Goal: Task Accomplishment & Management: Manage account settings

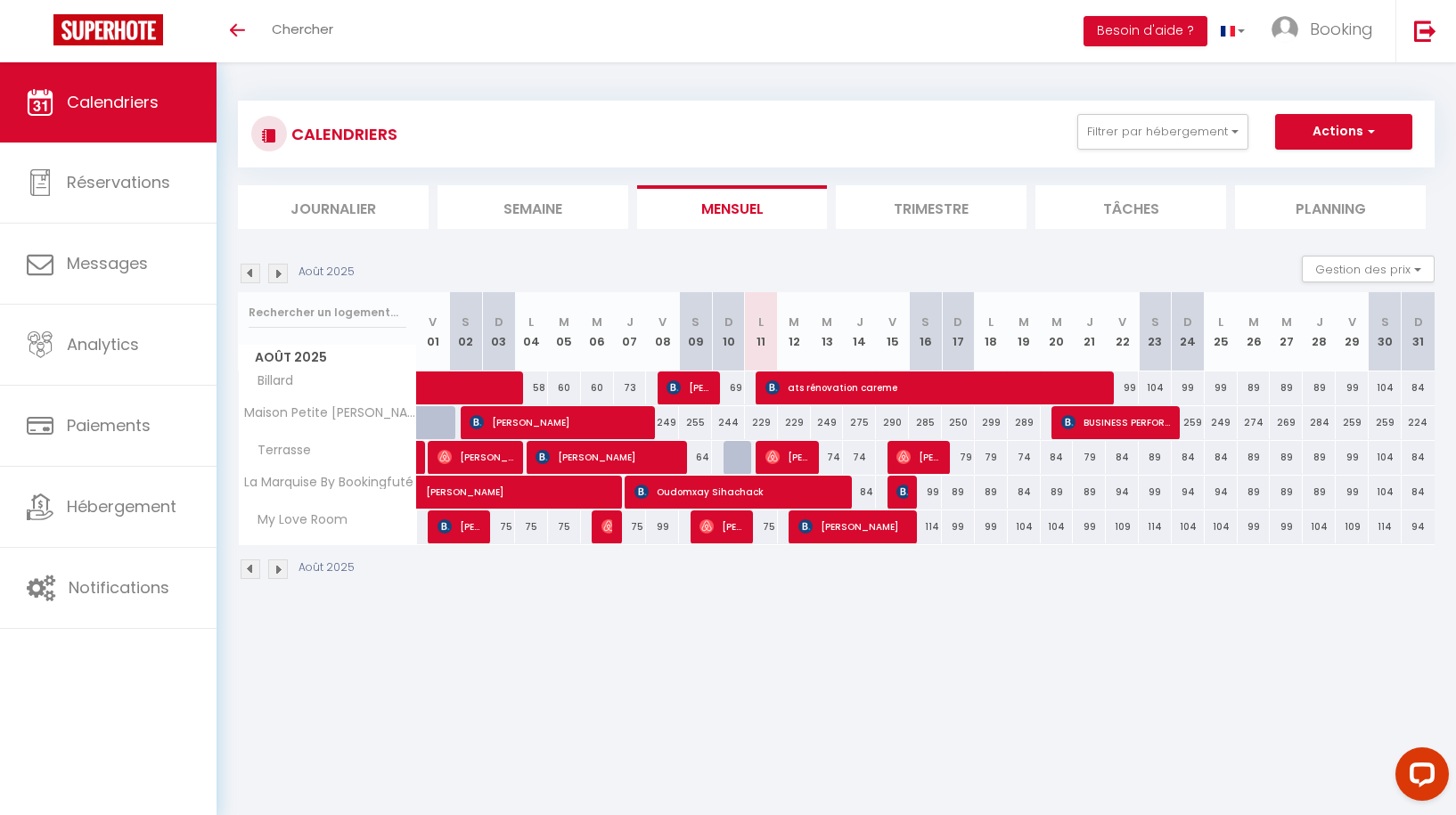
click at [737, 464] on div at bounding box center [739, 458] width 33 height 34
type input "58"
type input "Dim 10 Août 2025"
type input "Lun 11 Août 2025"
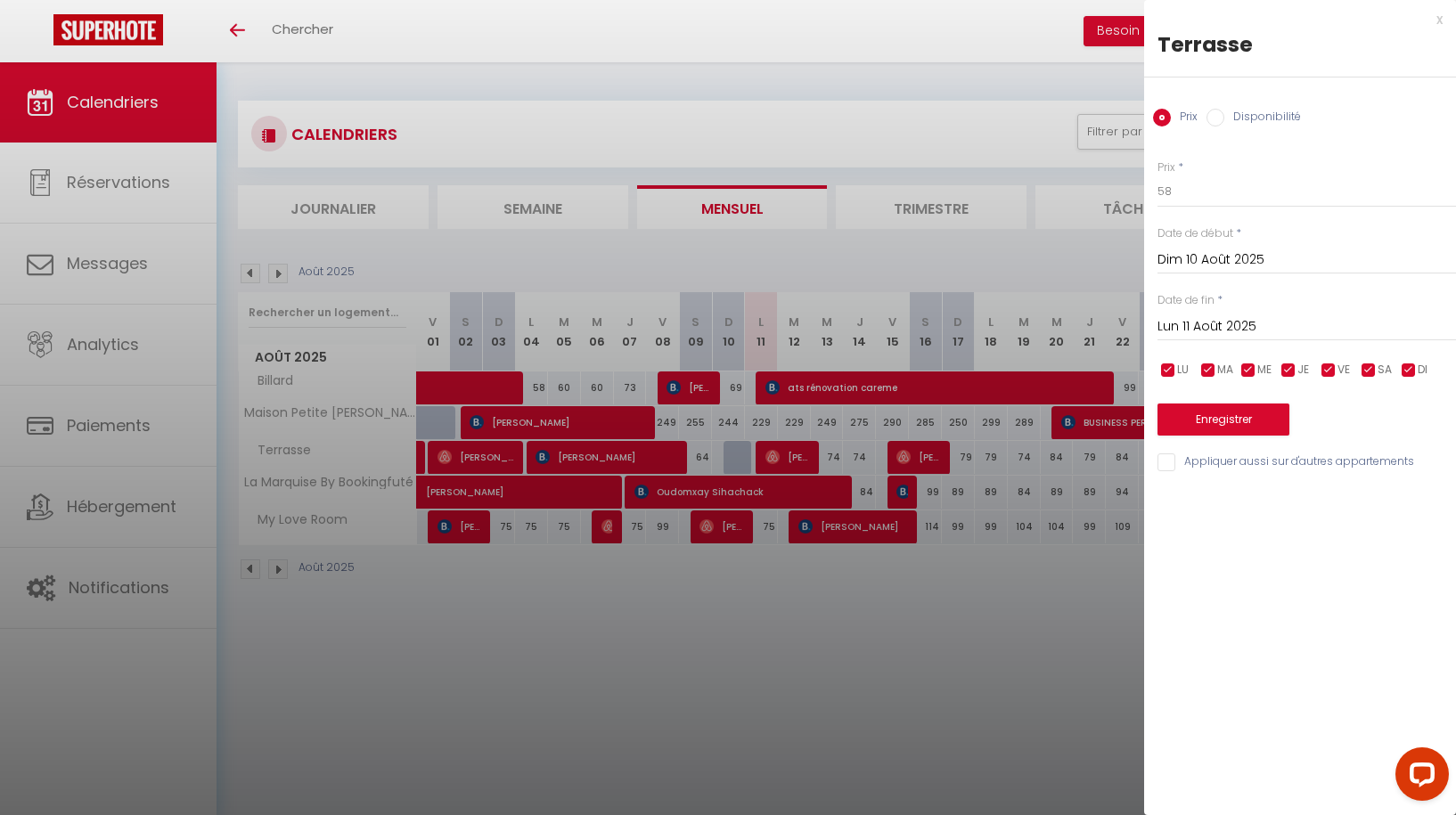
click at [1218, 117] on input "Disponibilité" at bounding box center [1215, 117] width 18 height 18
radio input "true"
radio input "false"
click at [1216, 422] on button "Enregistrer" at bounding box center [1222, 422] width 132 height 32
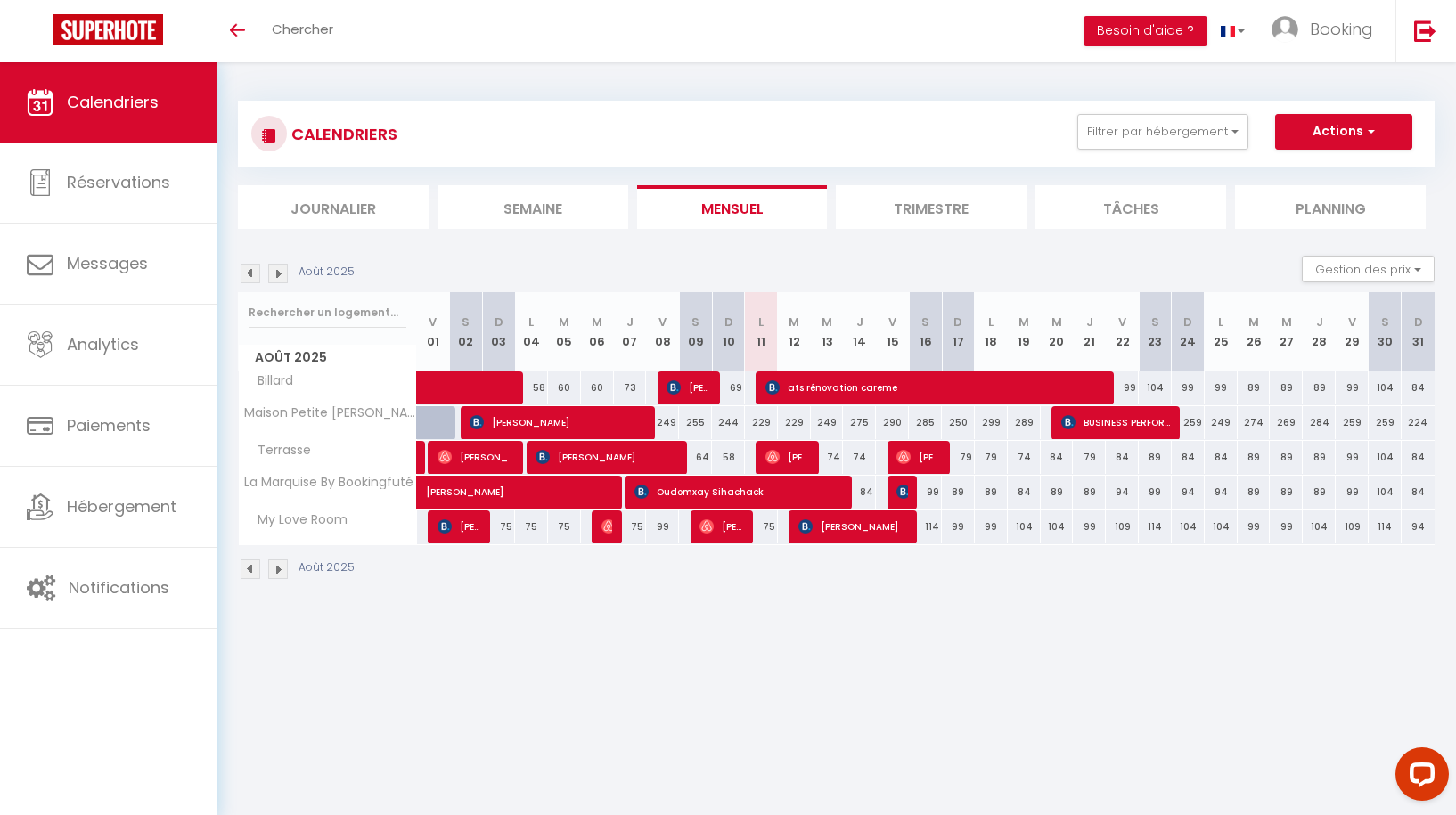
click at [797, 455] on span "Maximilien Deitsch" at bounding box center [787, 457] width 44 height 34
select select "OK"
select select "0"
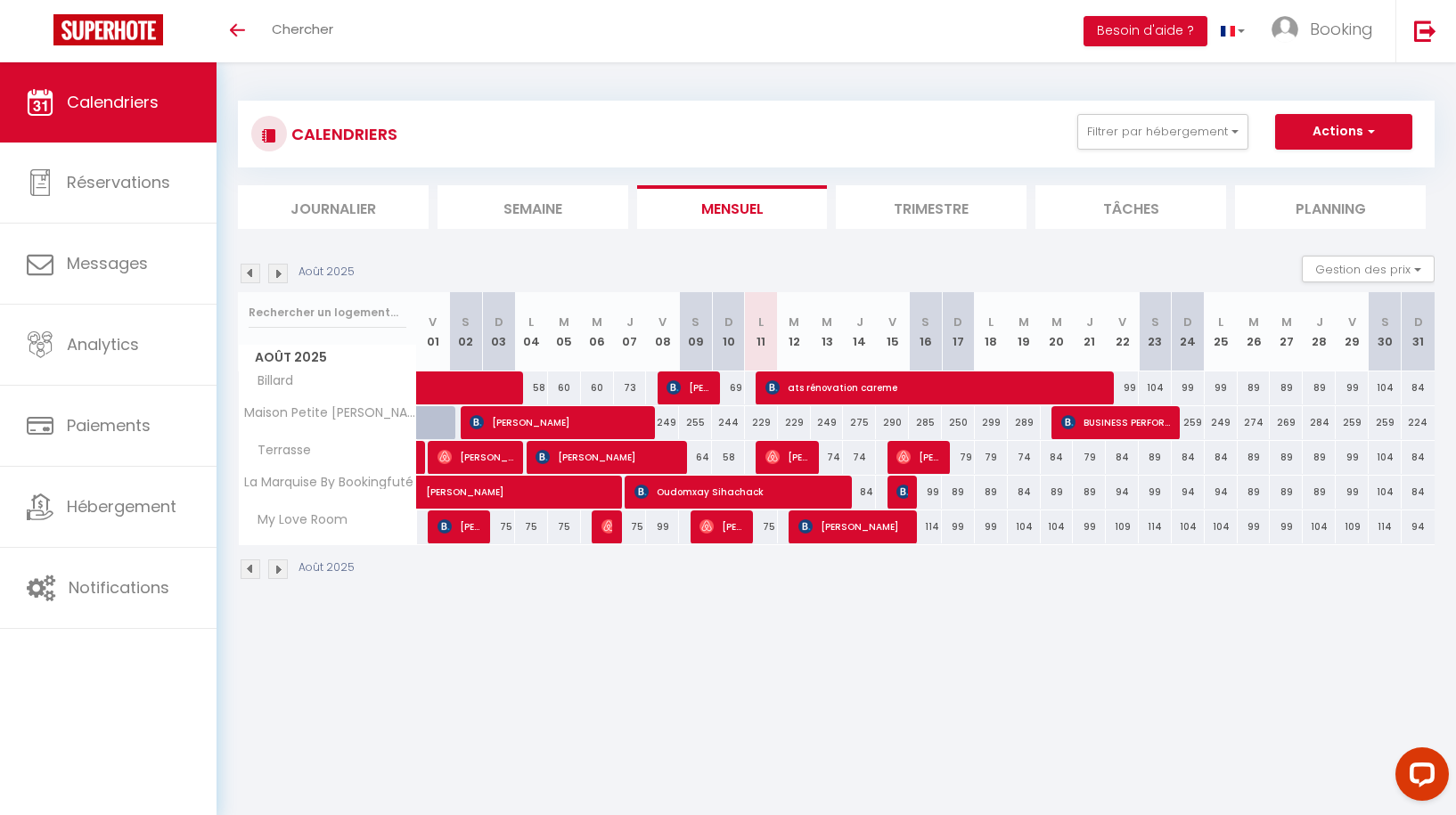
select select "1"
select select
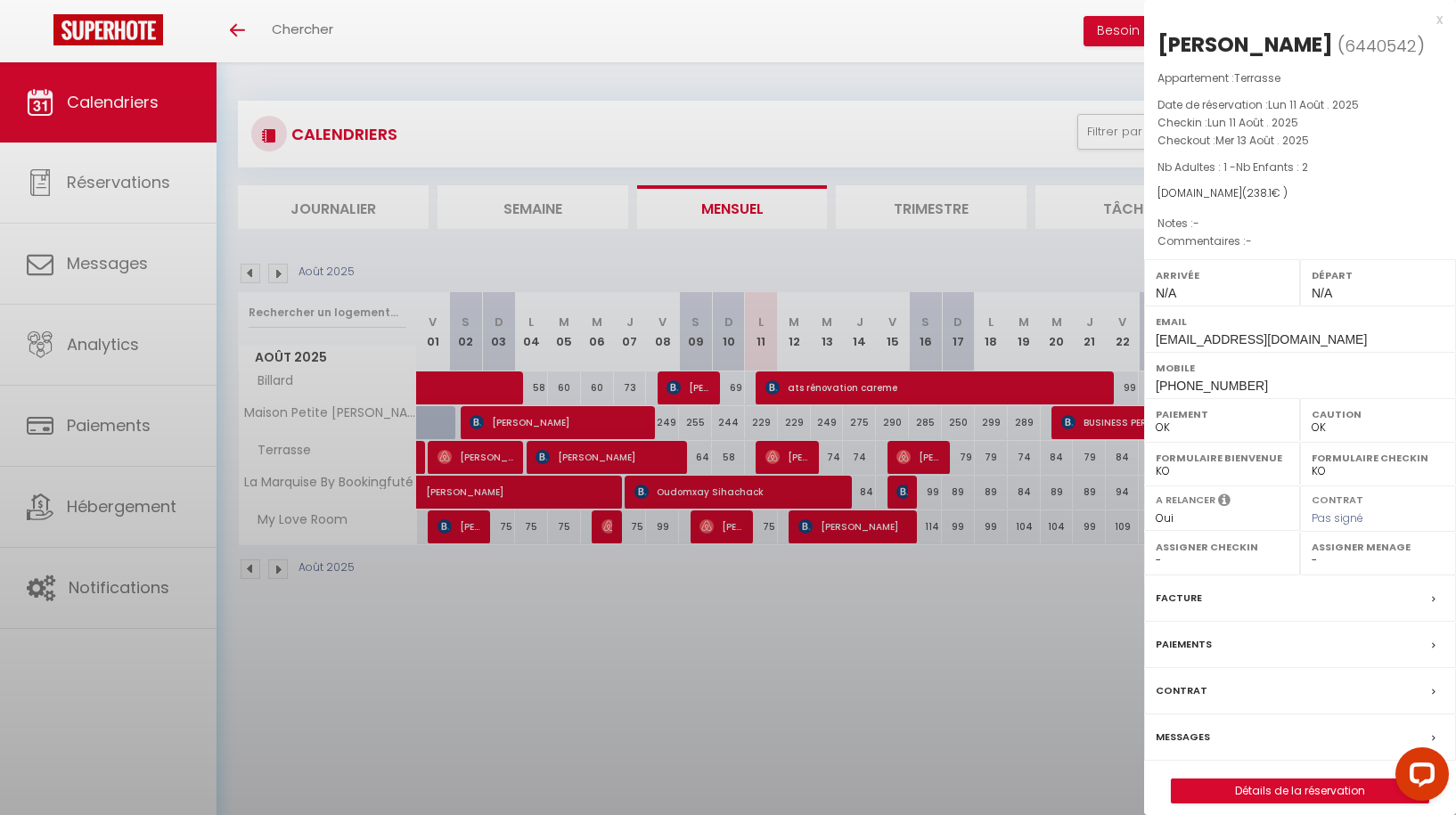
select select "31605"
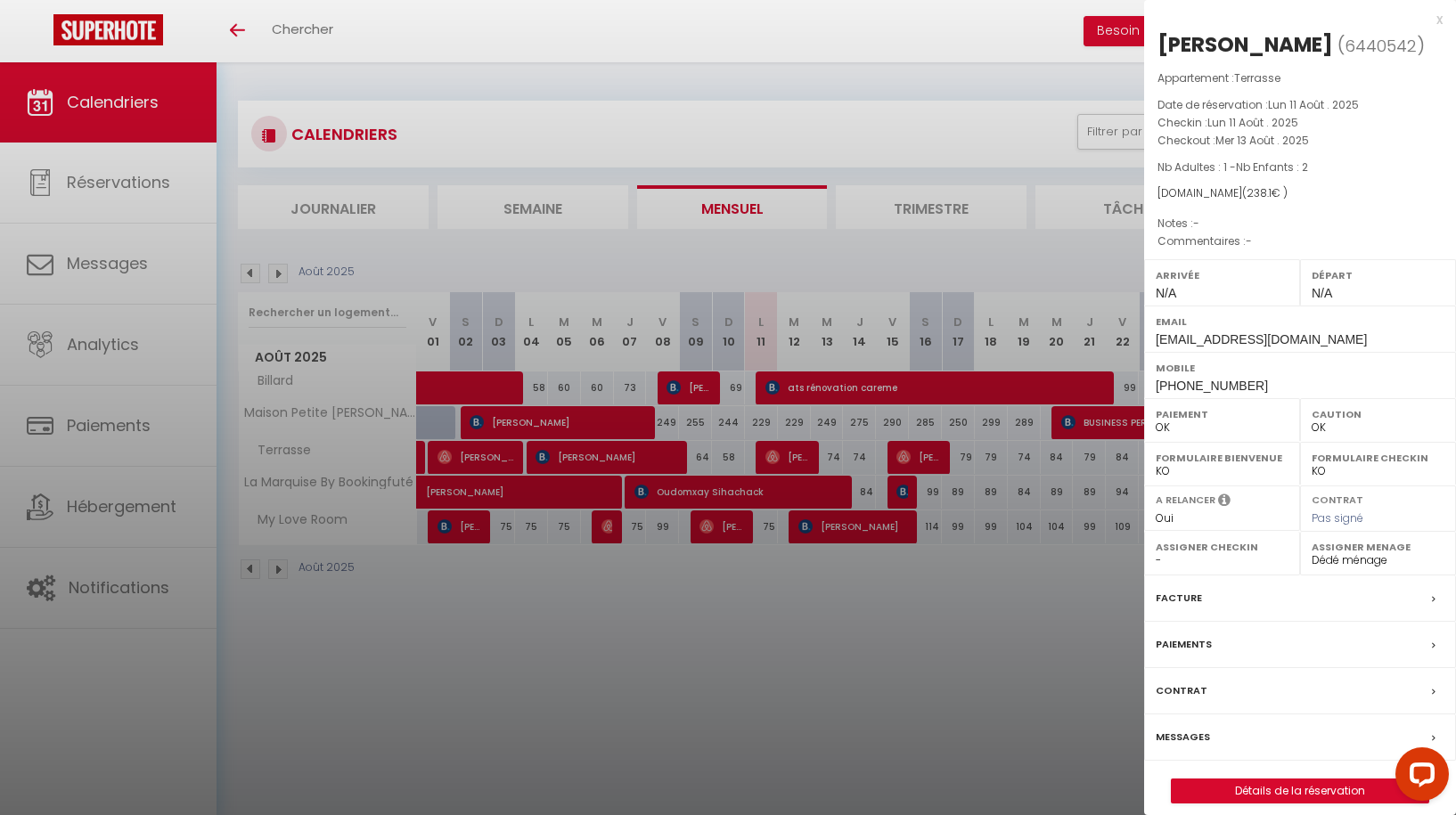
click at [1198, 654] on label "Paiements" at bounding box center [1183, 645] width 56 height 19
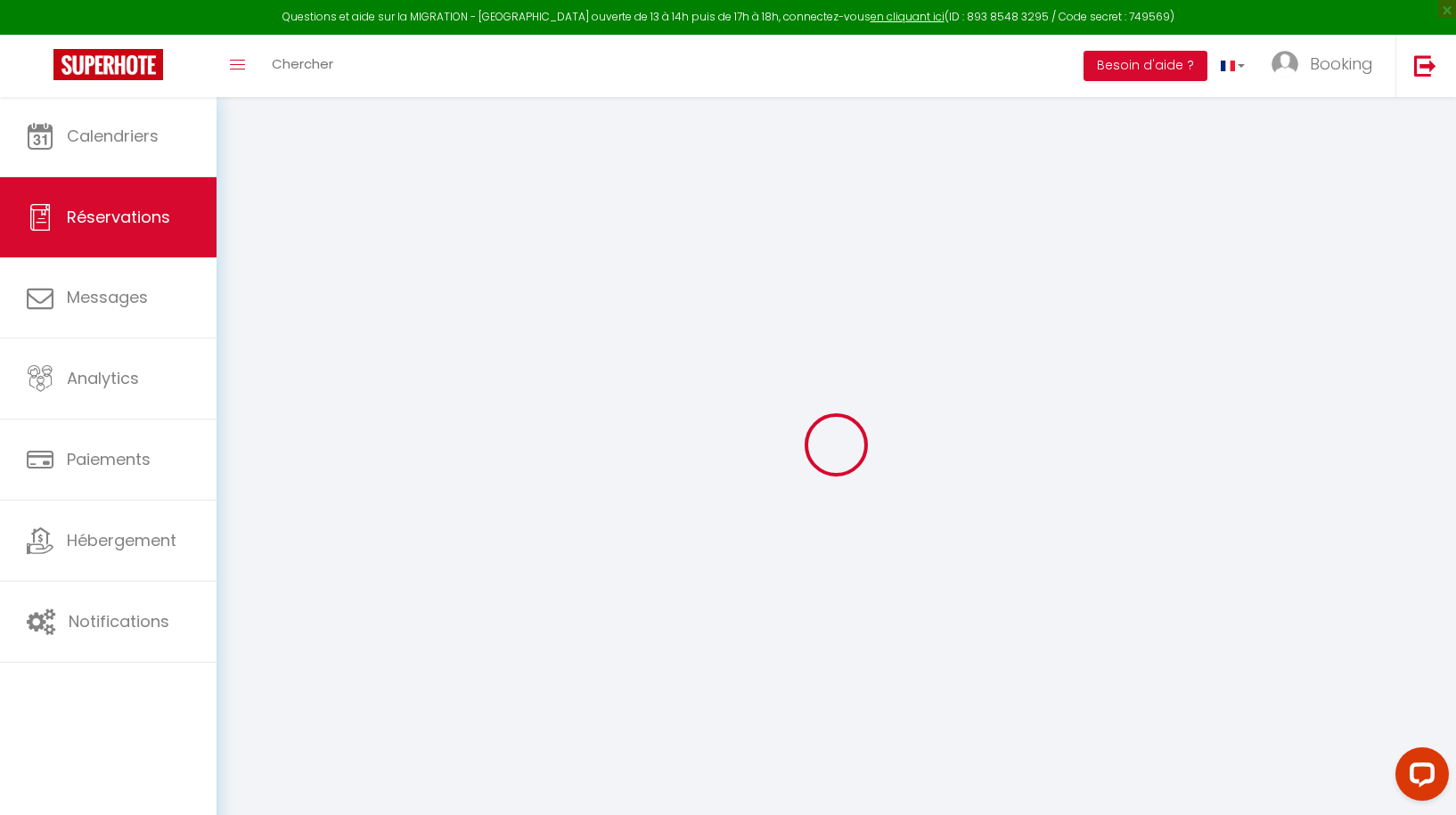
select select
checkbox input "false"
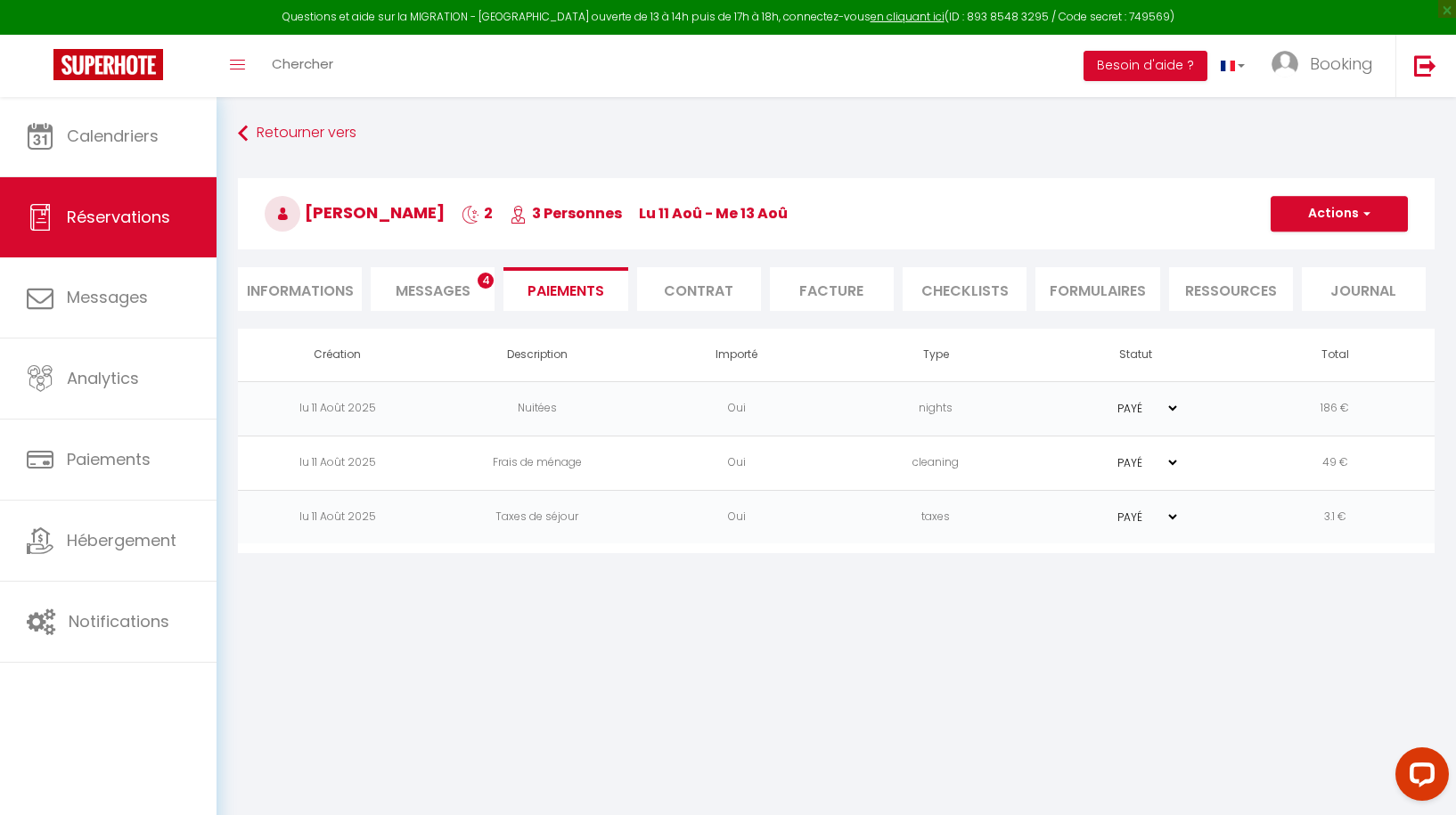
click at [1328, 406] on td "186 €" at bounding box center [1335, 408] width 200 height 54
click at [1327, 458] on td "49 €" at bounding box center [1335, 463] width 200 height 54
click at [1324, 515] on td "3.1 €" at bounding box center [1335, 517] width 200 height 54
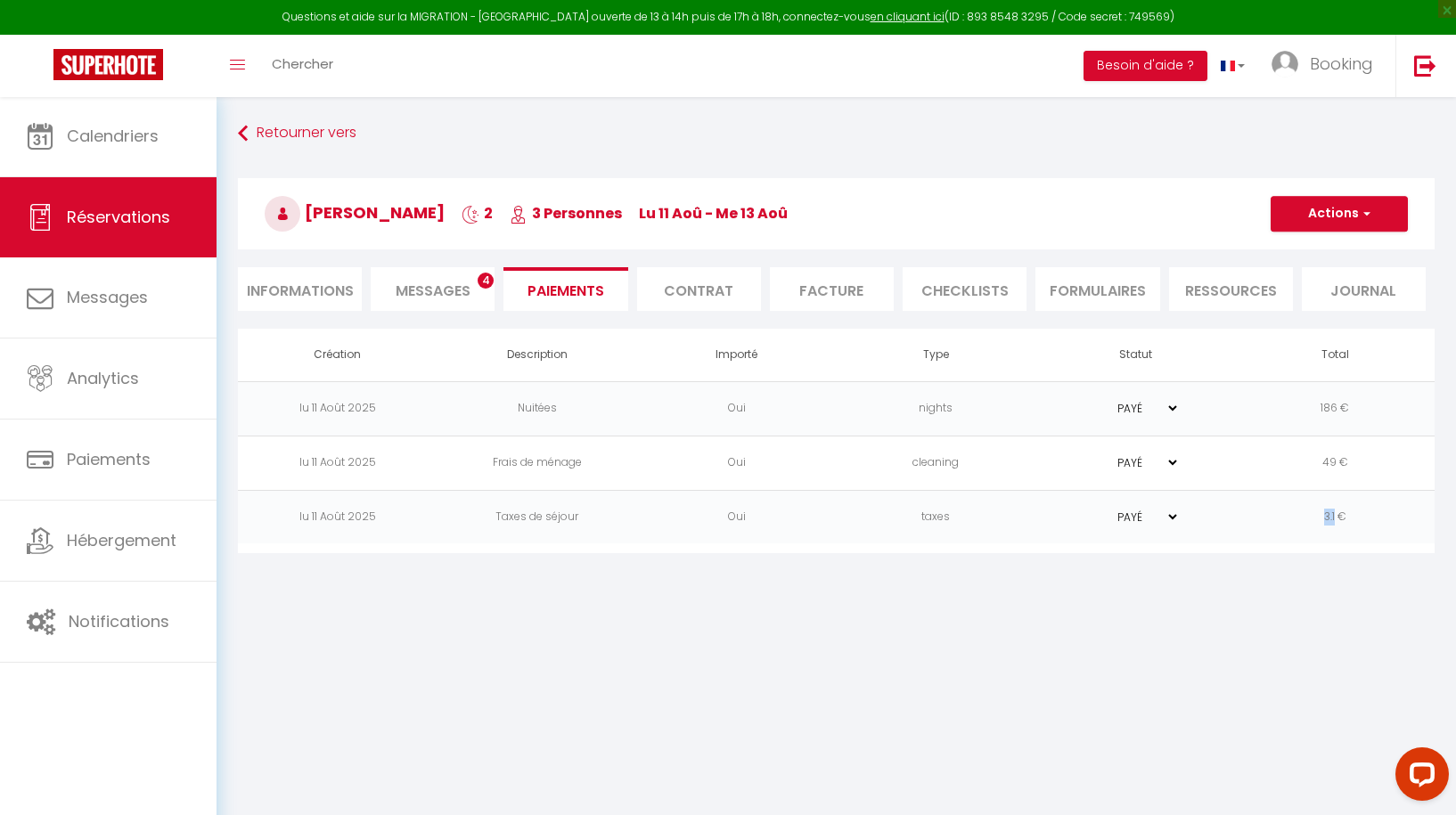
click at [1324, 515] on td "3.1 €" at bounding box center [1335, 517] width 200 height 54
click at [1325, 564] on div "Retourner vers Maximilien Deitsch 2 3 Personnes lu 11 Aoû - me 13 Aoû Actions E…" at bounding box center [836, 336] width 1239 height 479
click at [423, 289] on span "Messages" at bounding box center [433, 291] width 75 height 21
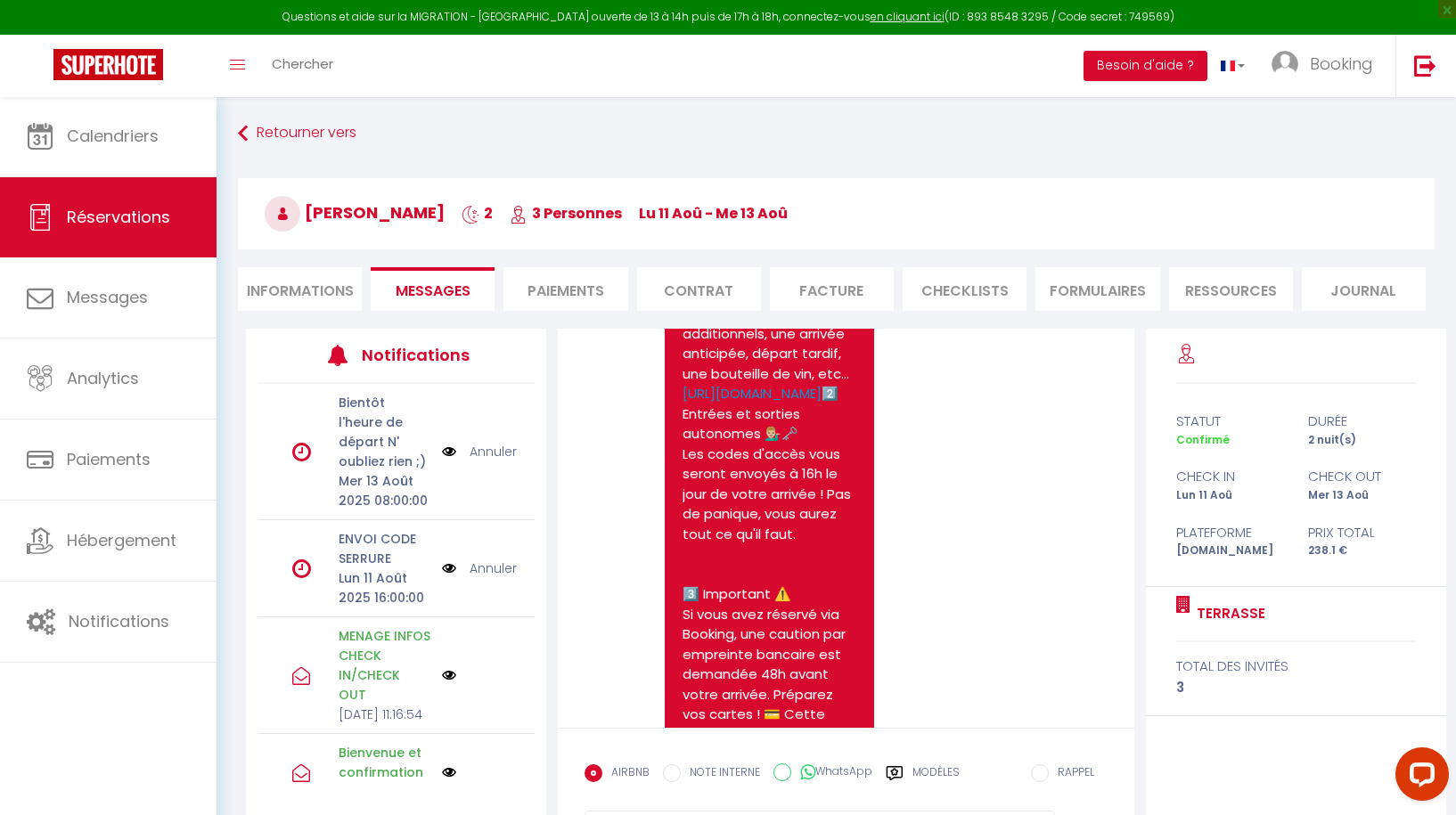
scroll to position [678, 0]
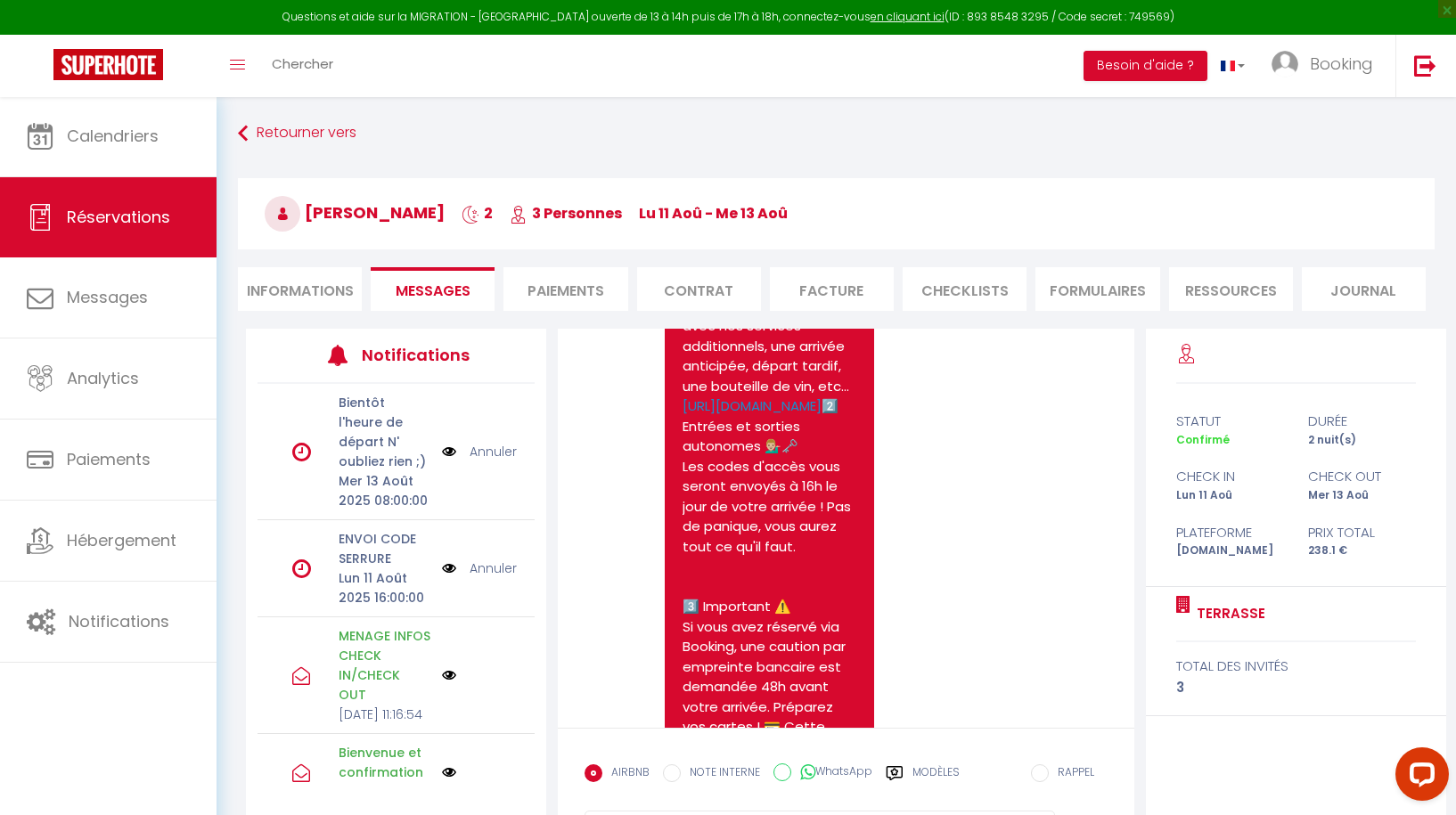
click at [290, 279] on li "Informations" at bounding box center [300, 289] width 124 height 44
select select
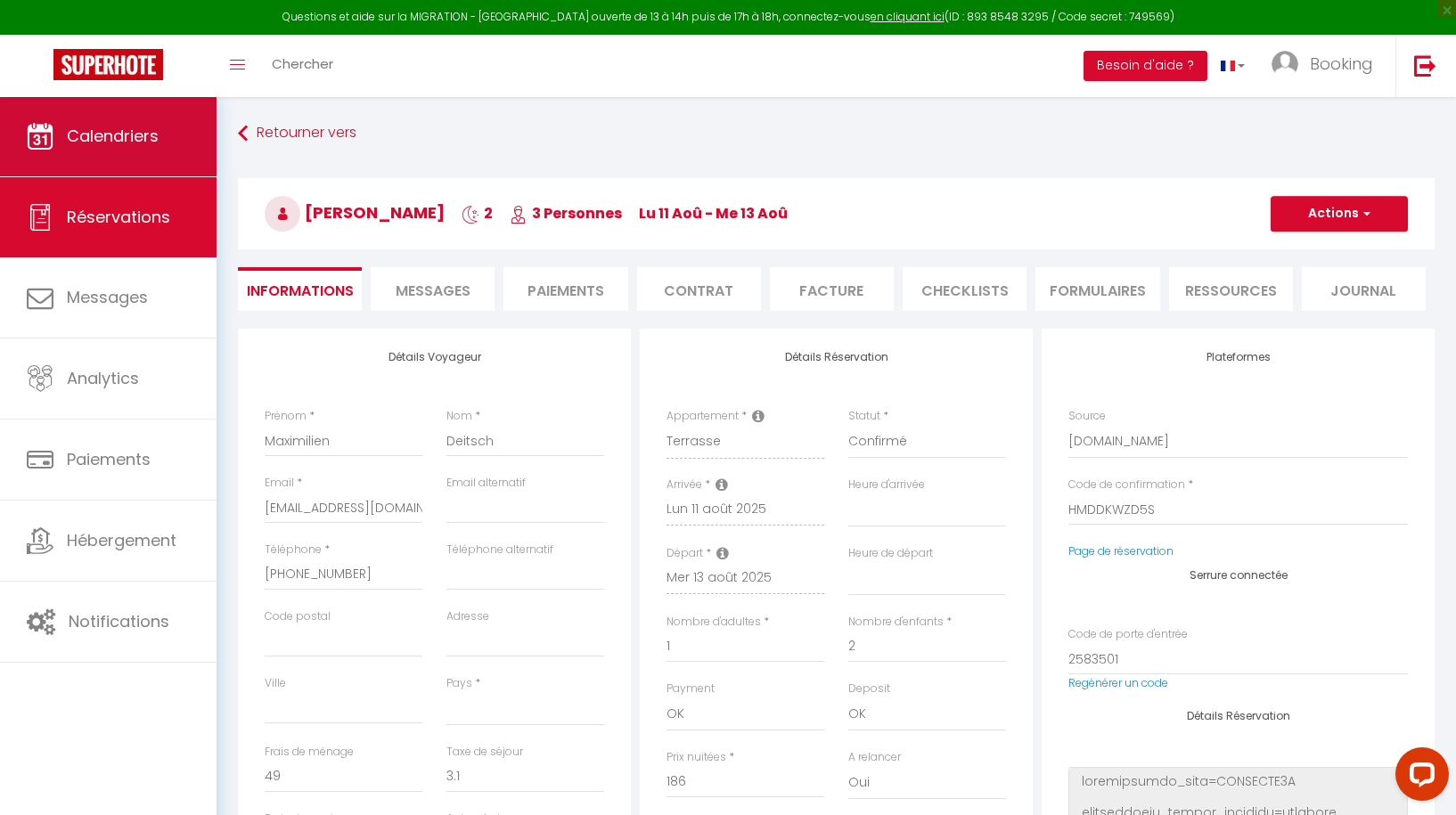
click at [96, 135] on span "Calendriers" at bounding box center [113, 136] width 92 height 22
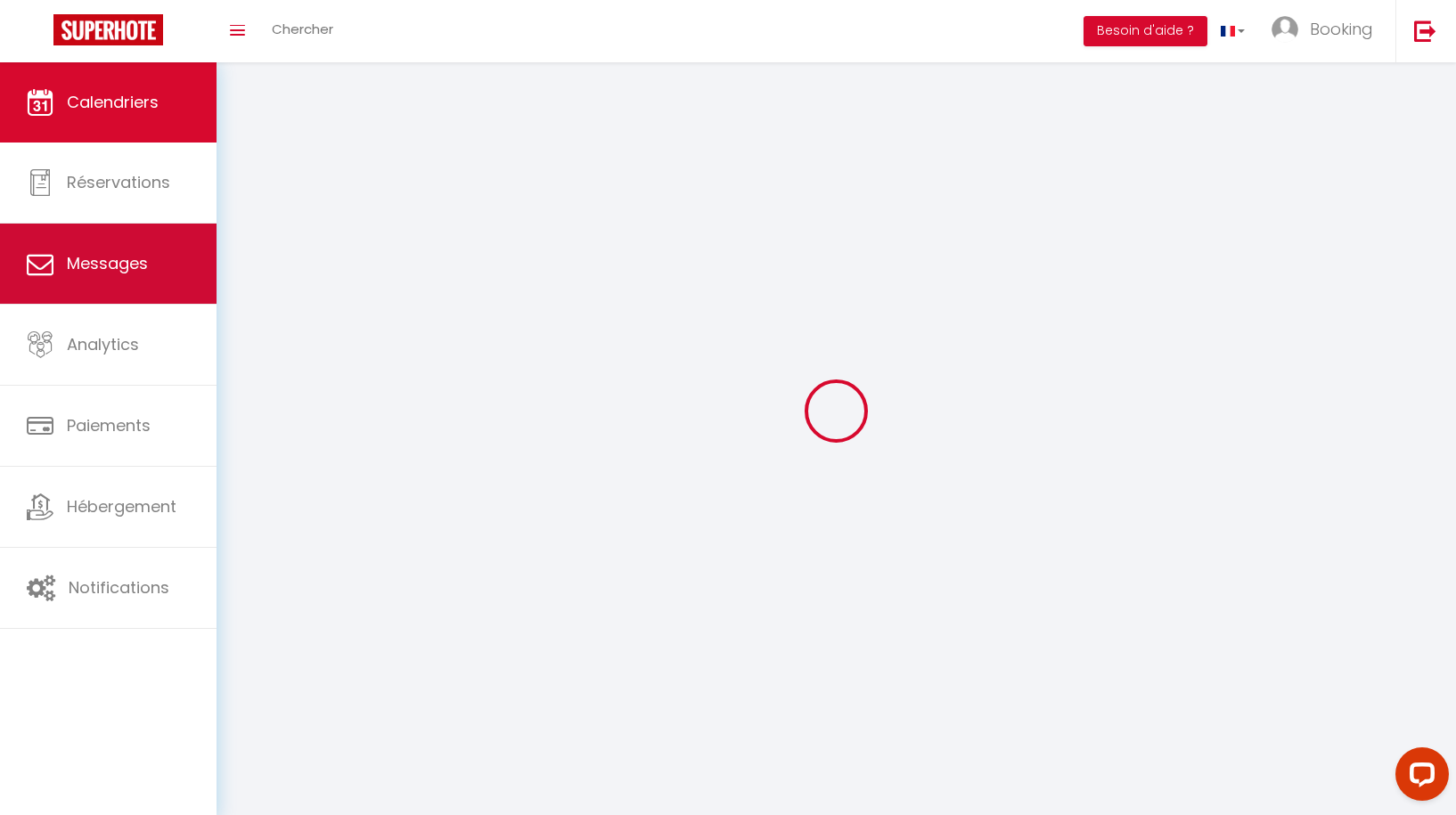
click at [136, 271] on span "Messages" at bounding box center [107, 264] width 81 height 22
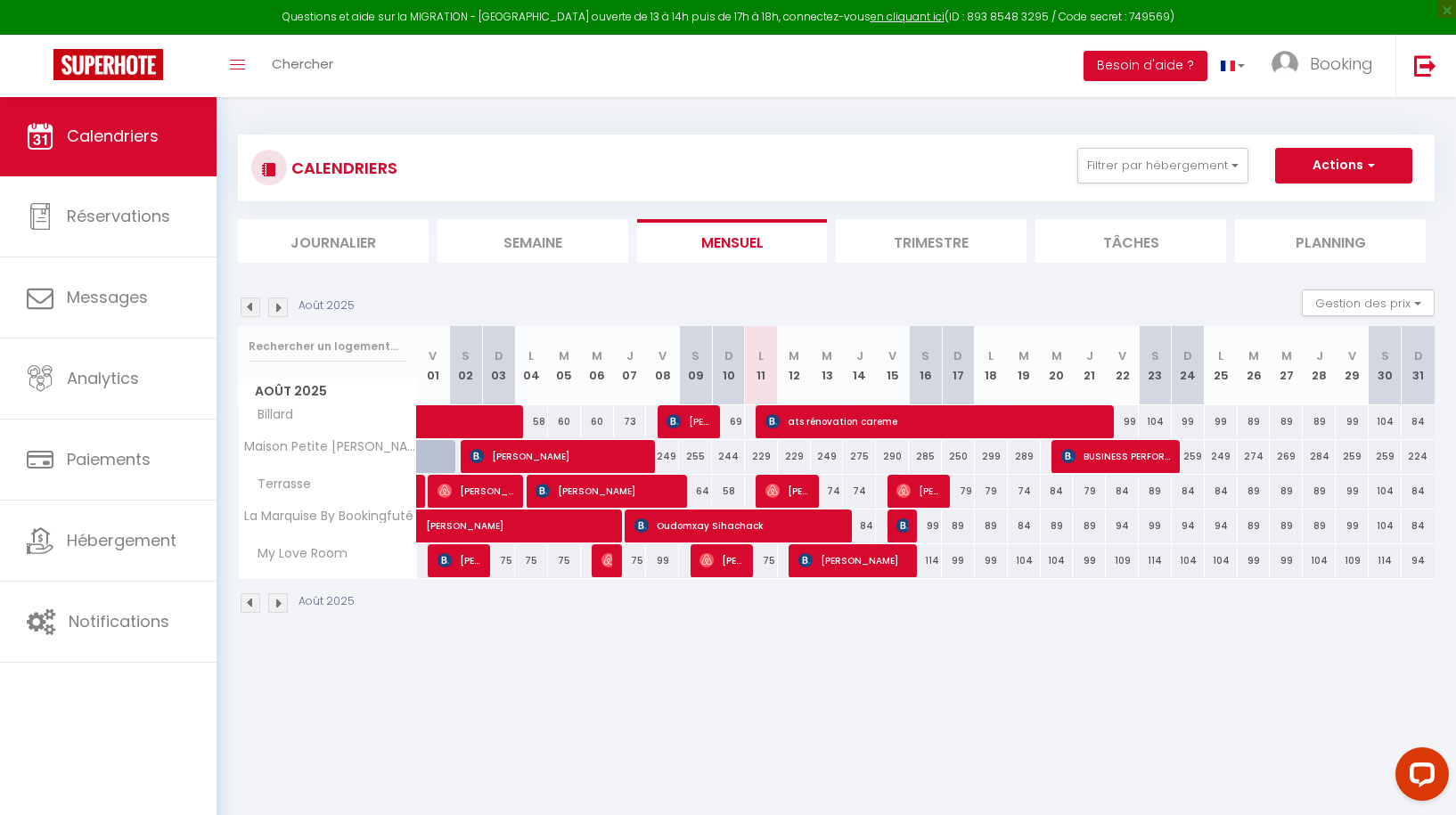
click at [725, 564] on span "[PERSON_NAME]" at bounding box center [721, 561] width 44 height 34
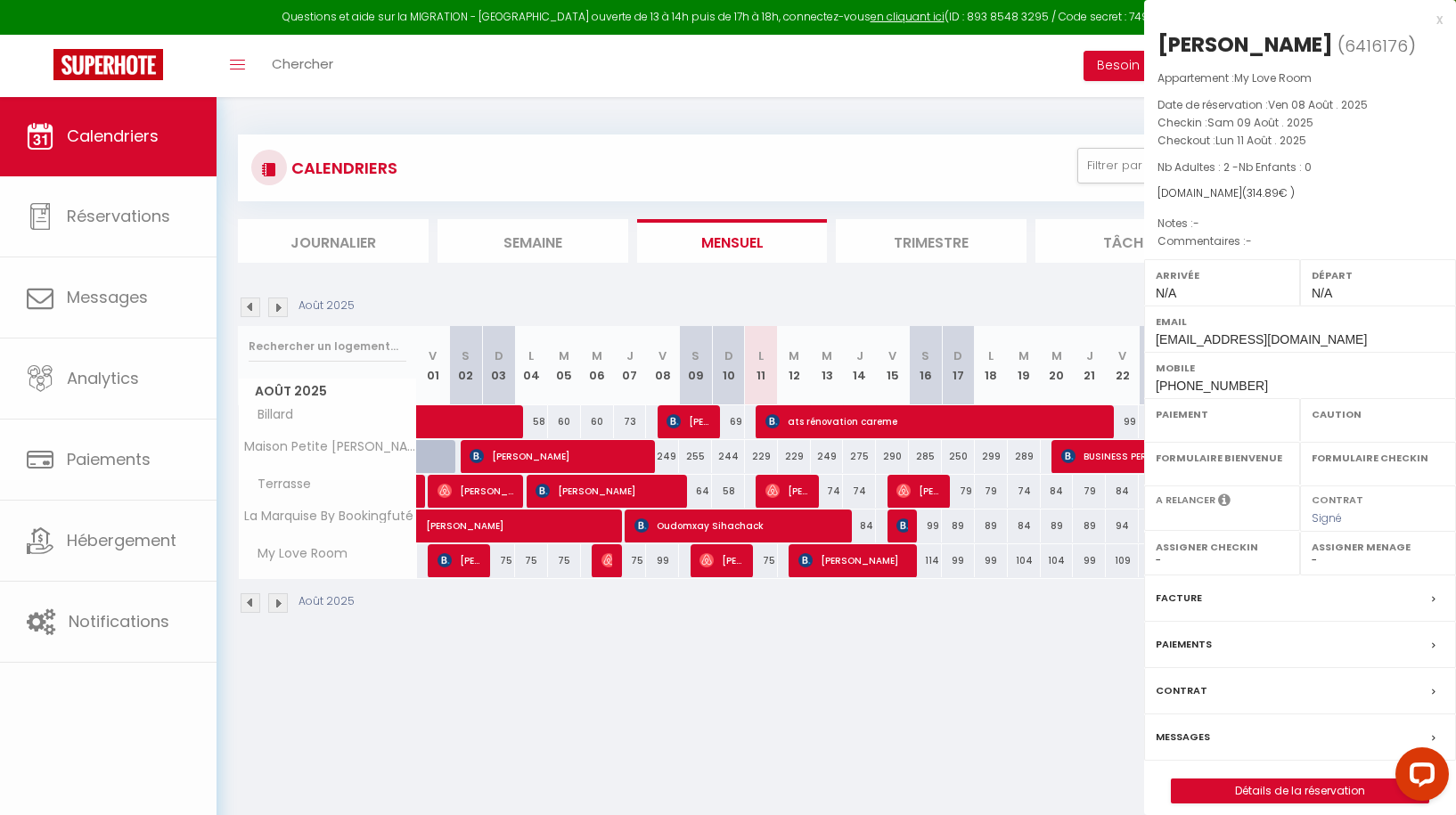
select select "OK"
select select "0"
select select "1"
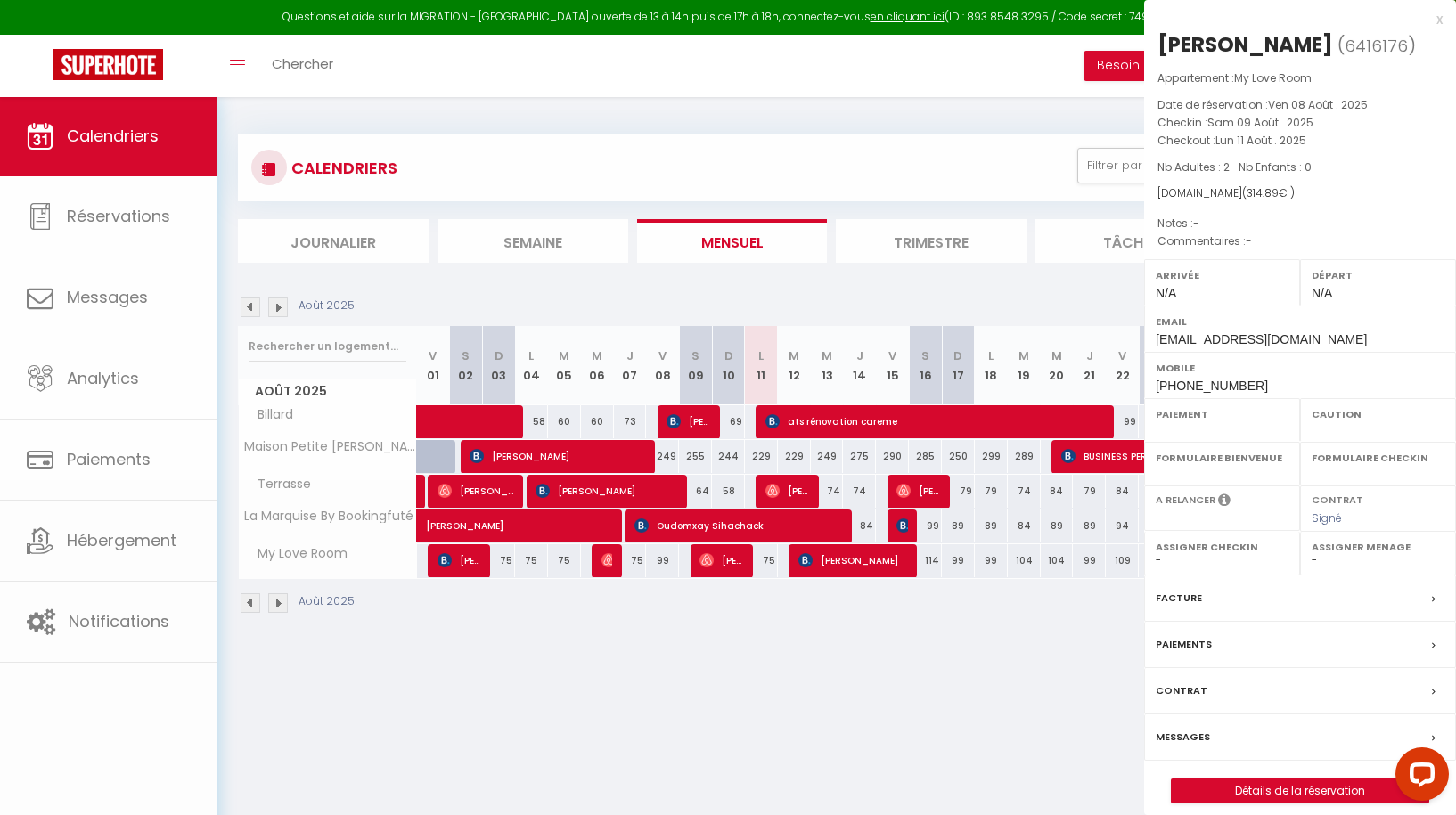
select select
select select "44336"
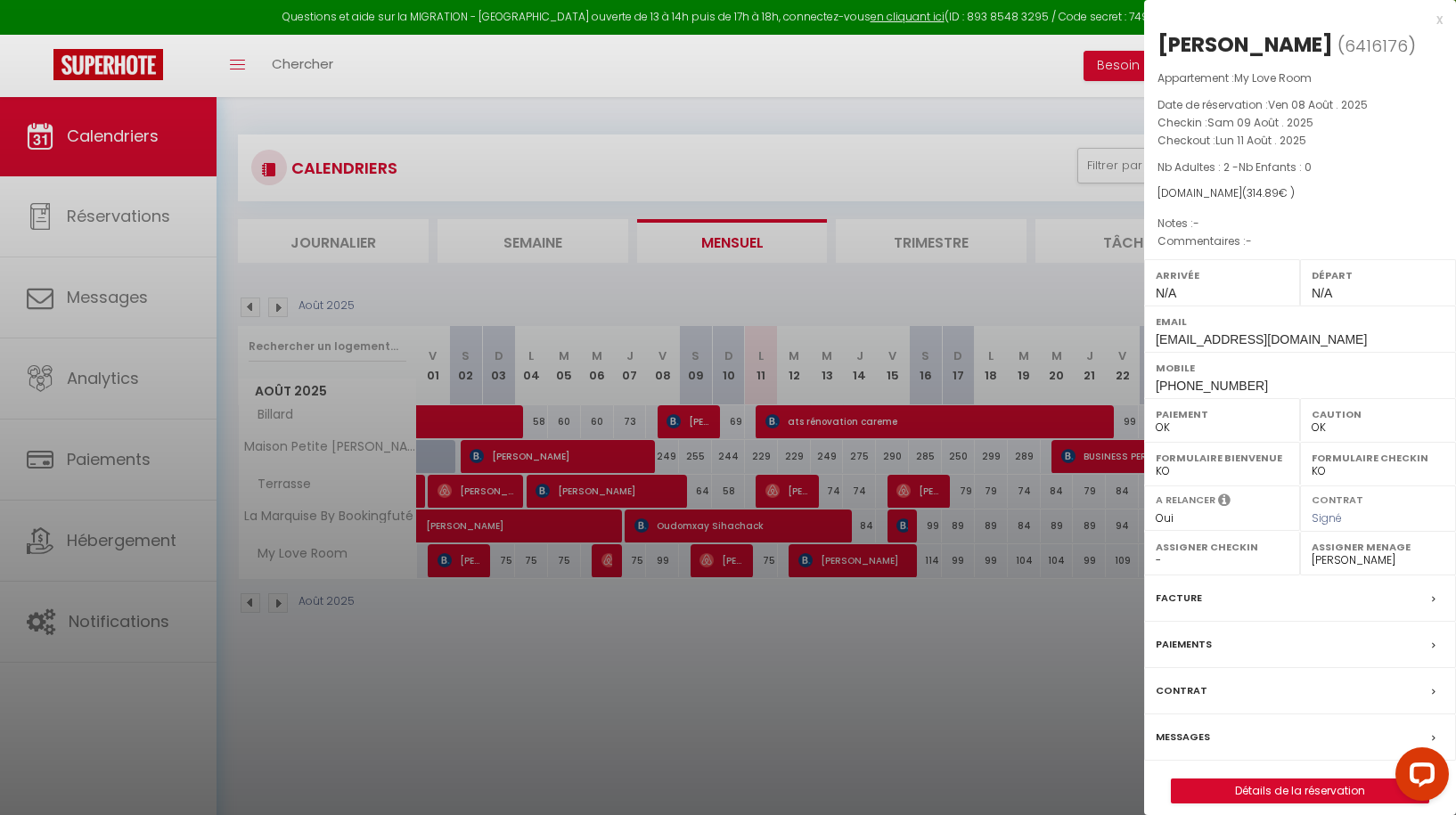
click at [1185, 728] on label "Messages" at bounding box center [1182, 737] width 54 height 19
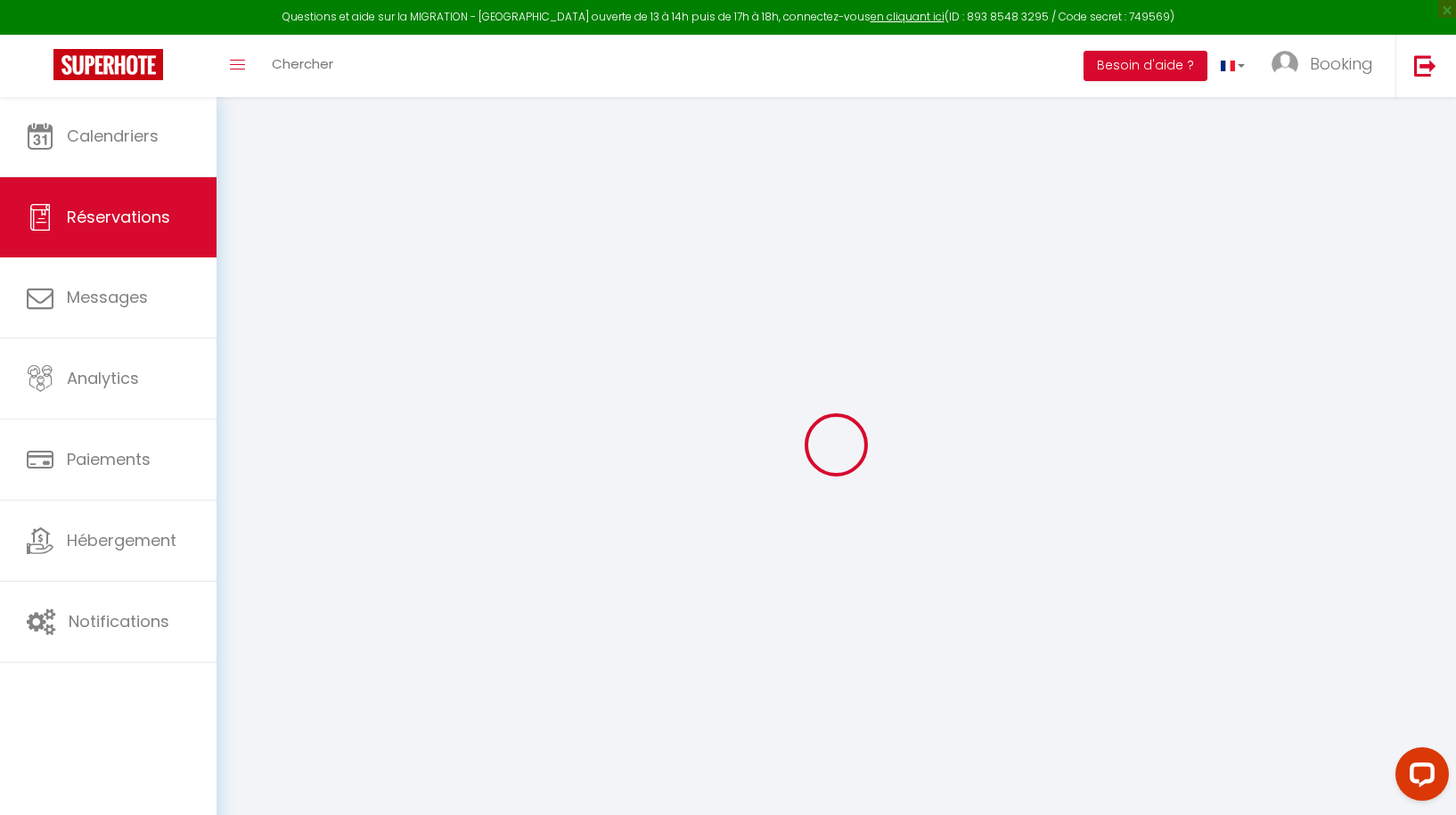
select select
checkbox input "false"
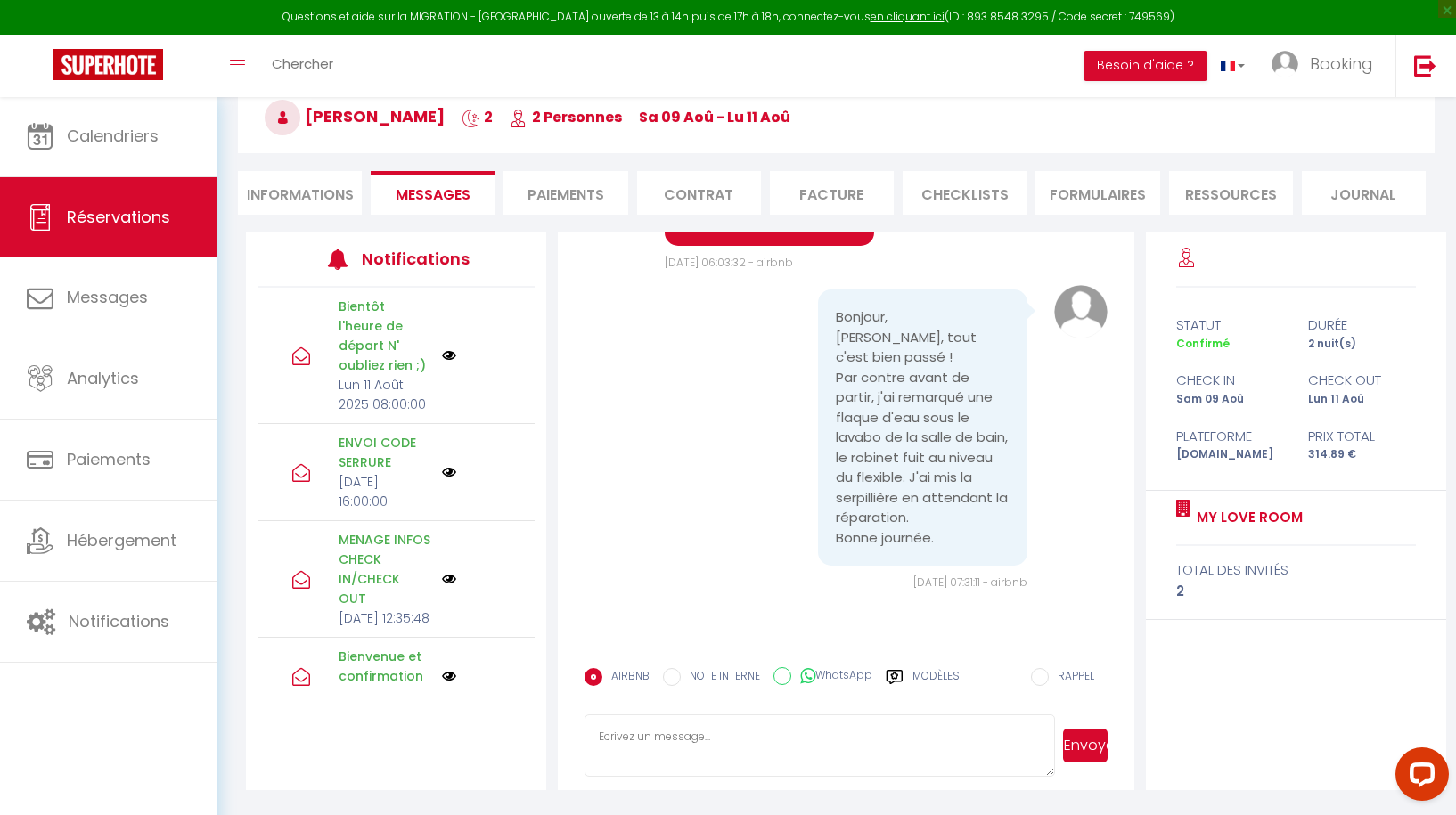
scroll to position [96, 0]
click at [697, 739] on textarea at bounding box center [820, 746] width 471 height 63
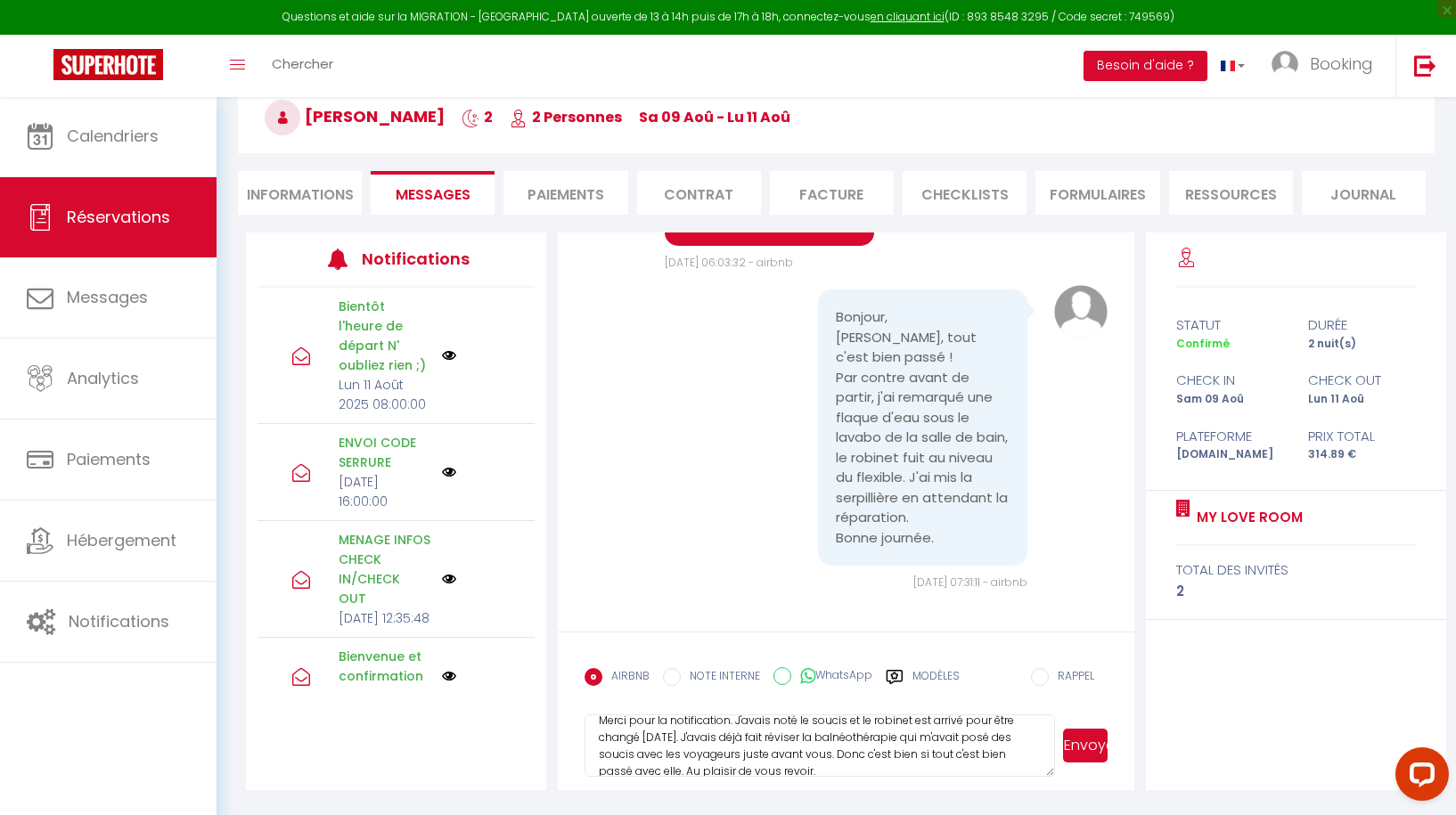
scroll to position [49, 0]
type textarea "Bonjour. Merci pour la notification. J'avais noté le soucis et le robinet est a…"
click at [1099, 755] on button "Envoyer" at bounding box center [1085, 746] width 45 height 34
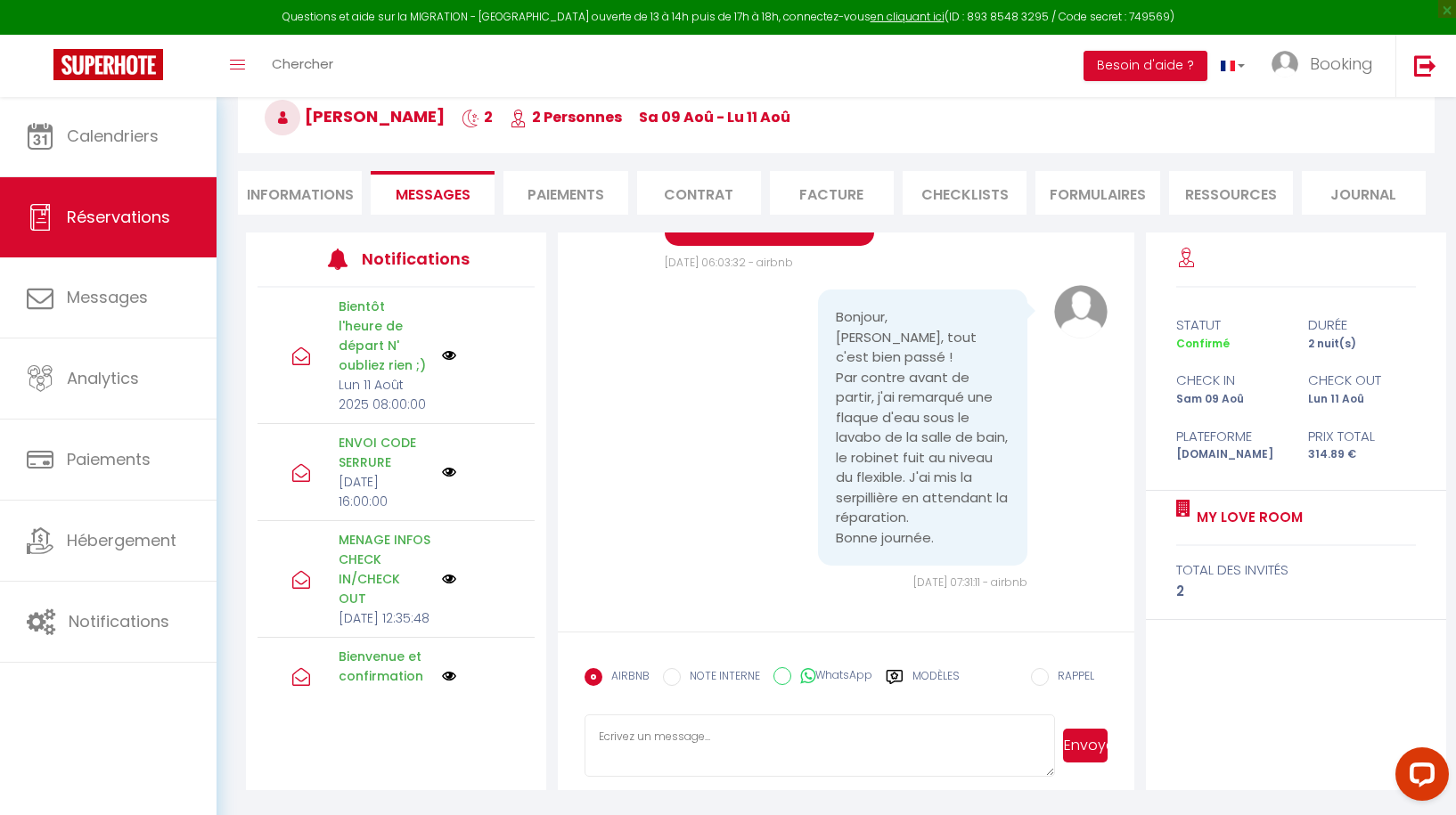
scroll to position [0, 0]
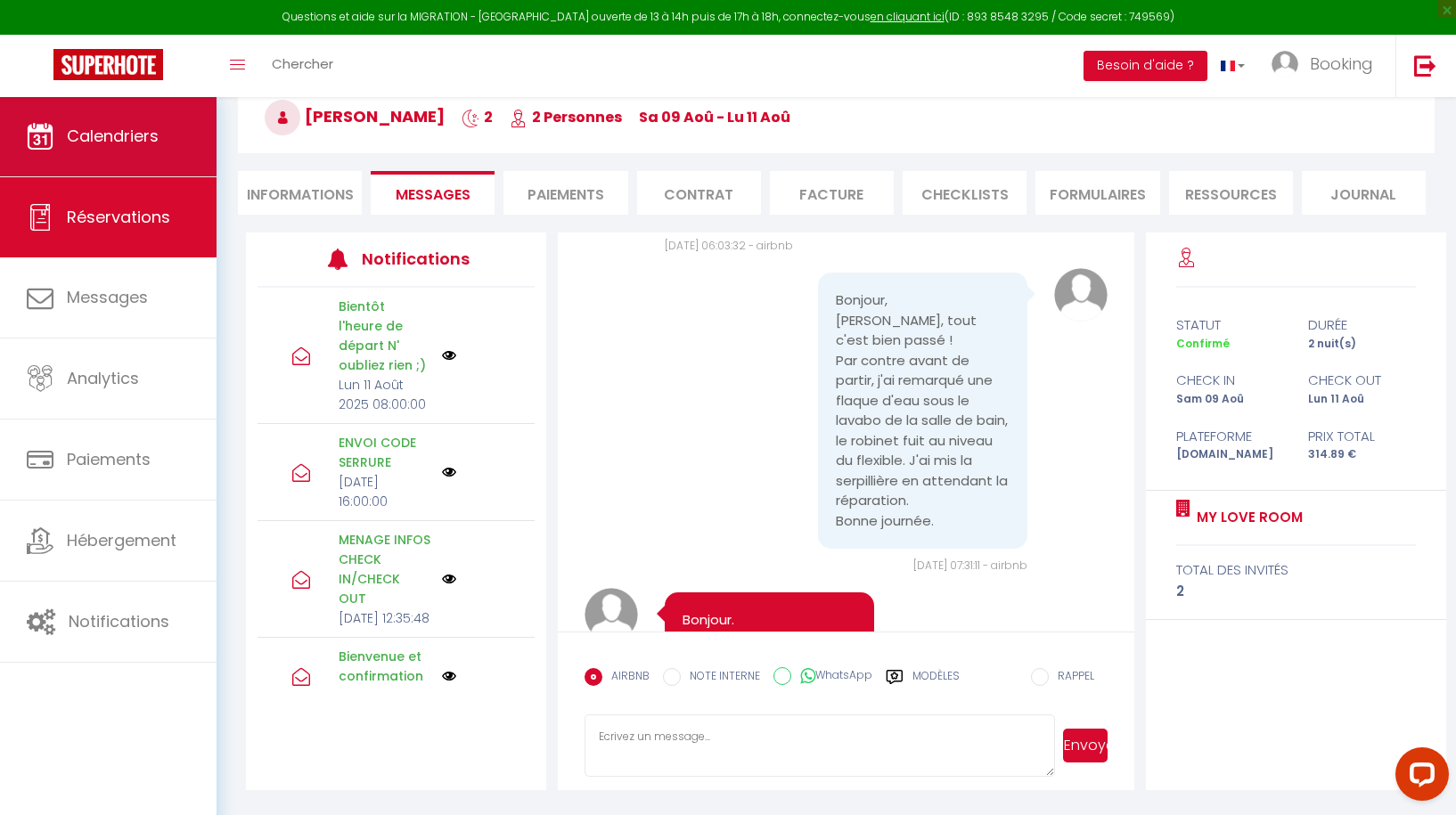
click at [64, 133] on link "Calendriers" at bounding box center [108, 136] width 217 height 80
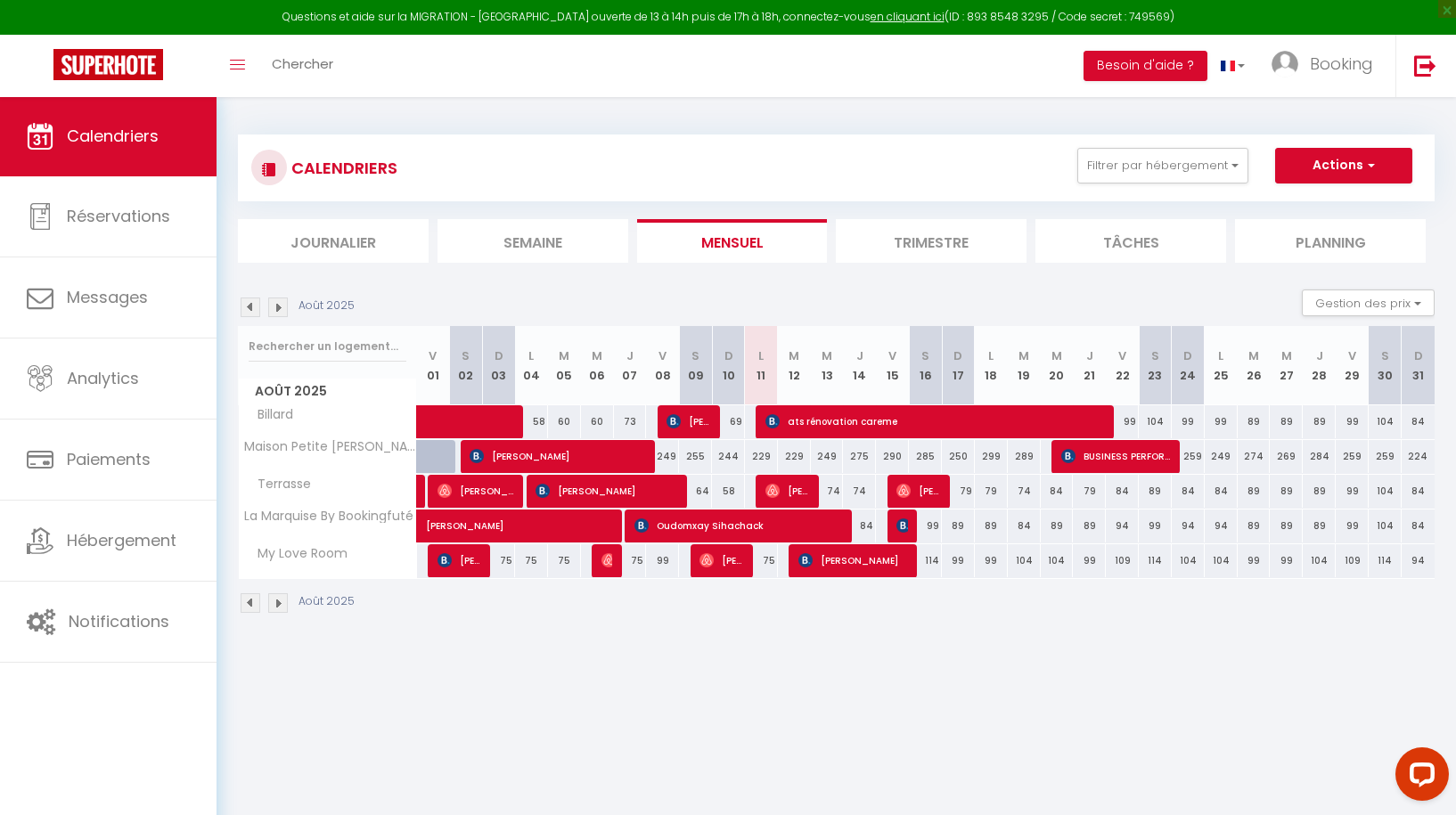
click at [785, 489] on span "Maximilien Deitsch" at bounding box center [787, 491] width 44 height 34
select select "OK"
select select "0"
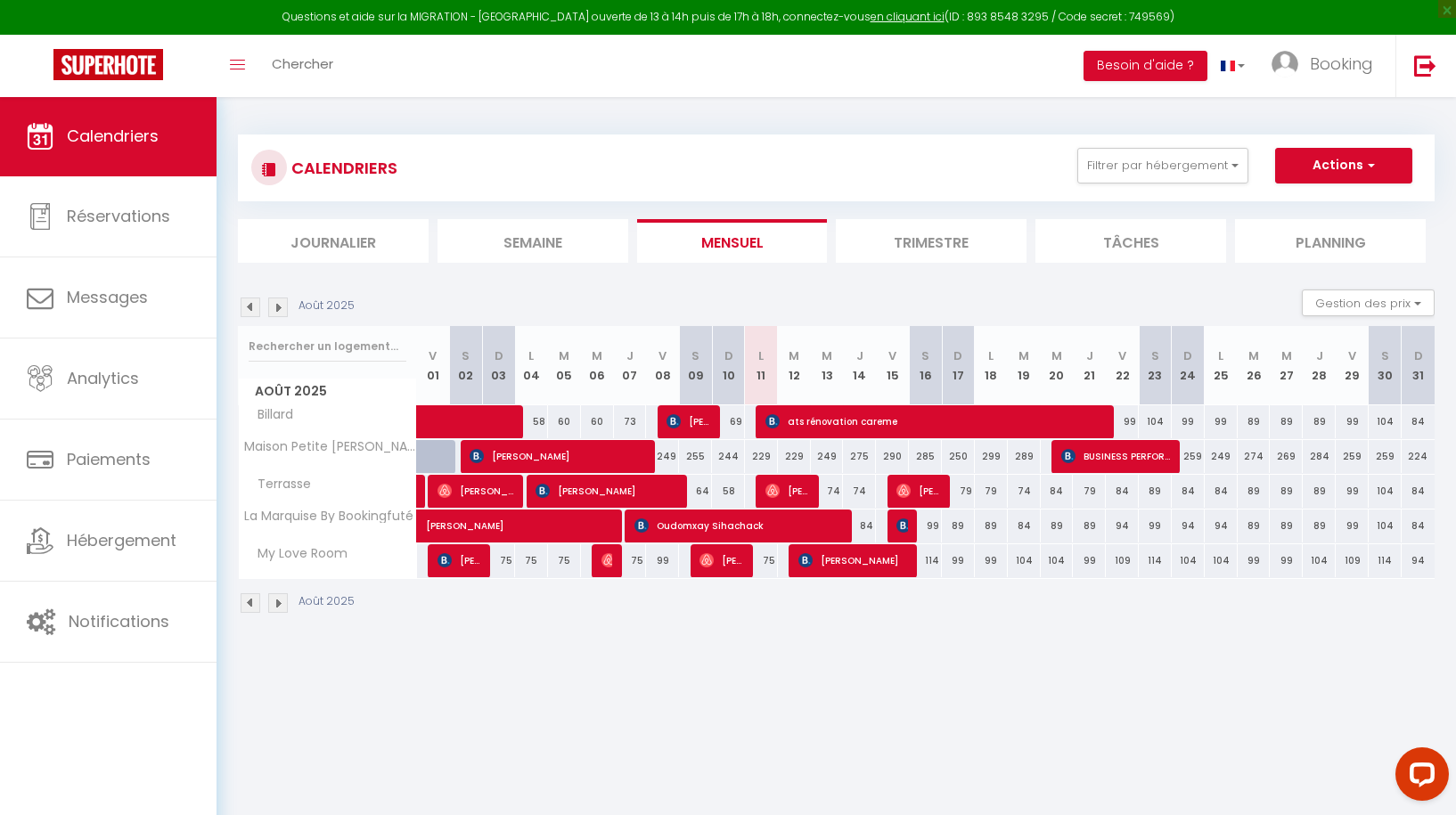
select select "1"
select select
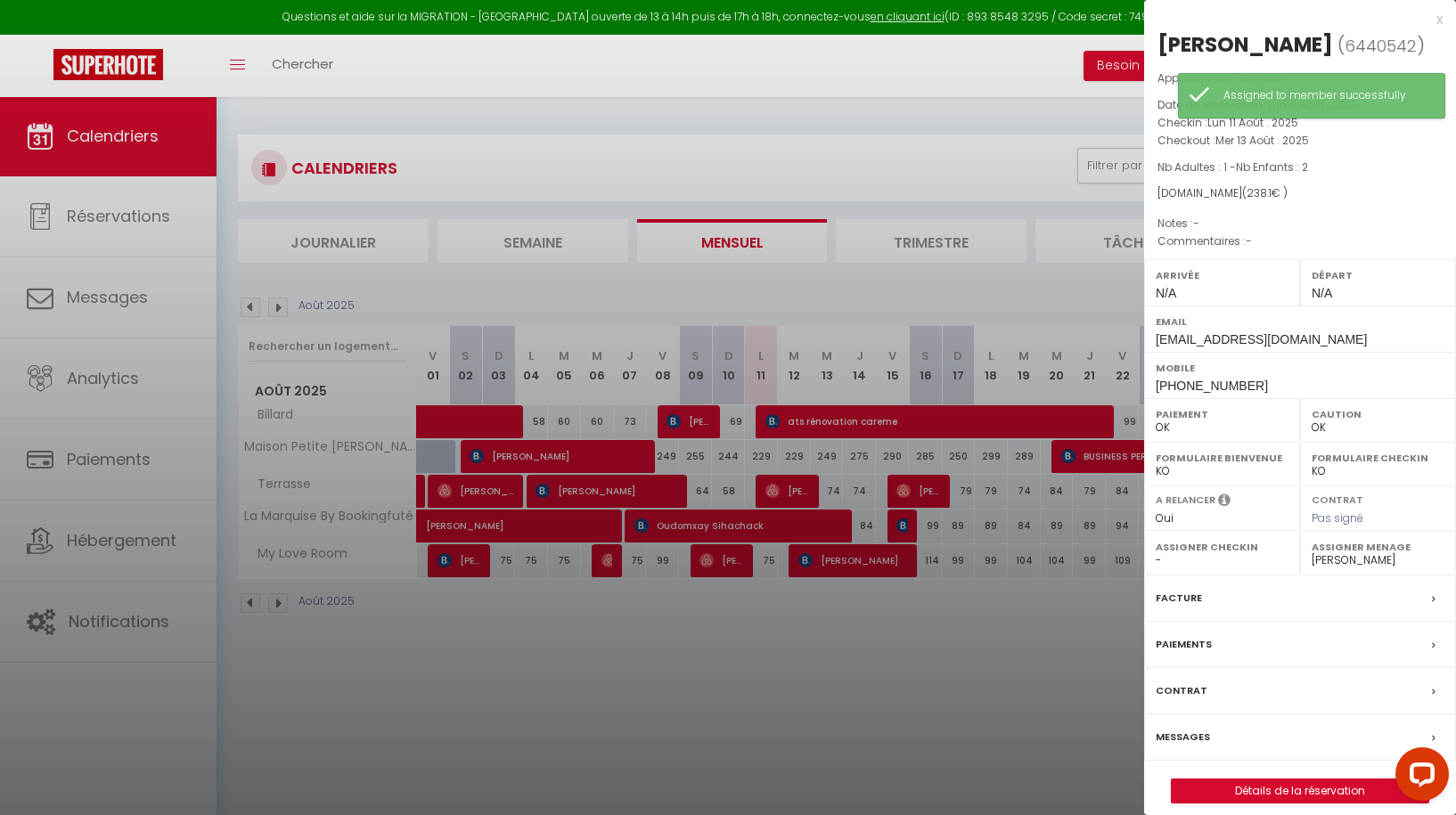
click at [1440, 15] on div "x" at bounding box center [1292, 20] width 298 height 21
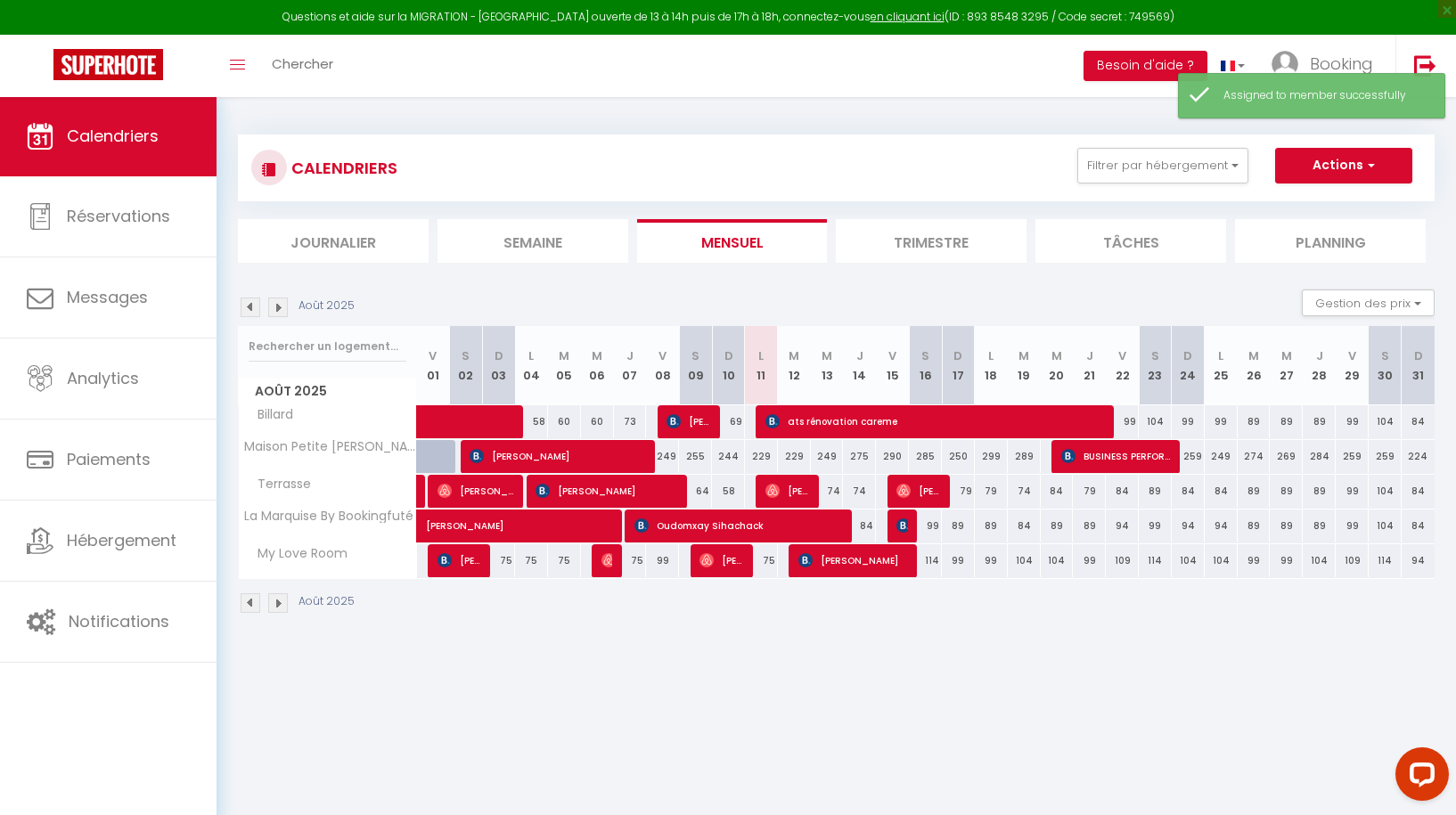
click at [930, 486] on span "[PERSON_NAME]" at bounding box center [918, 491] width 44 height 34
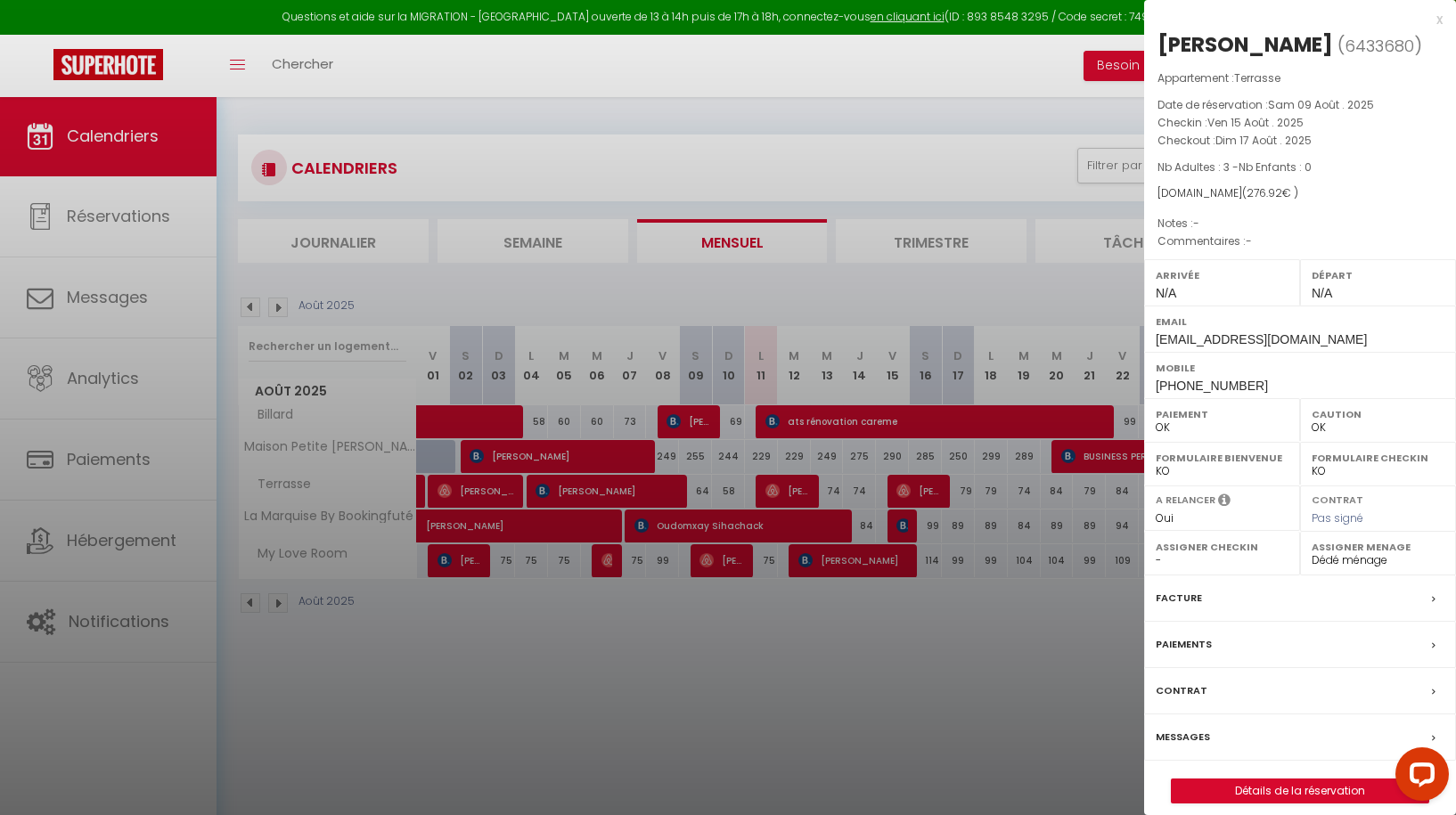
select select "44336"
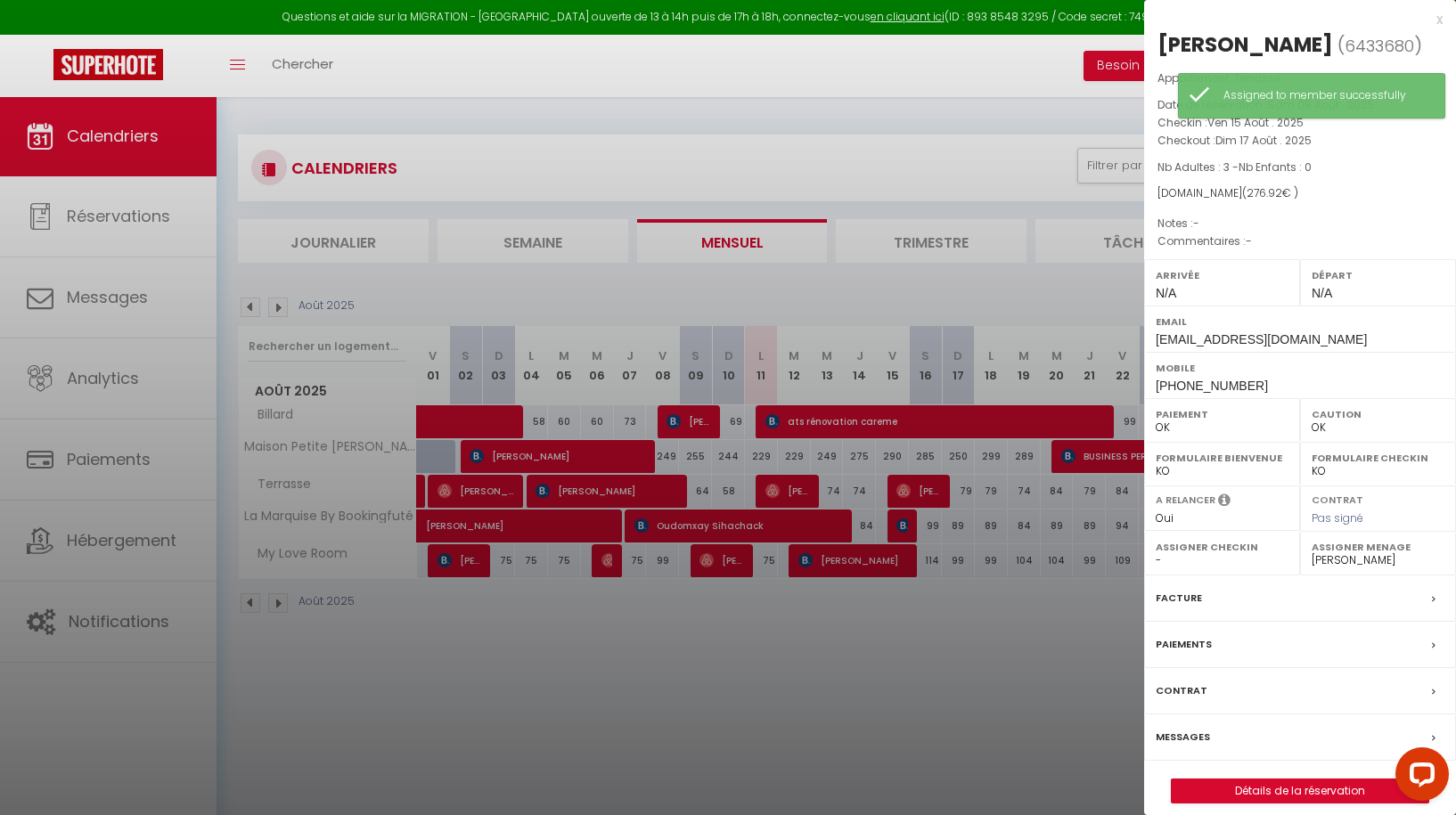
click at [1438, 20] on div "x" at bounding box center [1292, 20] width 298 height 21
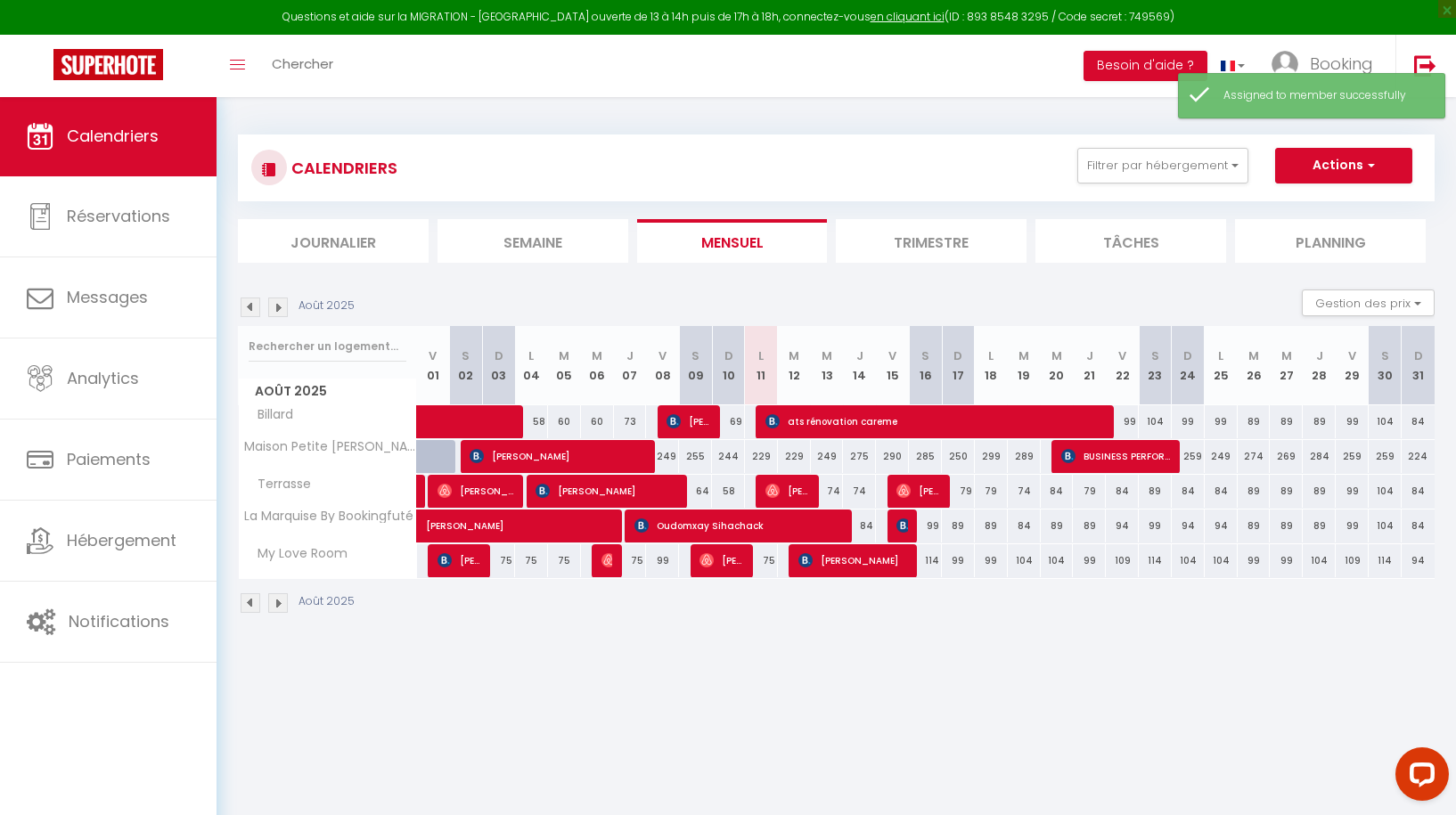
click at [793, 484] on span "Maximilien Deitsch" at bounding box center [787, 491] width 44 height 34
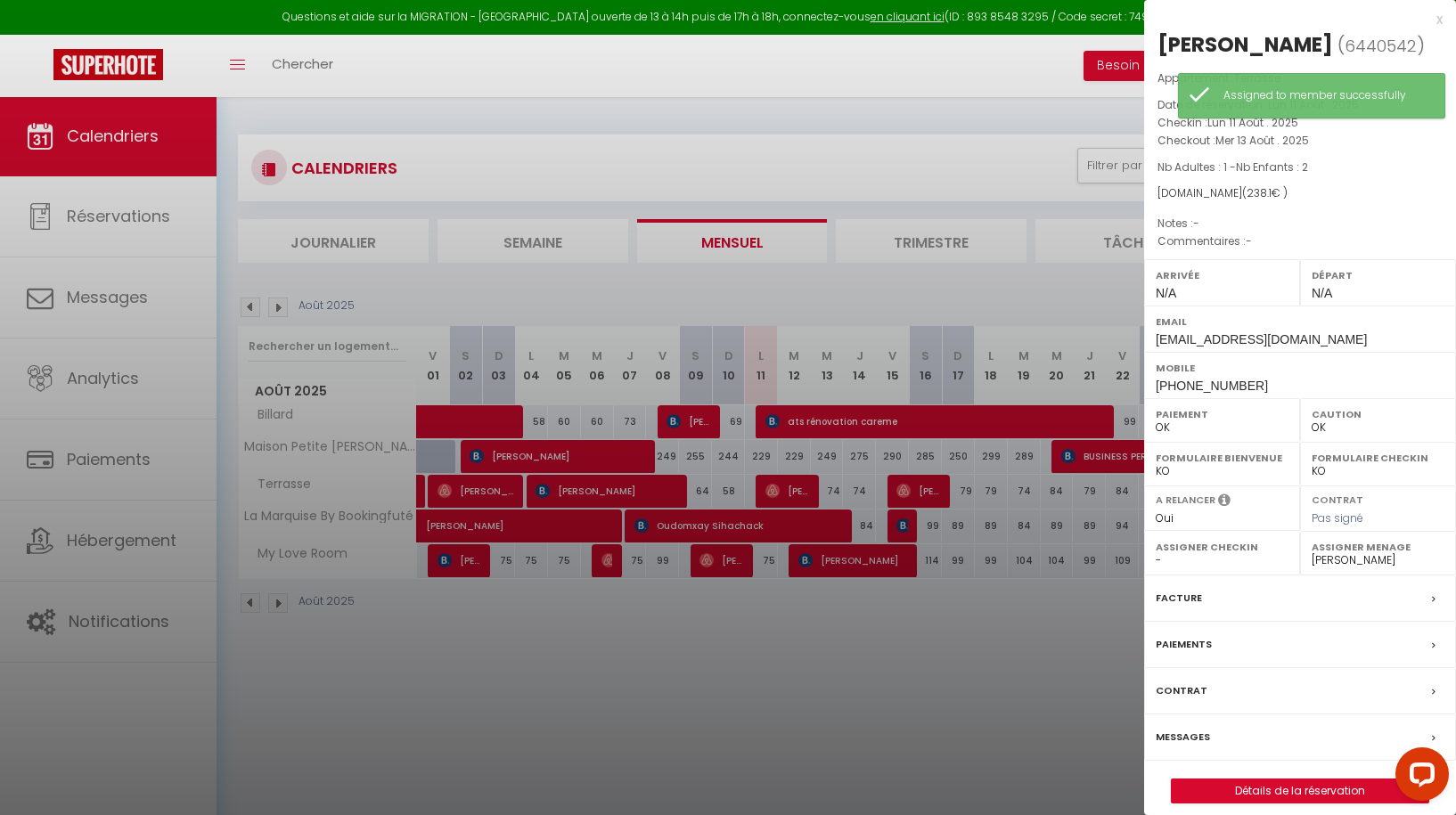
click at [918, 491] on div at bounding box center [728, 408] width 1456 height 815
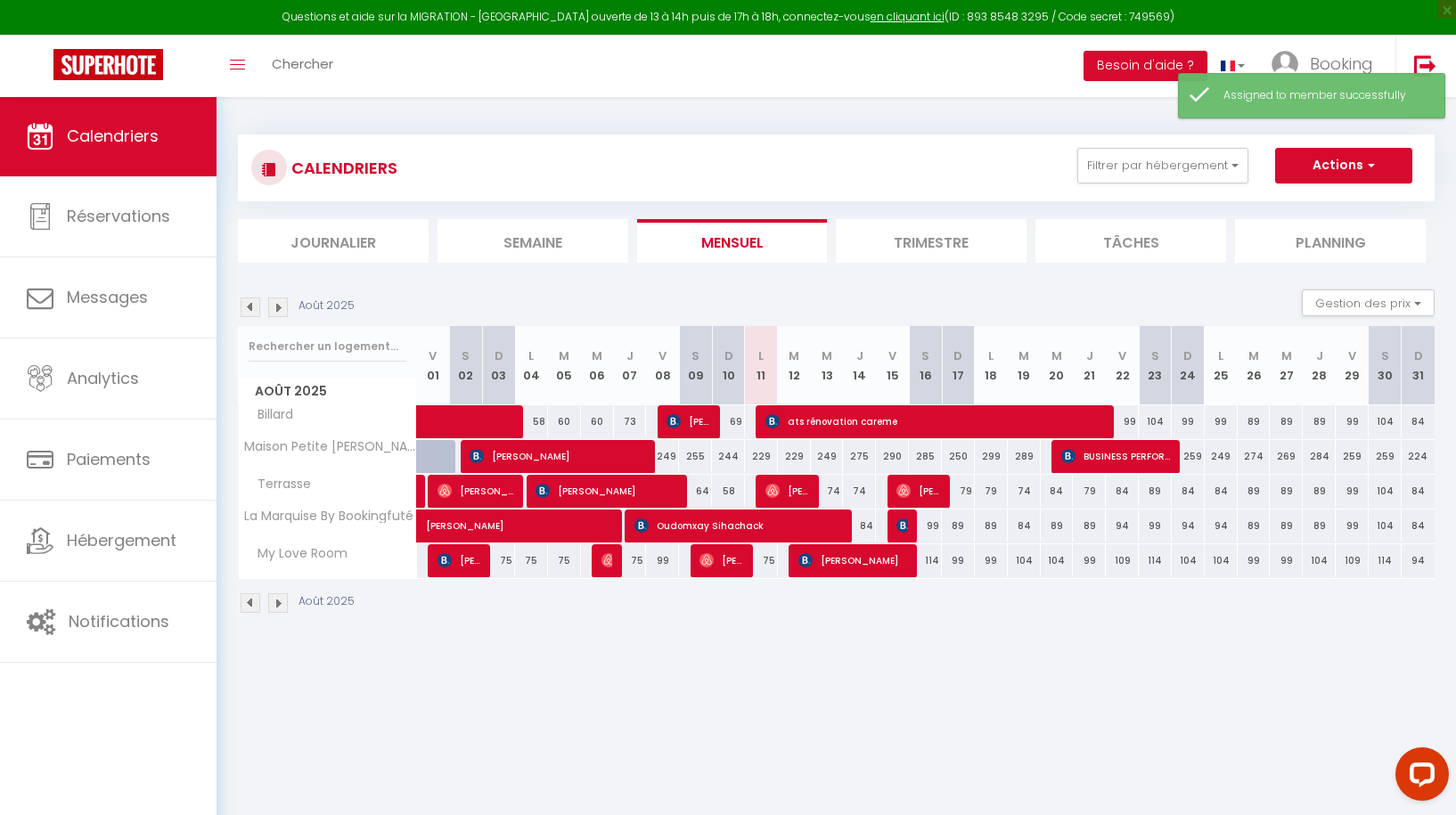
click at [918, 491] on span "[PERSON_NAME]" at bounding box center [918, 491] width 44 height 34
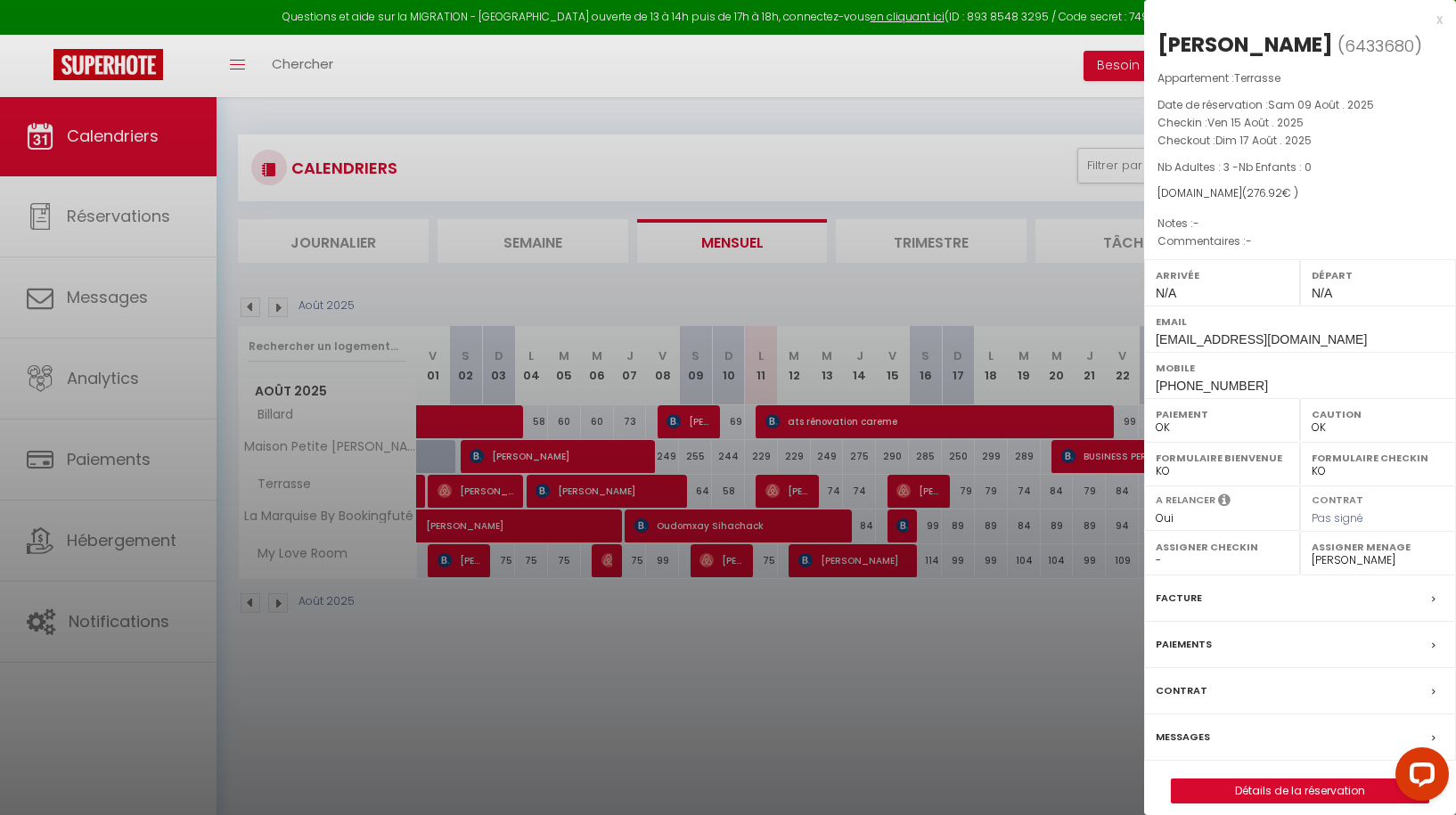
click at [873, 420] on div at bounding box center [728, 408] width 1456 height 815
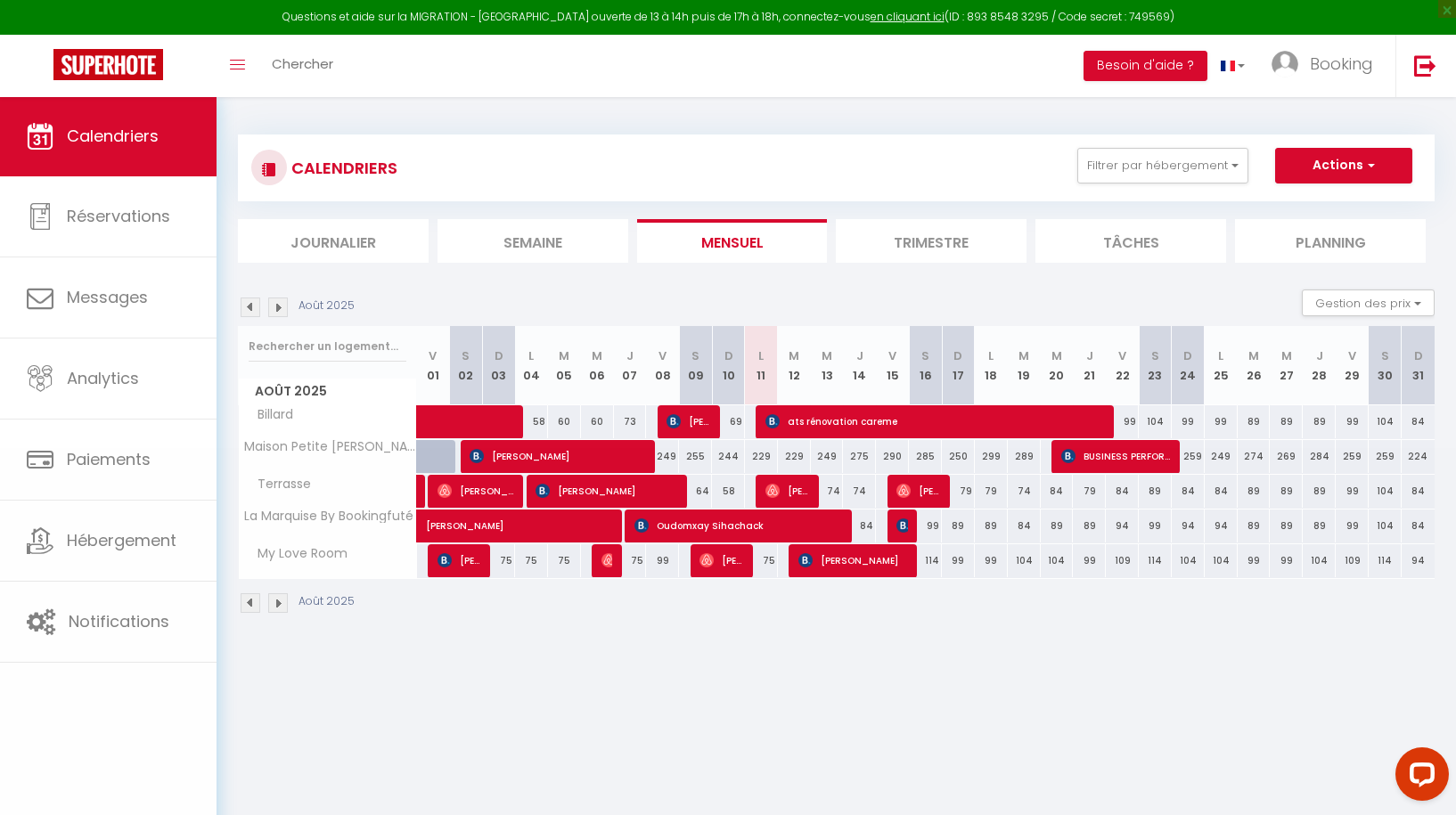
click at [873, 420] on span "ats rénovation careme" at bounding box center [935, 422] width 340 height 34
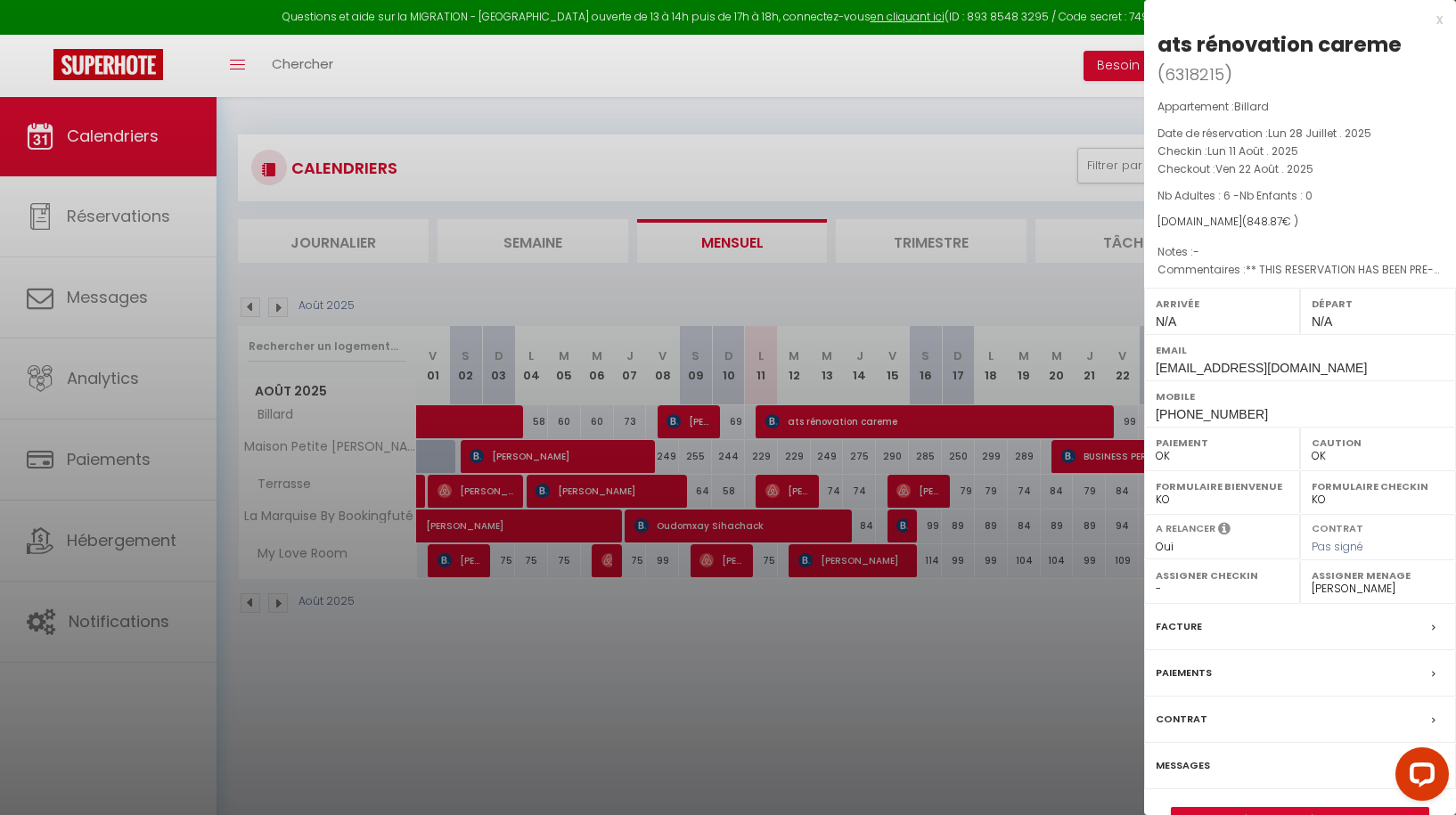
click at [793, 525] on div at bounding box center [728, 408] width 1456 height 815
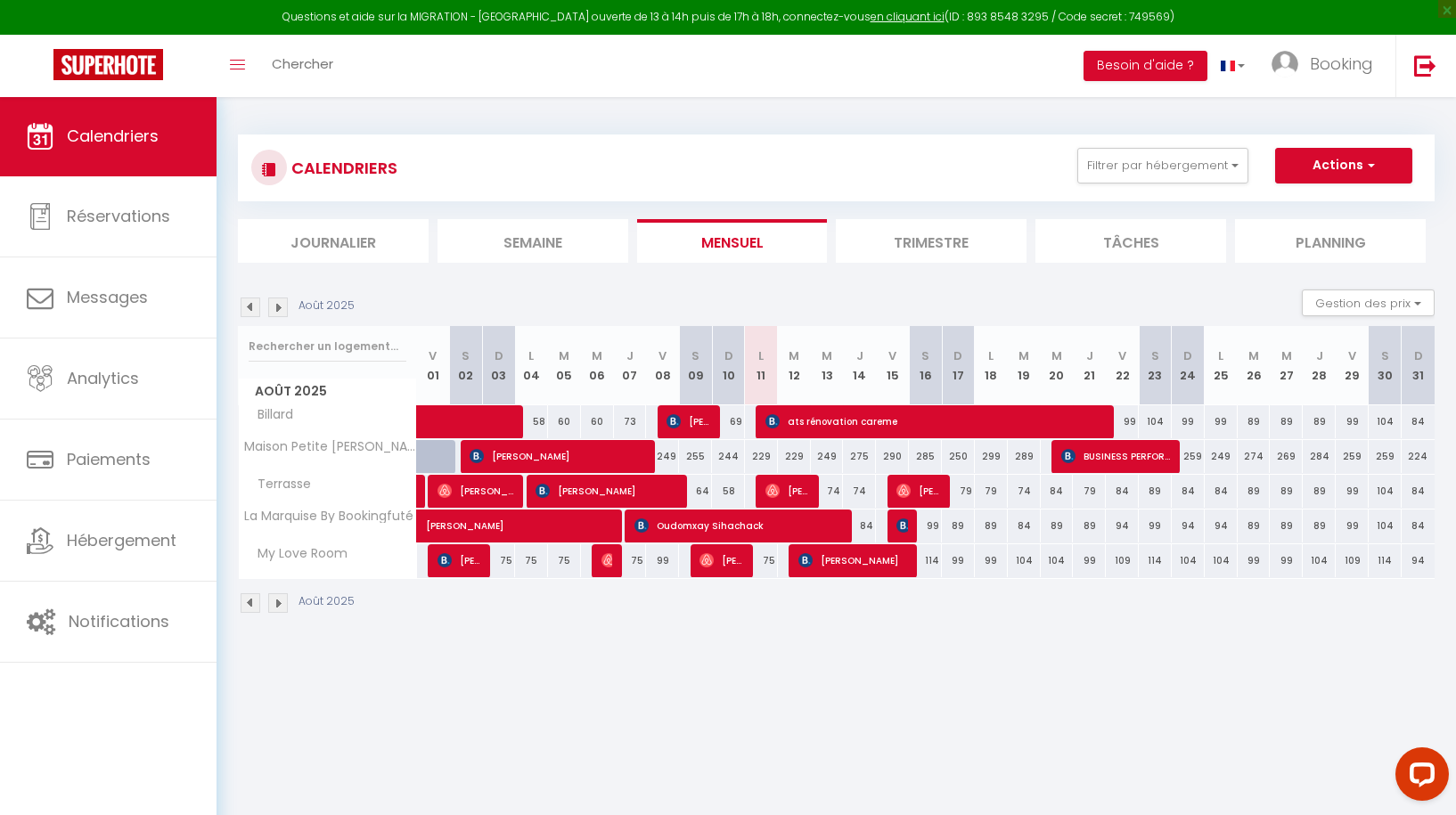
click at [793, 525] on span "Oudomxay Sihachack" at bounding box center [738, 525] width 208 height 34
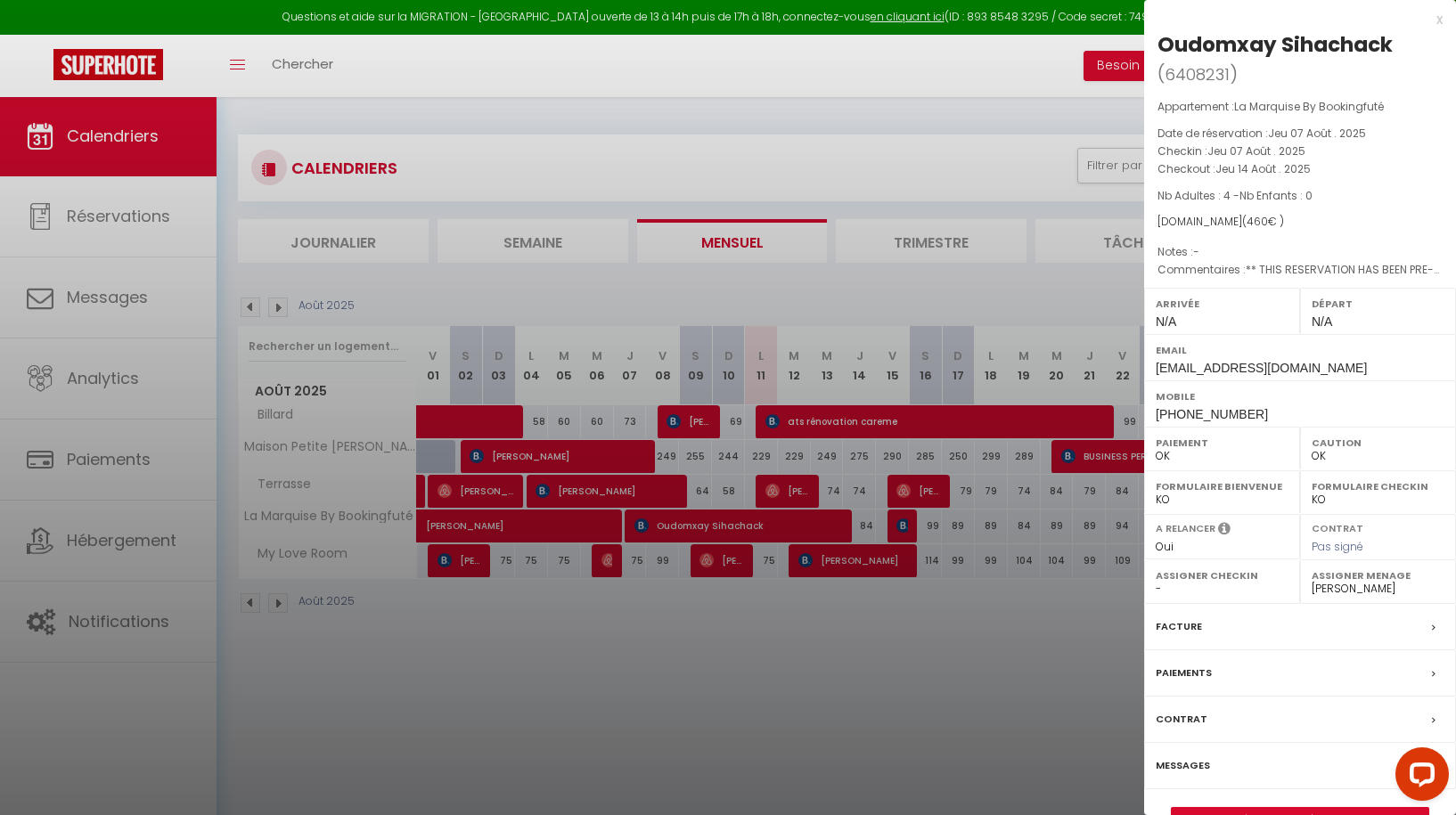
click at [822, 557] on div at bounding box center [728, 408] width 1456 height 815
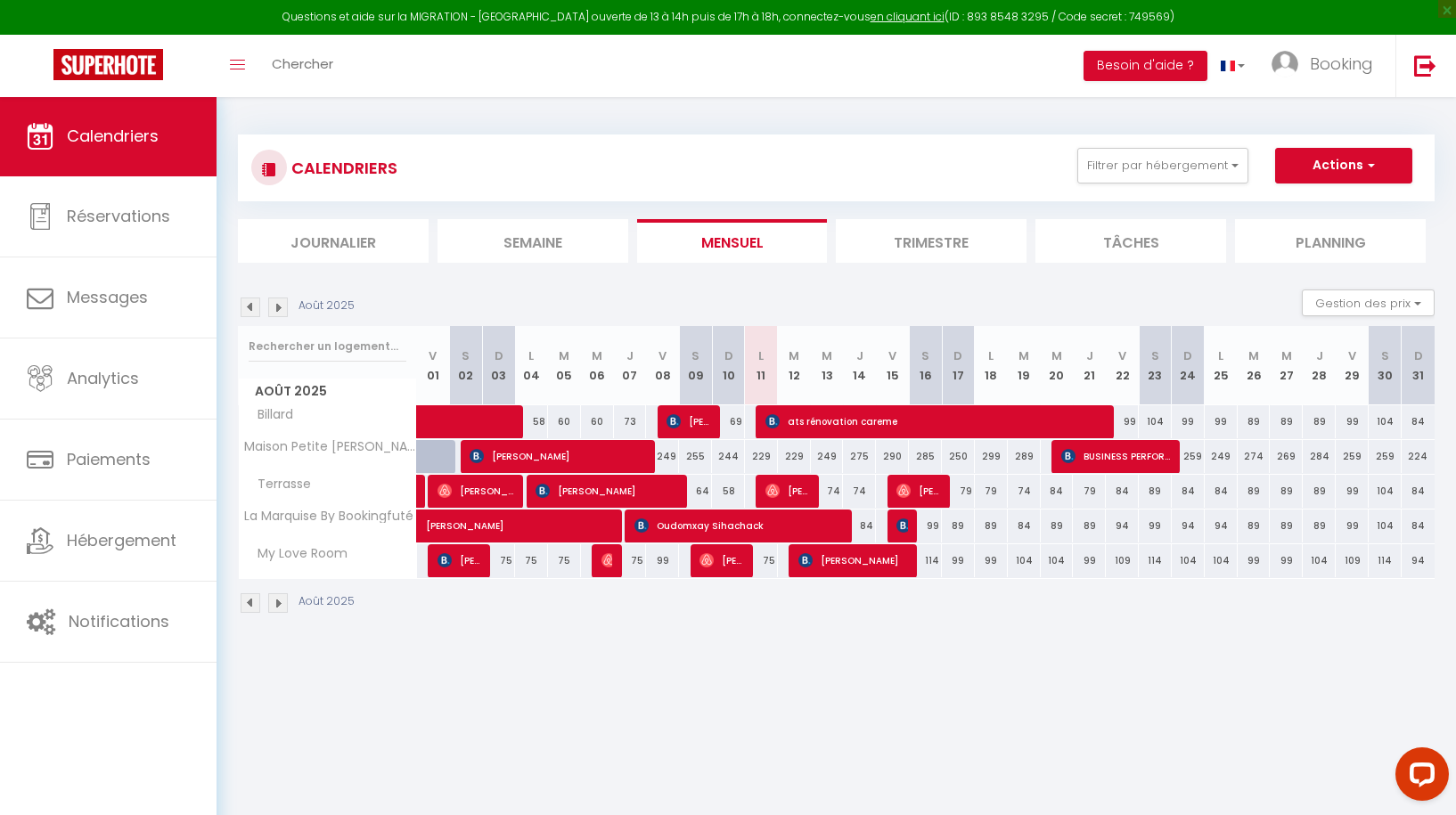
click at [822, 557] on span "[PERSON_NAME]" at bounding box center [852, 561] width 109 height 34
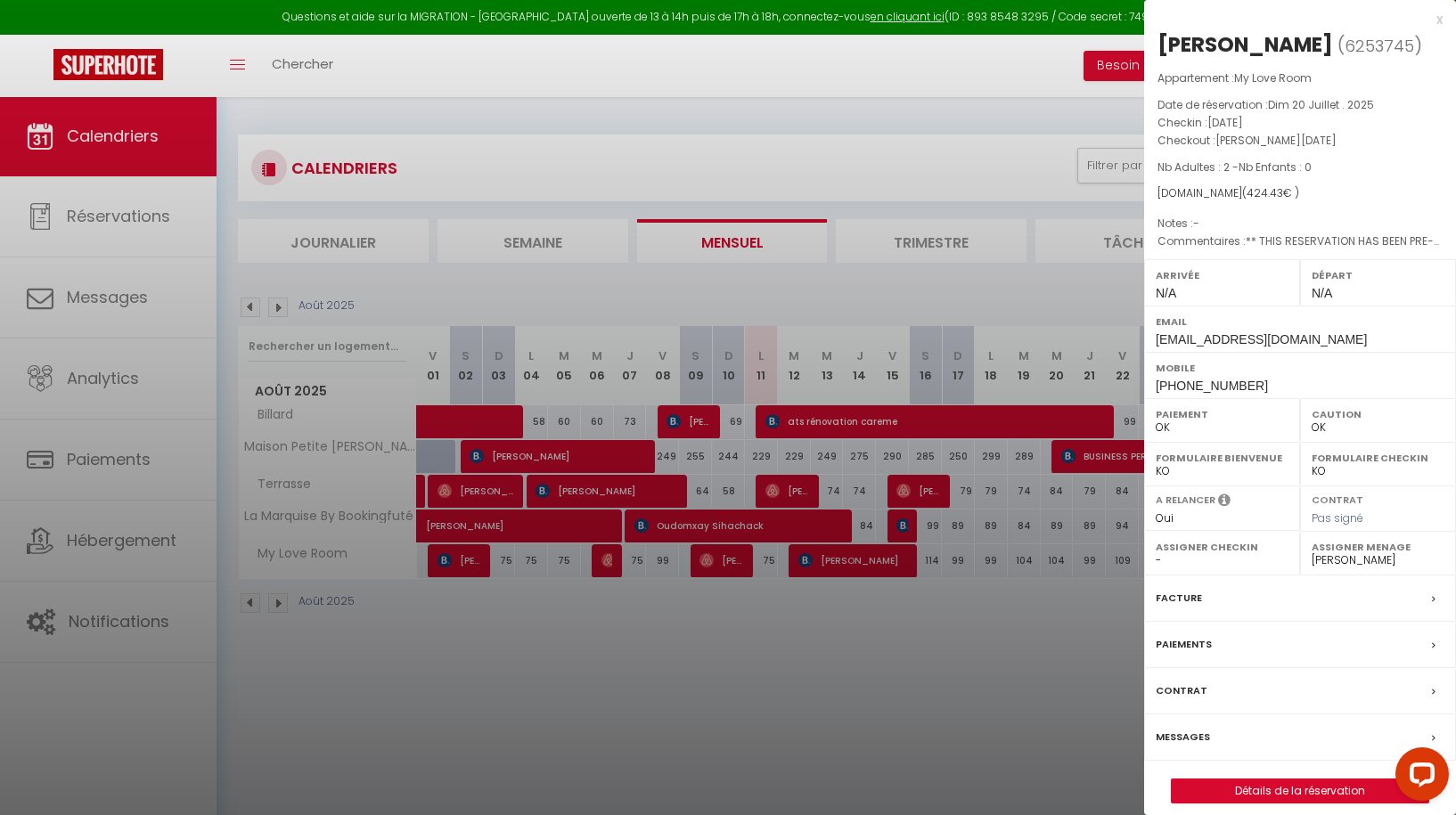
click at [735, 565] on div at bounding box center [728, 408] width 1456 height 815
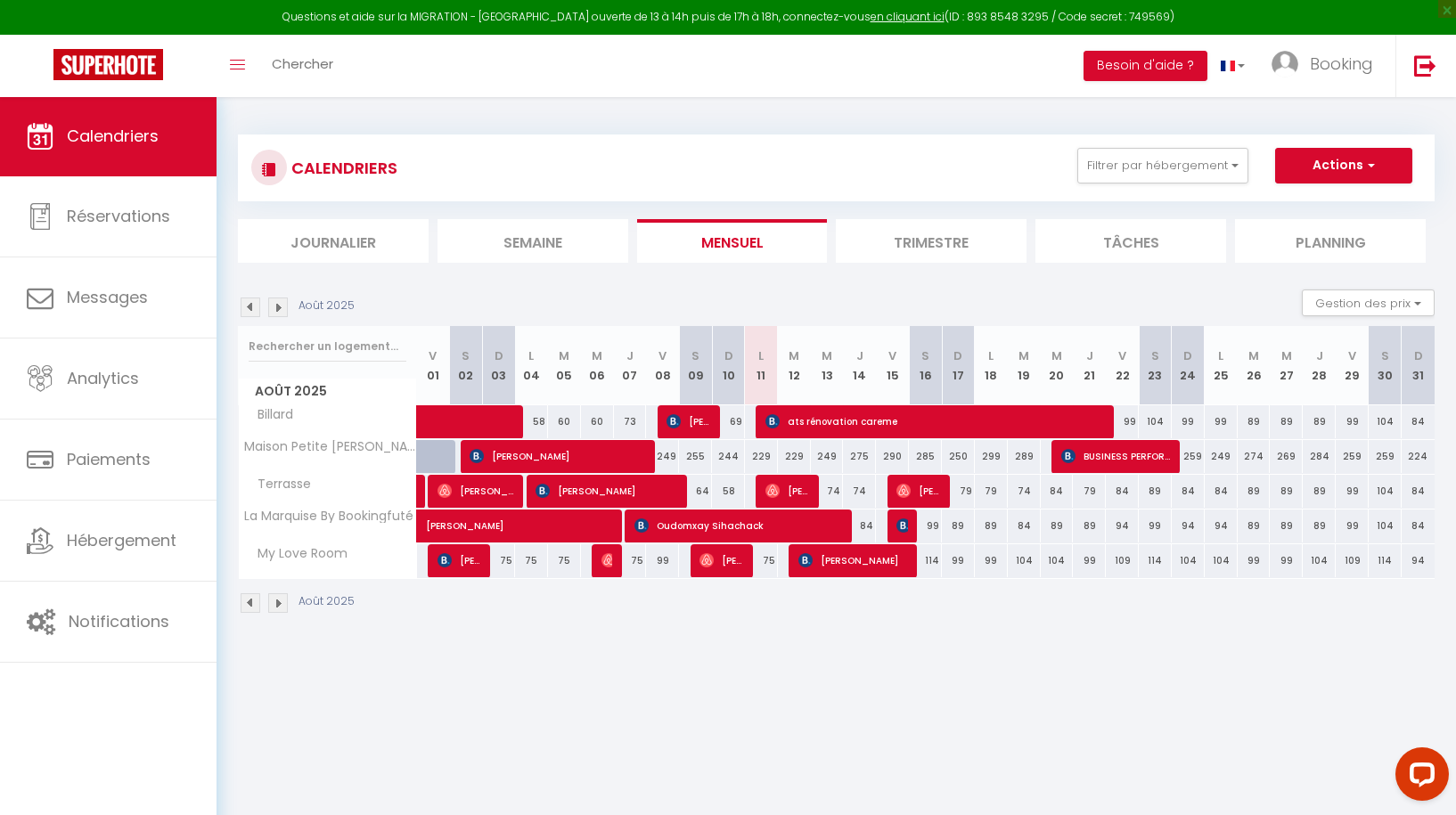
click at [735, 565] on span "[PERSON_NAME]" at bounding box center [721, 561] width 44 height 34
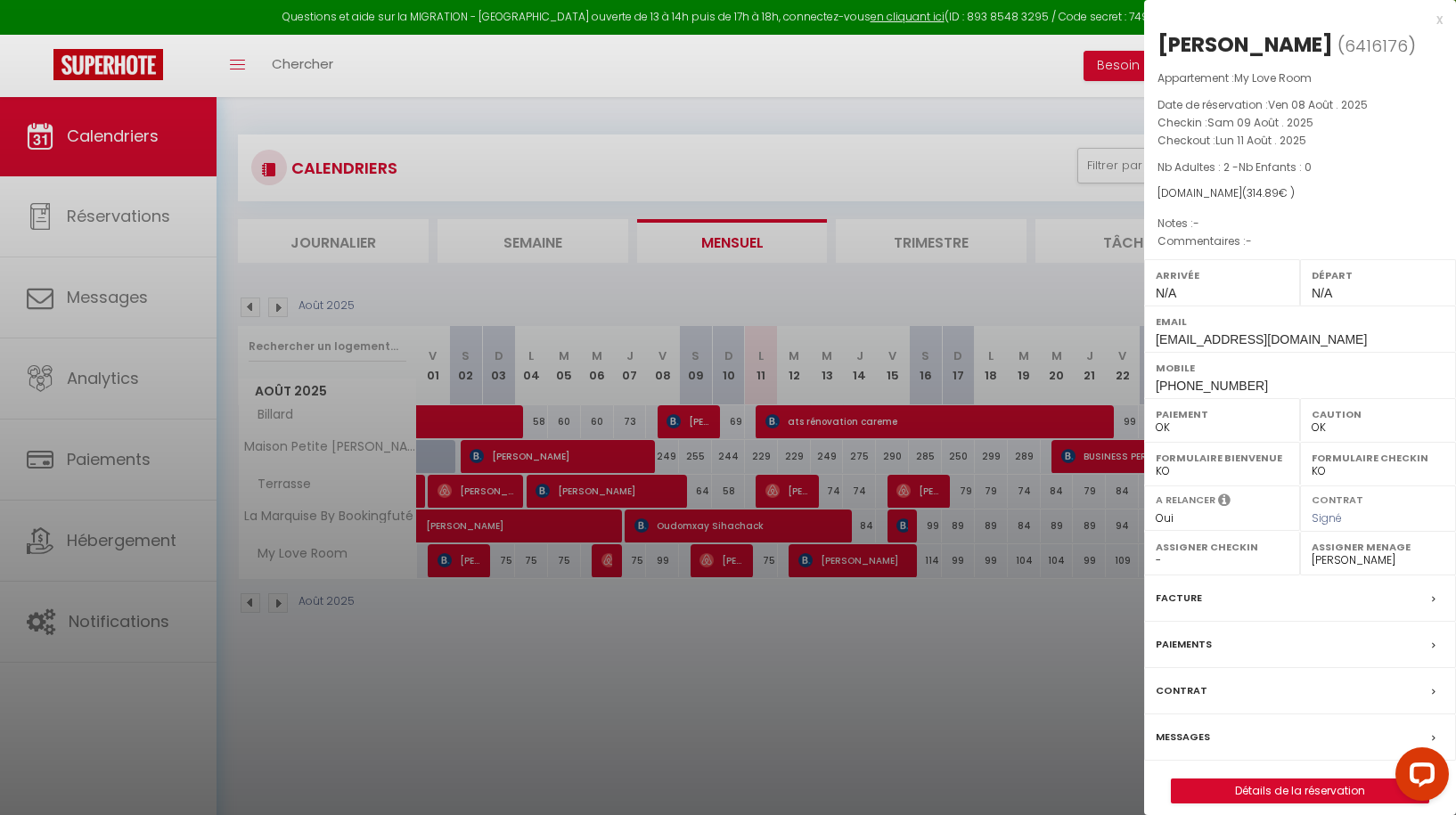
click at [904, 528] on div at bounding box center [728, 408] width 1456 height 815
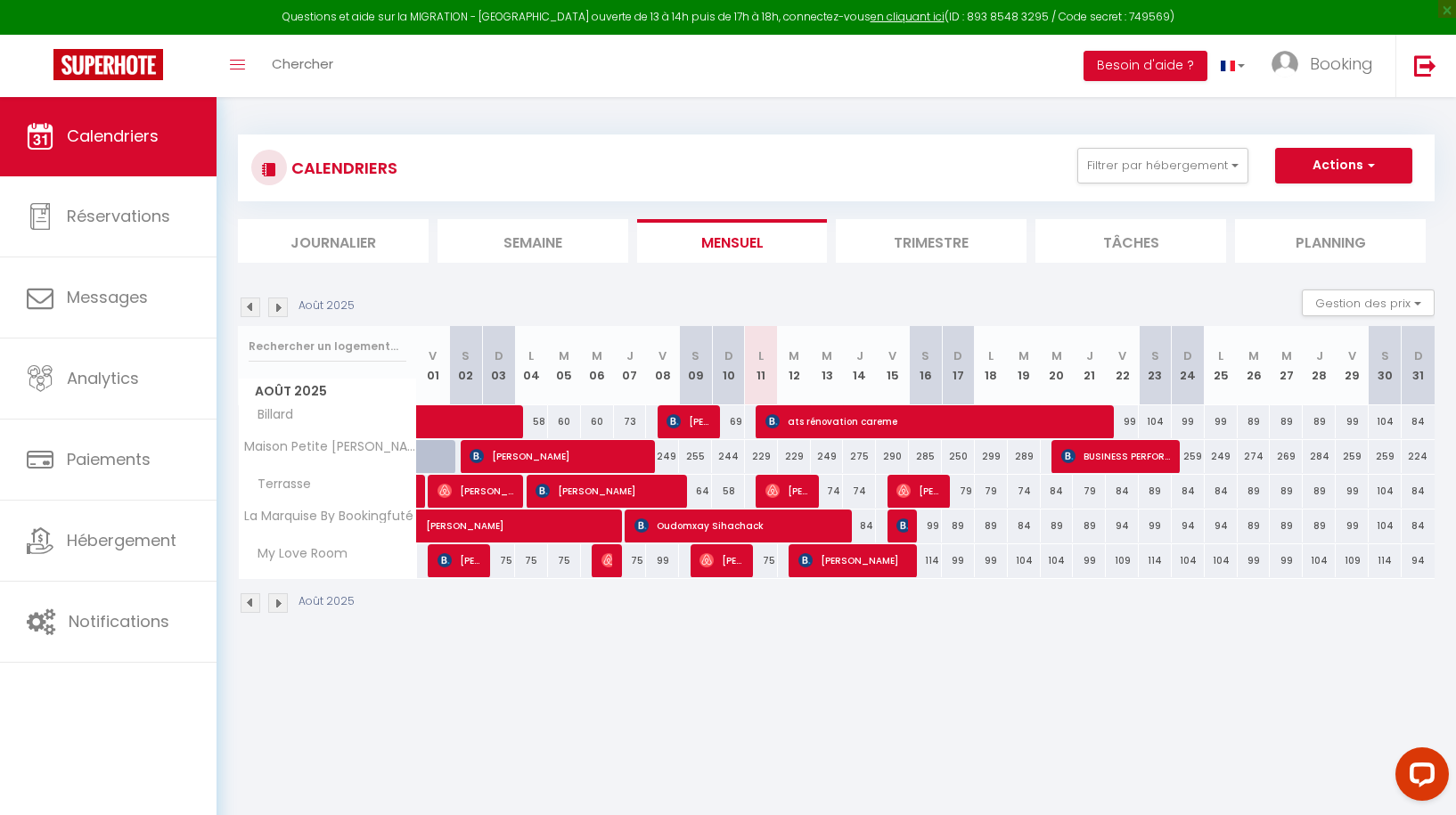
click at [904, 528] on img at bounding box center [903, 525] width 14 height 14
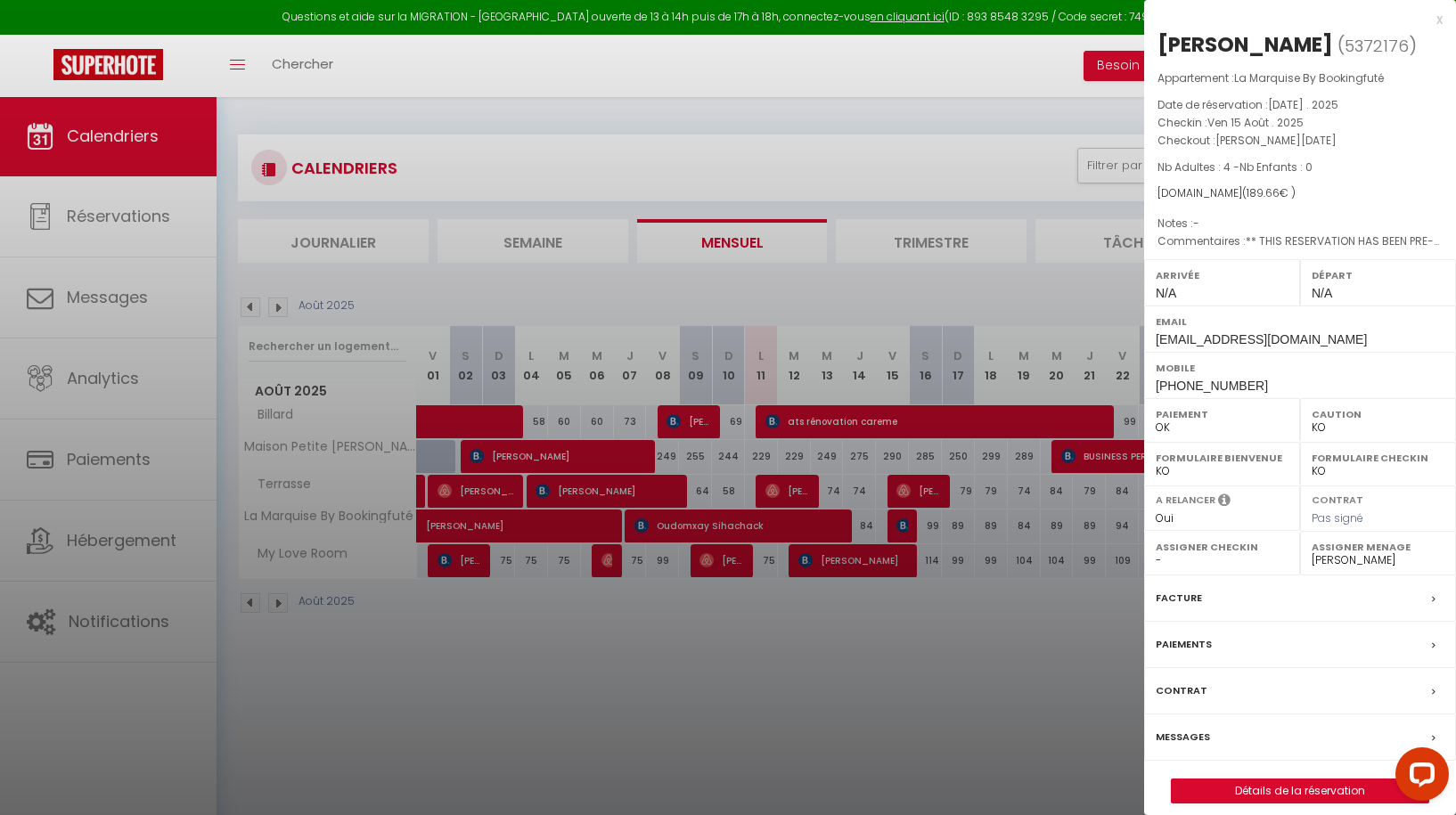
click at [929, 493] on div at bounding box center [728, 408] width 1456 height 815
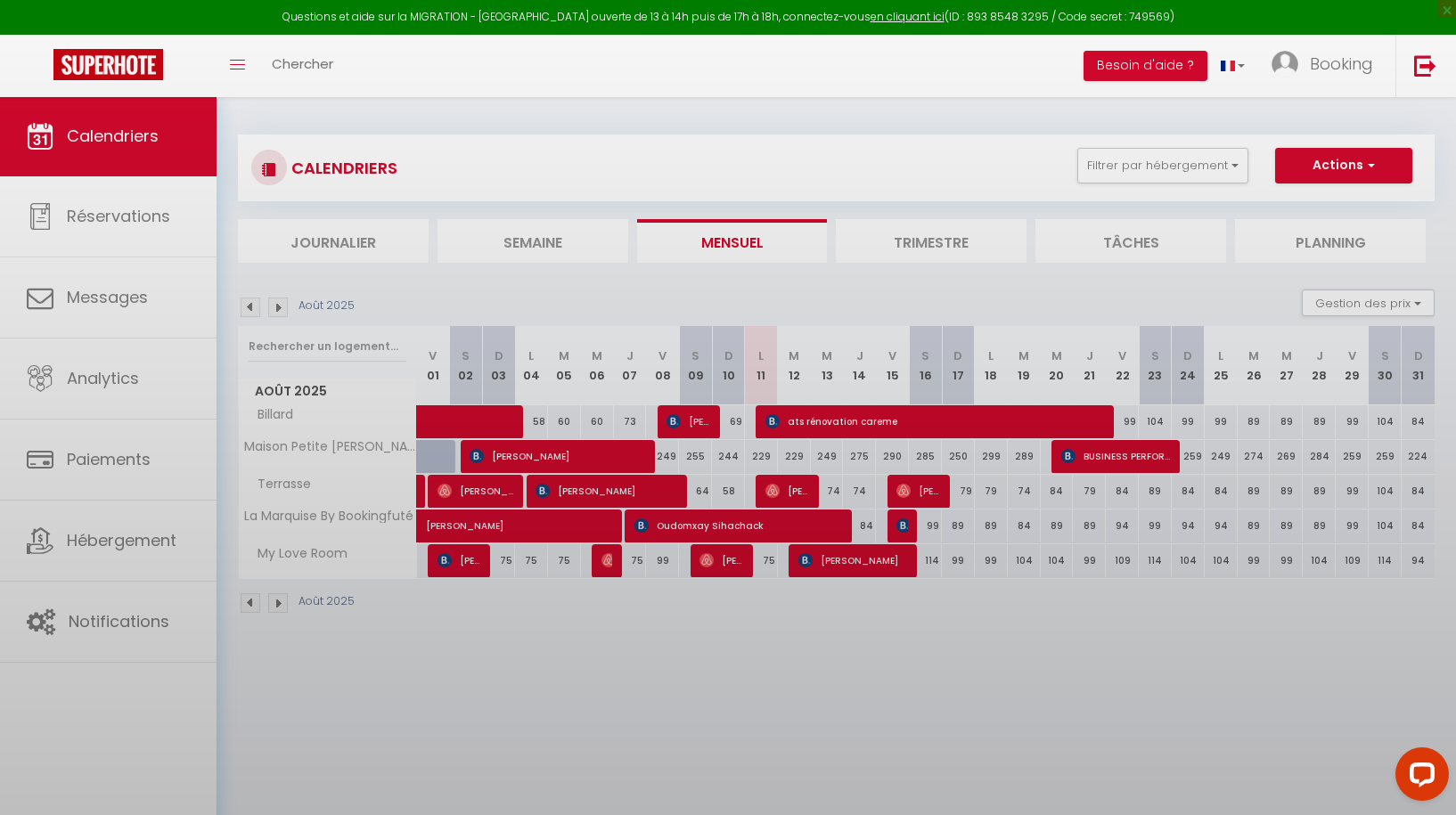
click at [929, 493] on body "Questions et aide sur la MIGRATION - Salle Zoom ouverte de 13 à 14h puis de 17h…" at bounding box center [728, 504] width 1456 height 815
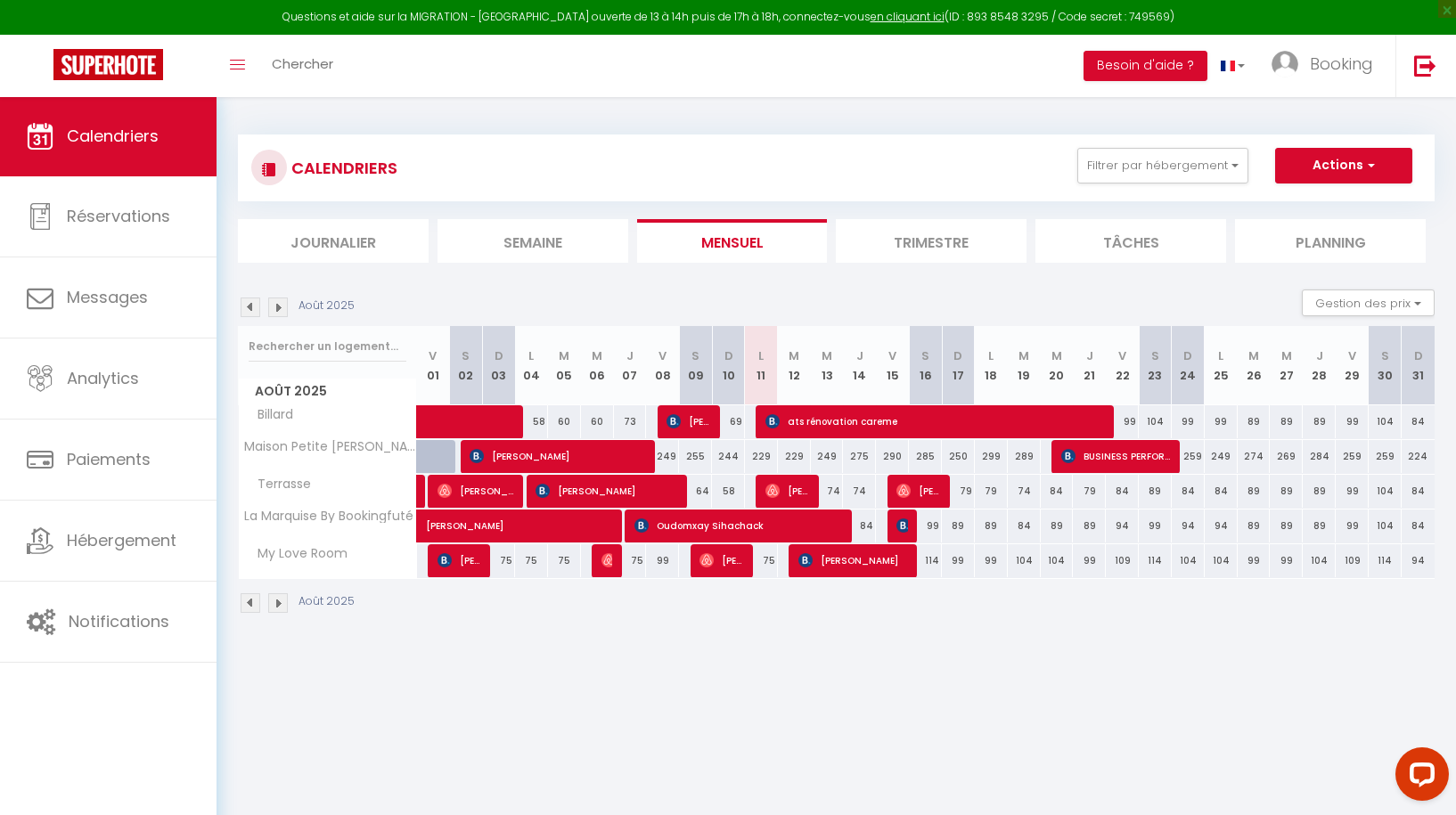
click at [929, 493] on span "[PERSON_NAME]" at bounding box center [918, 491] width 44 height 34
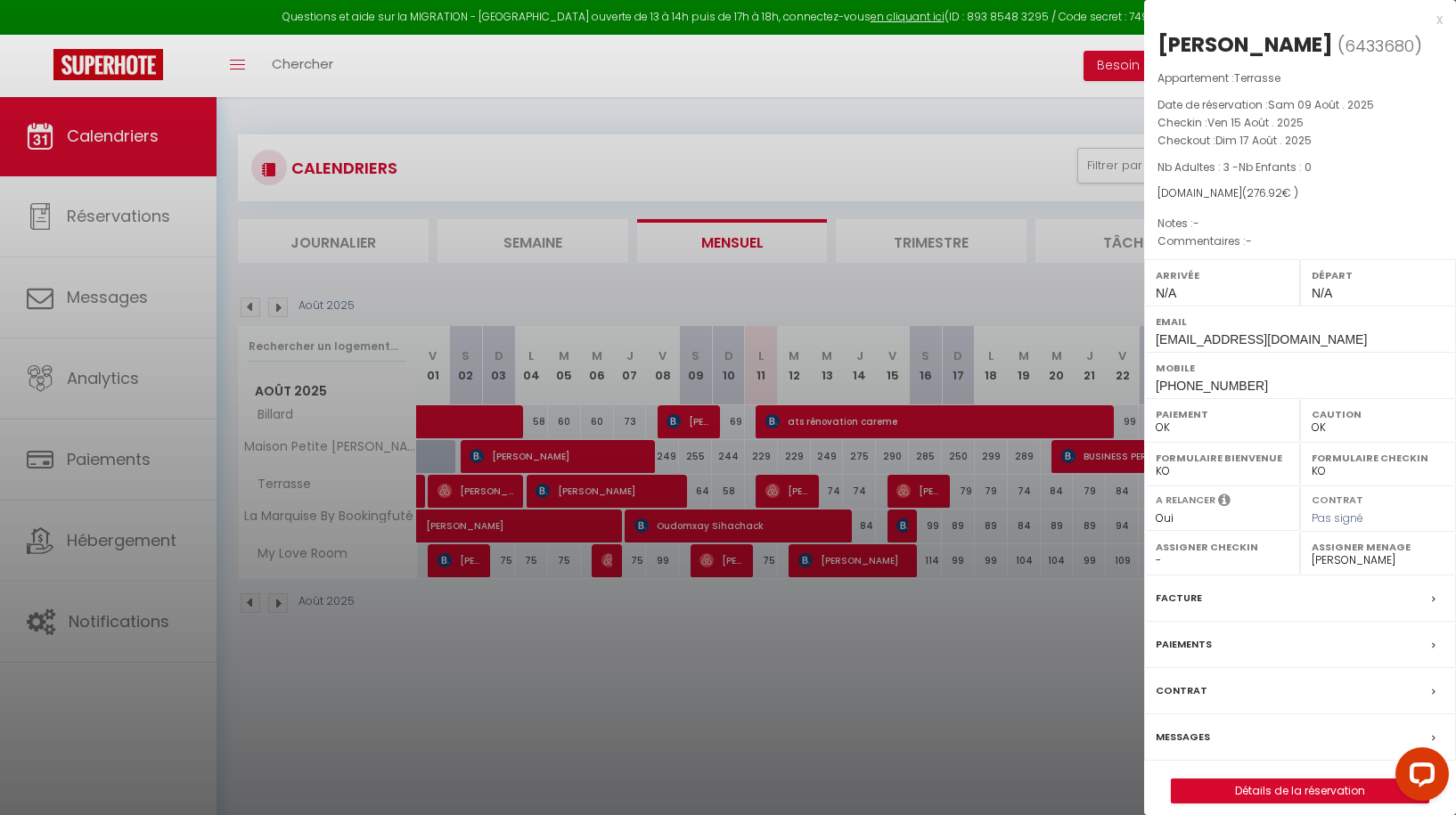
click at [1100, 469] on div at bounding box center [728, 408] width 1456 height 815
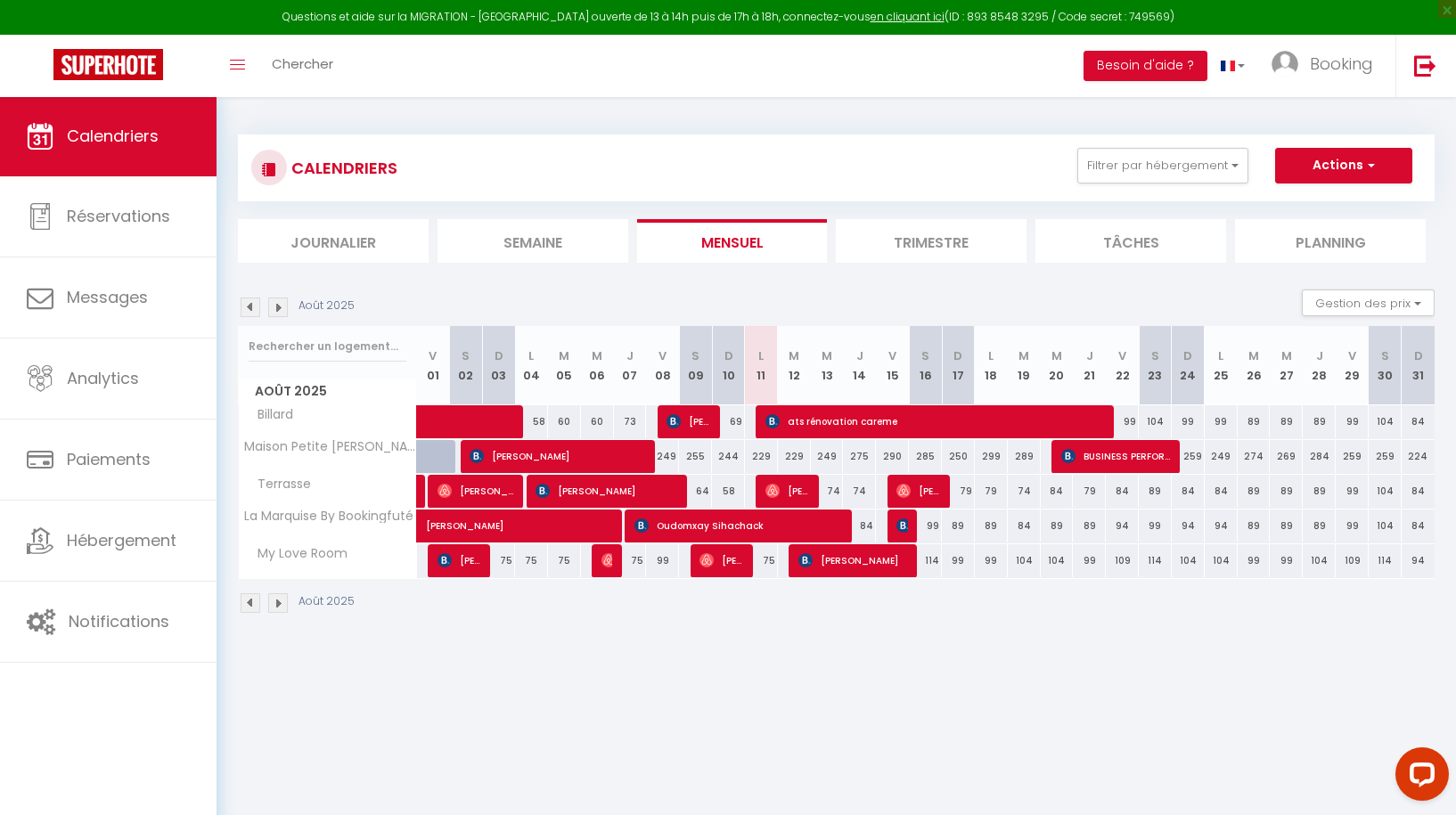
click at [1115, 460] on span "BUSINESS PERFORMANCE" at bounding box center [1115, 456] width 109 height 34
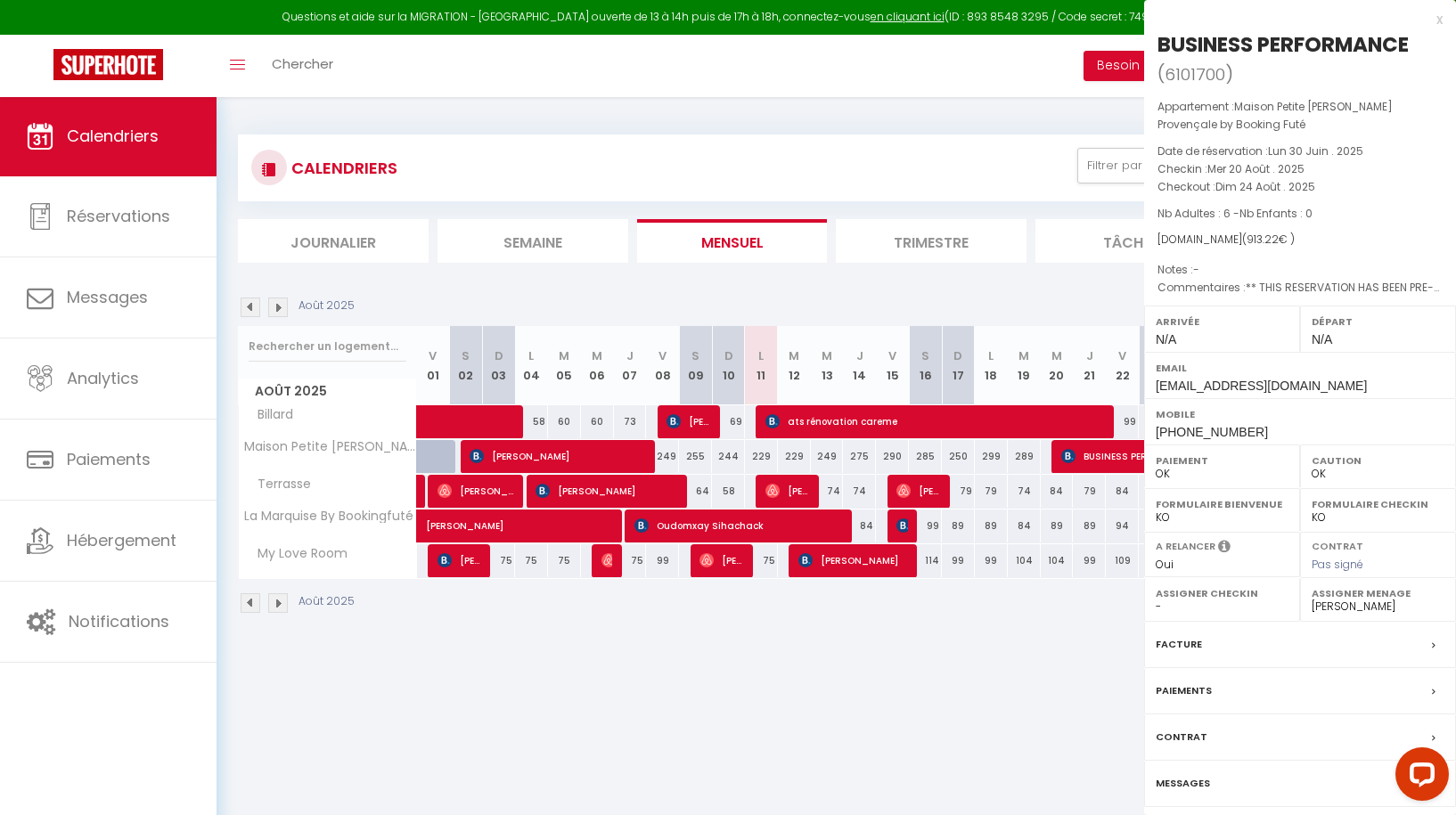
select select "KO"
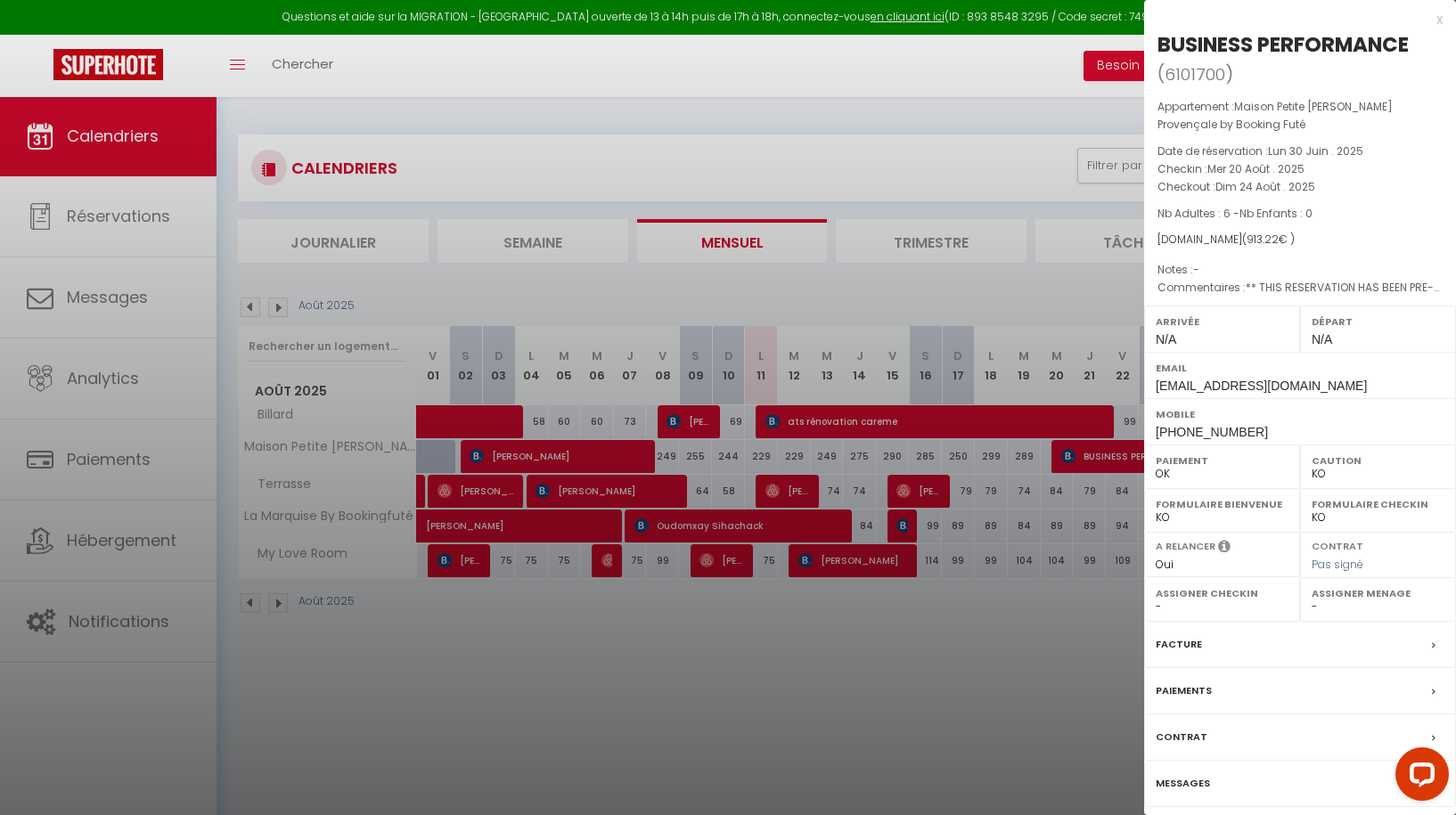
click at [1396, 585] on label "Assigner Menage" at bounding box center [1377, 593] width 133 height 18
click at [1374, 596] on label "Assigner Menage" at bounding box center [1377, 593] width 133 height 18
select select "44336"
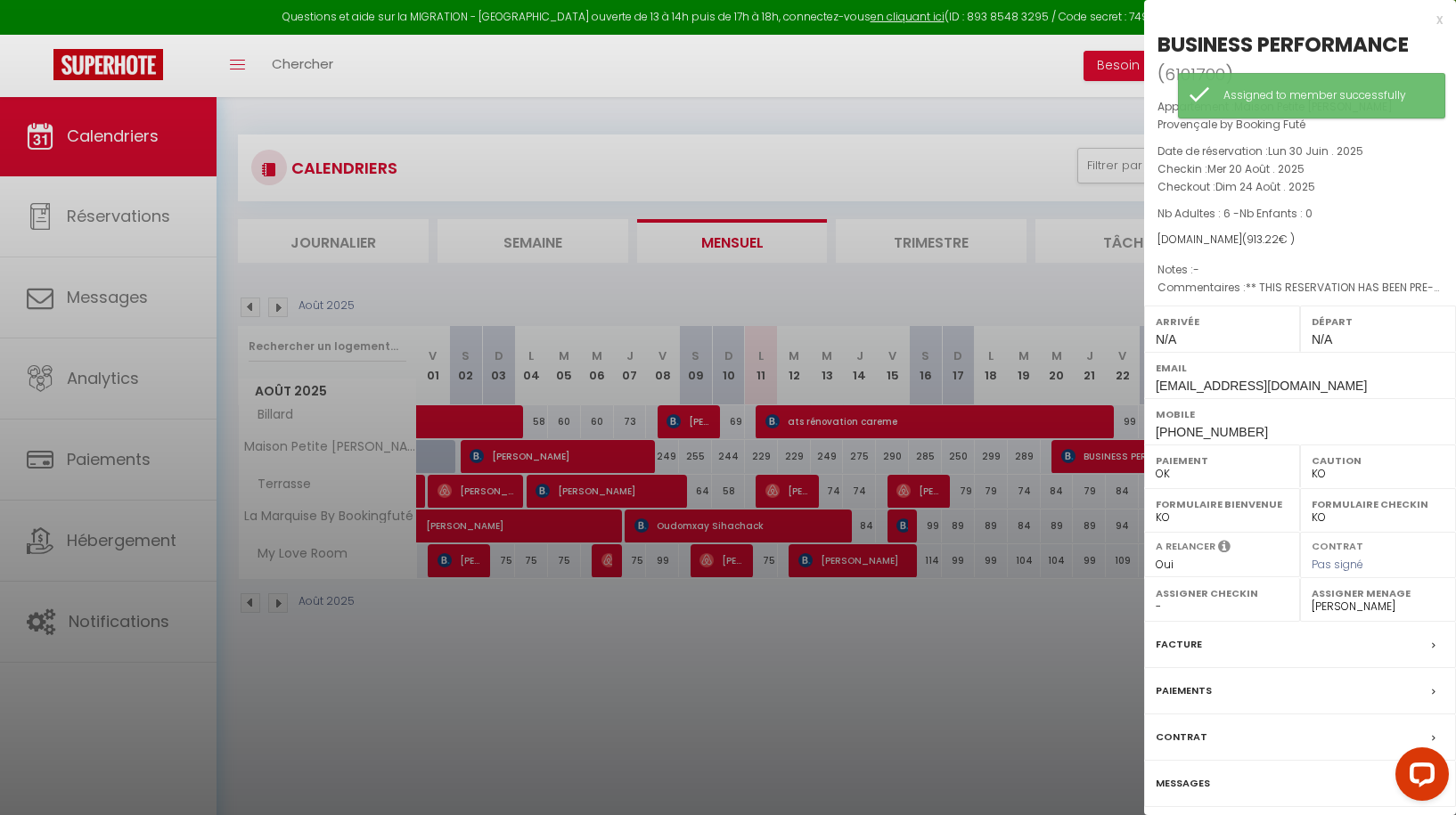
click at [1440, 22] on div "x" at bounding box center [1292, 20] width 298 height 21
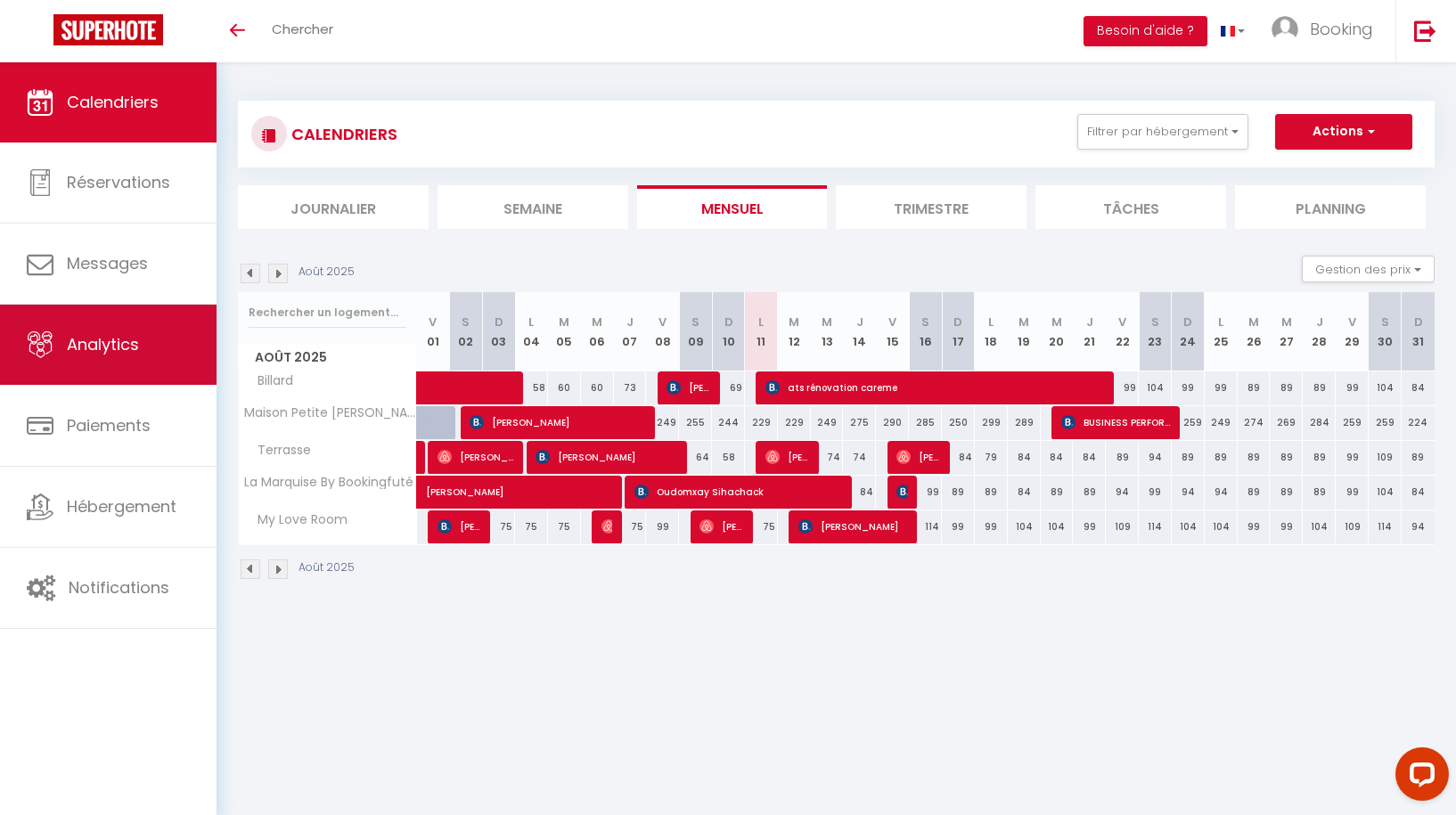
click at [75, 342] on span "Analytics" at bounding box center [103, 345] width 72 height 22
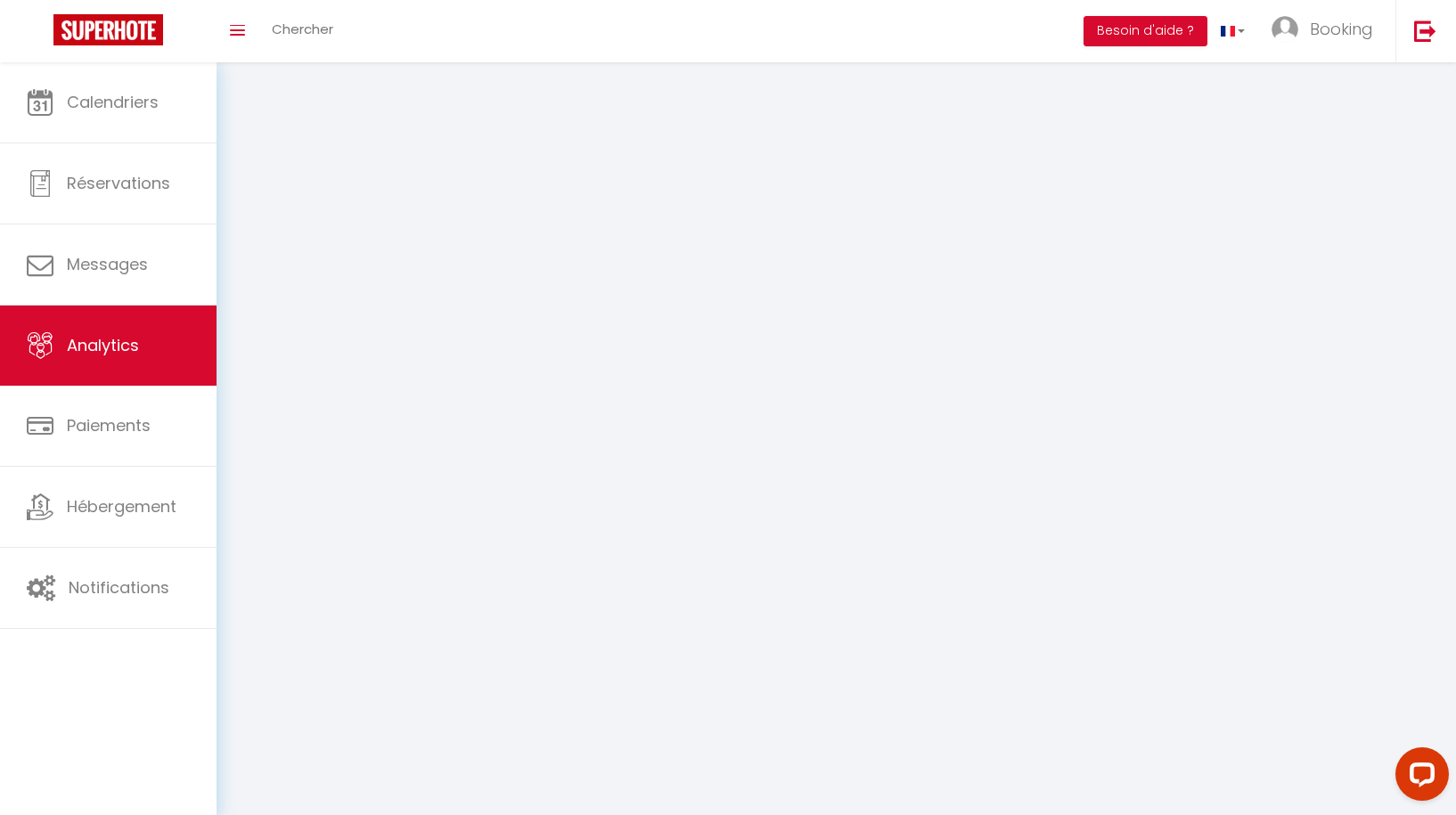
select select "2025"
select select "8"
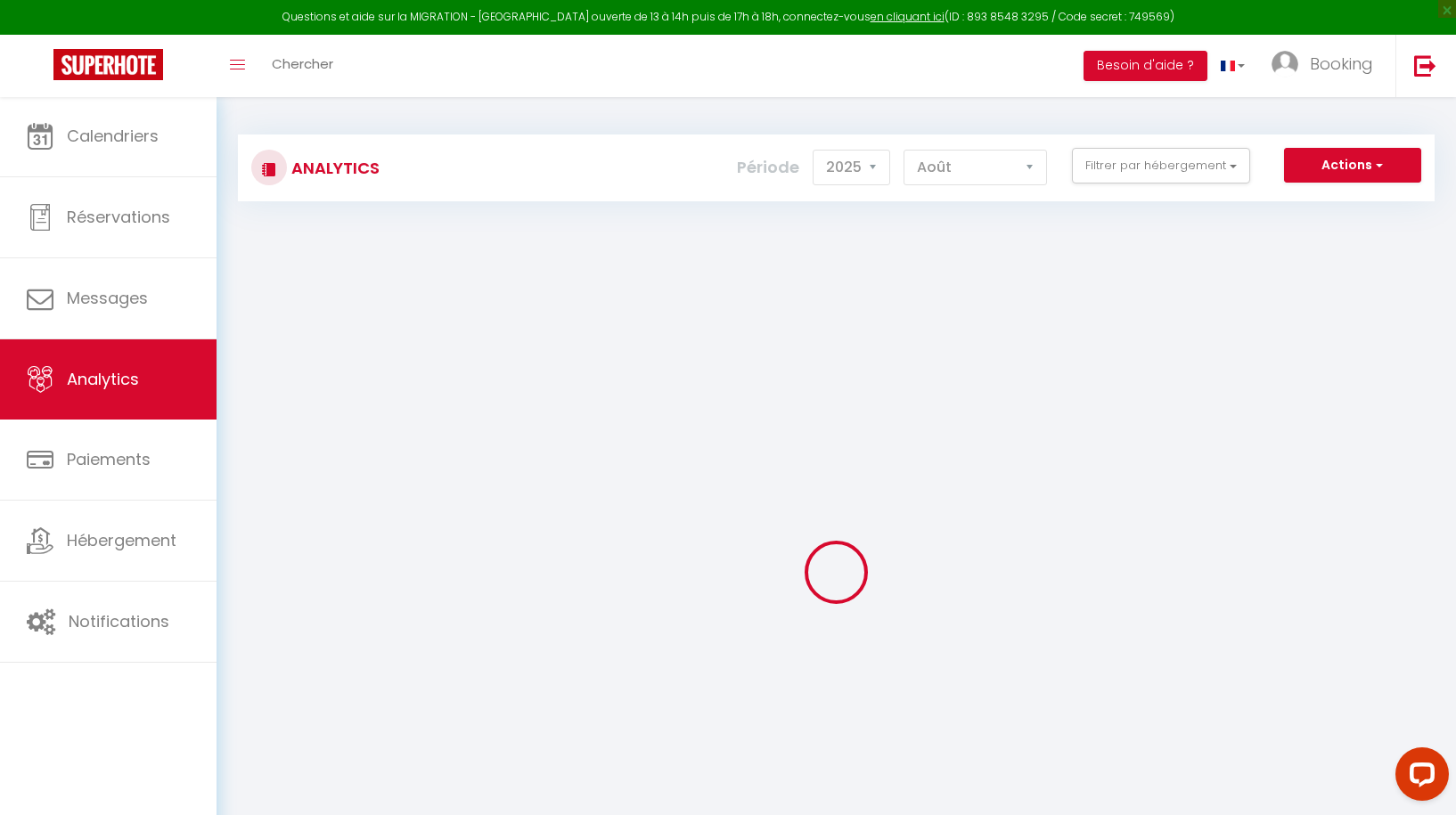
checkbox input "false"
checkbox Bookingfuté "false"
checkbox Room "false"
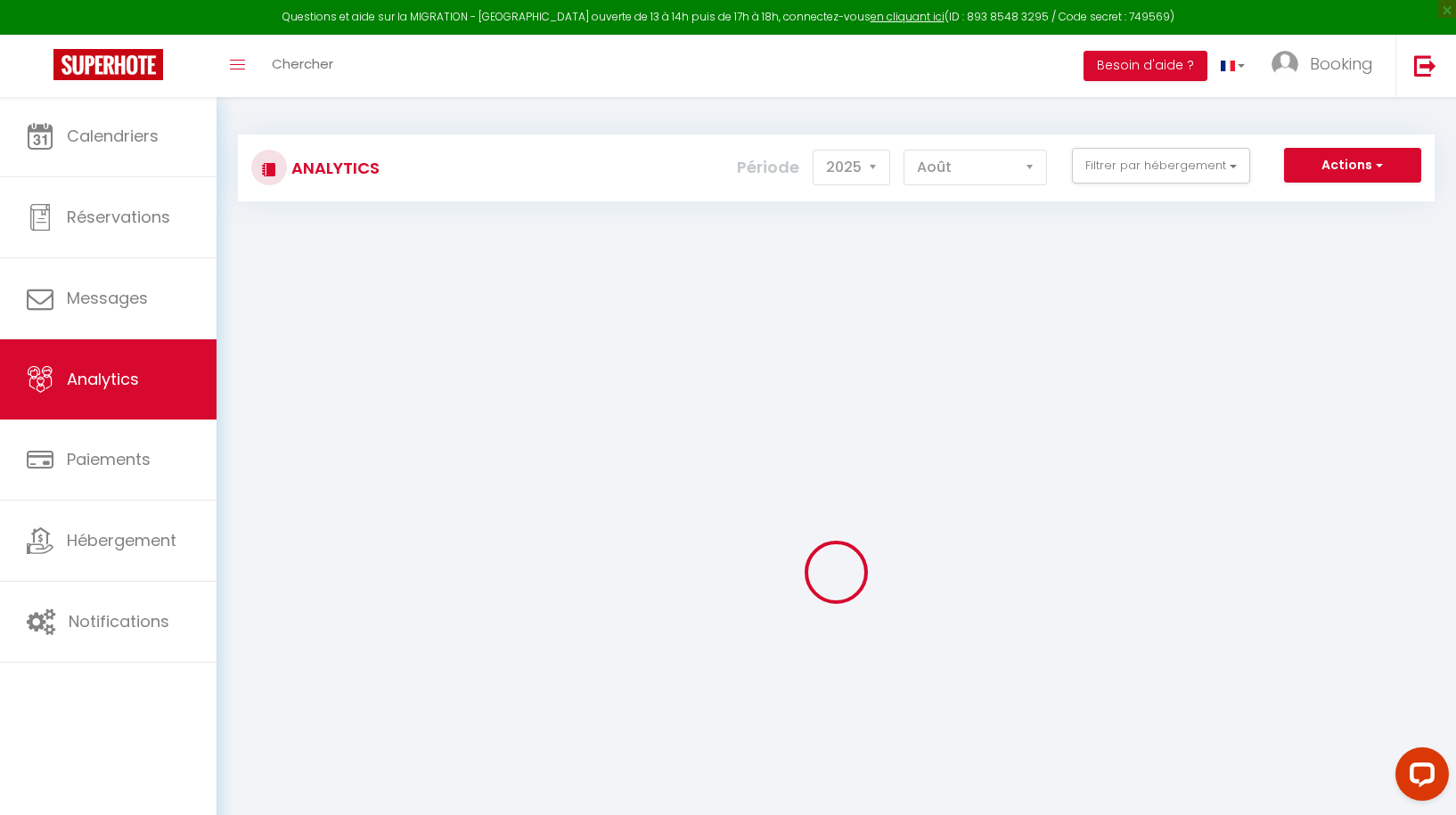
checkbox Futé "false"
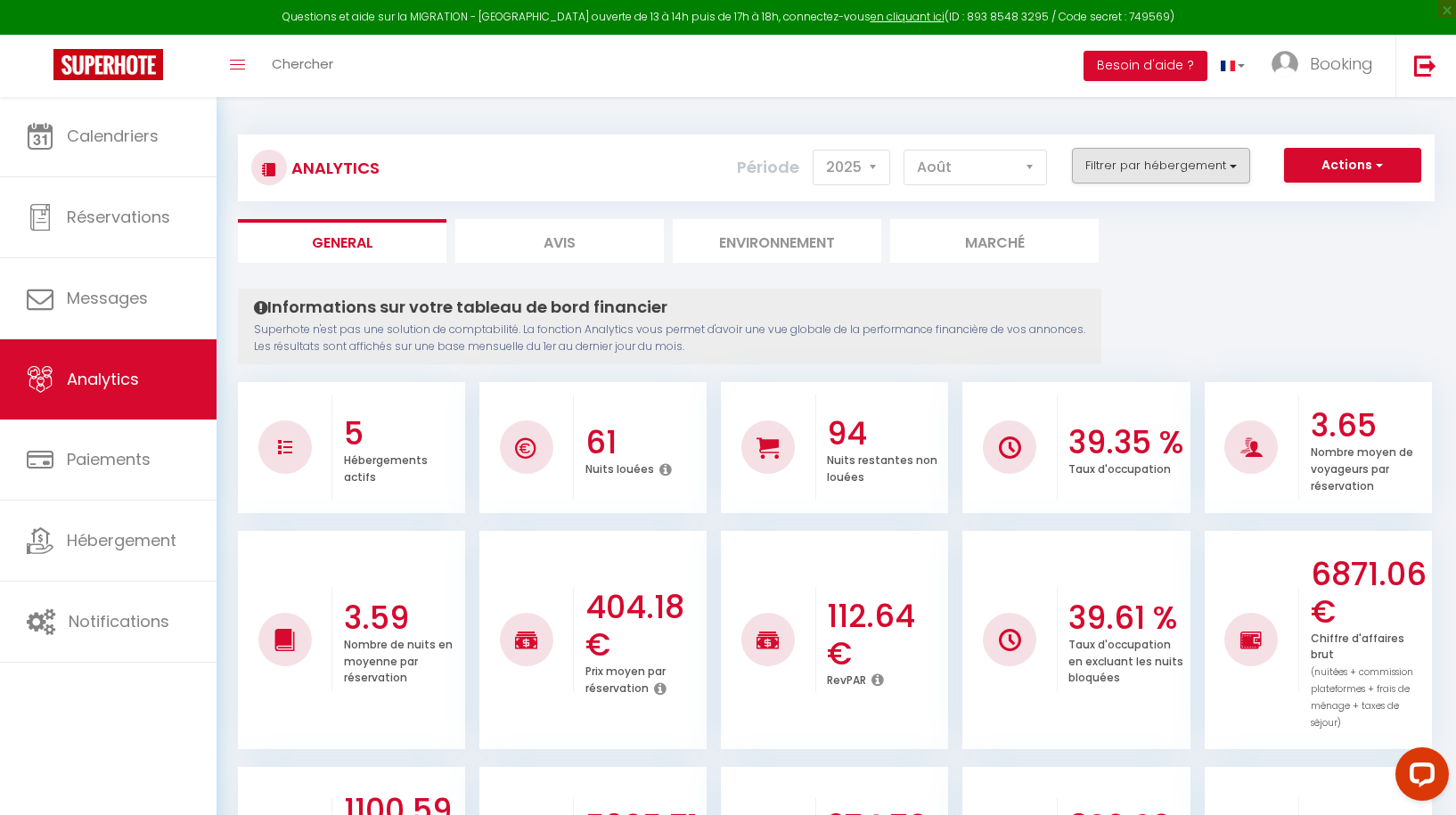
click at [1207, 164] on button "Filtrer par hébergement" at bounding box center [1161, 165] width 178 height 36
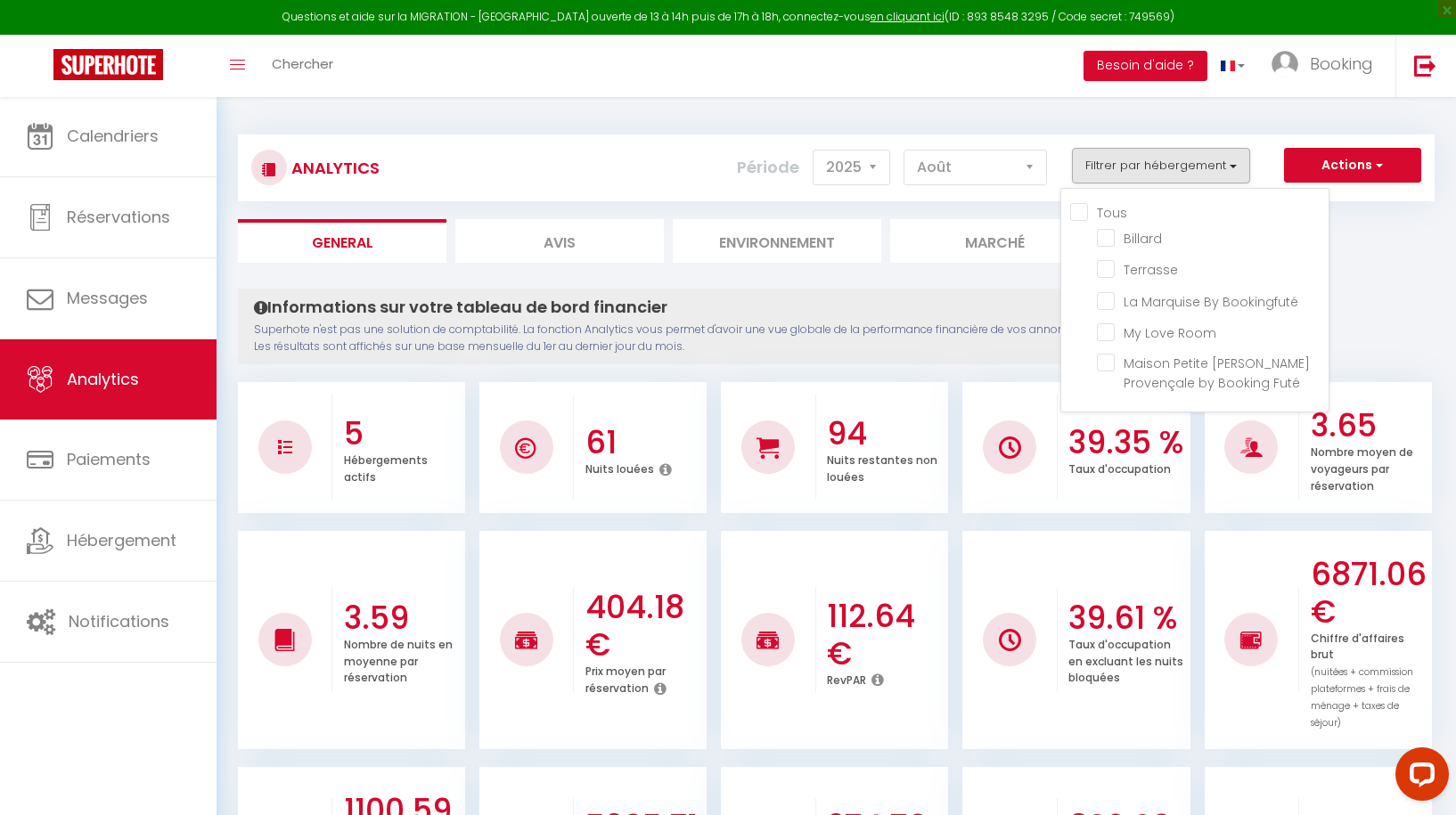
click at [1078, 208] on input "Tous" at bounding box center [1199, 210] width 258 height 18
checkbox input "true"
checkbox Bookingfuté "true"
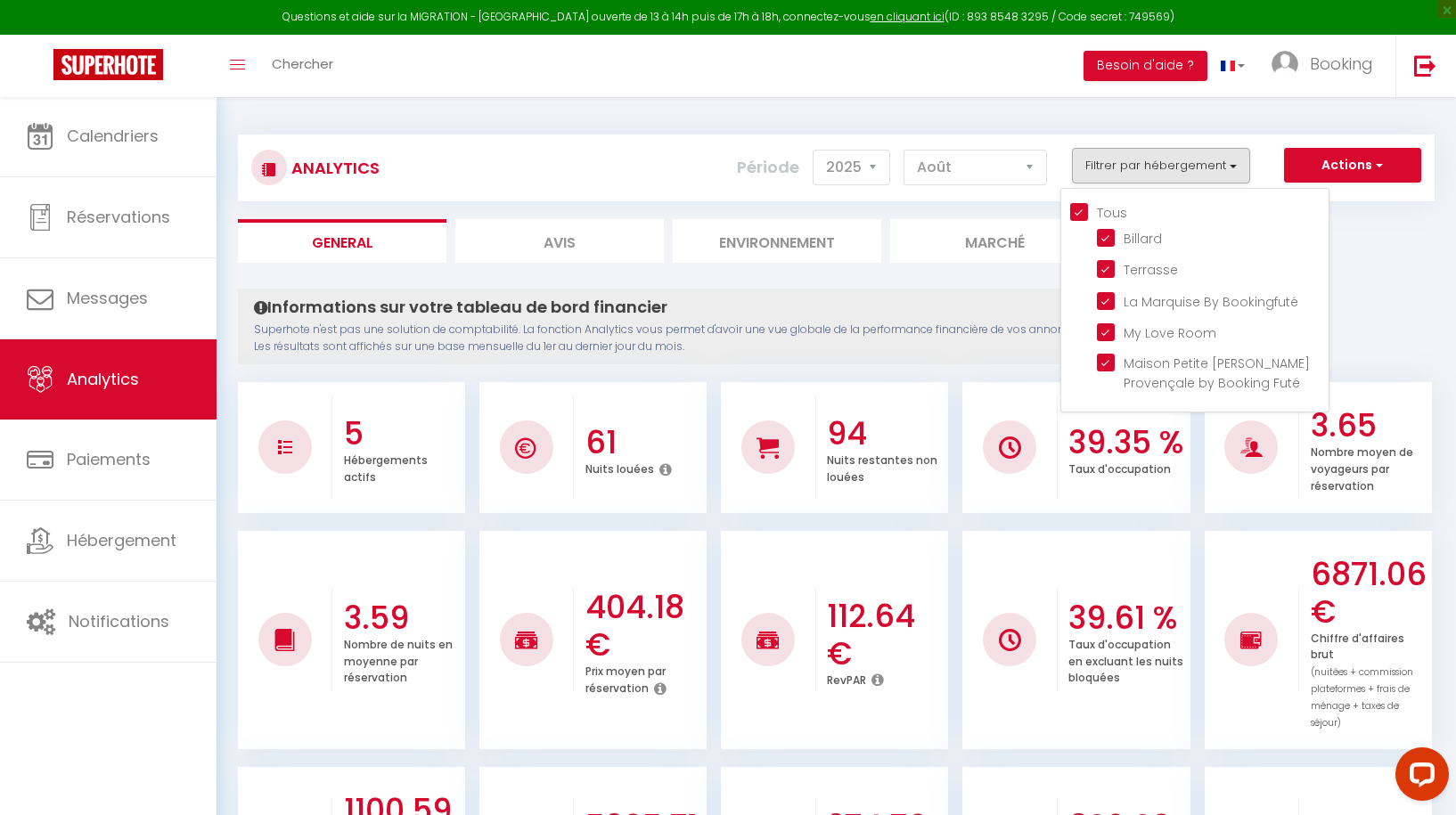
checkbox Room "true"
click at [1107, 360] on Futé "checkbox" at bounding box center [1213, 362] width 232 height 18
checkbox Futé "false"
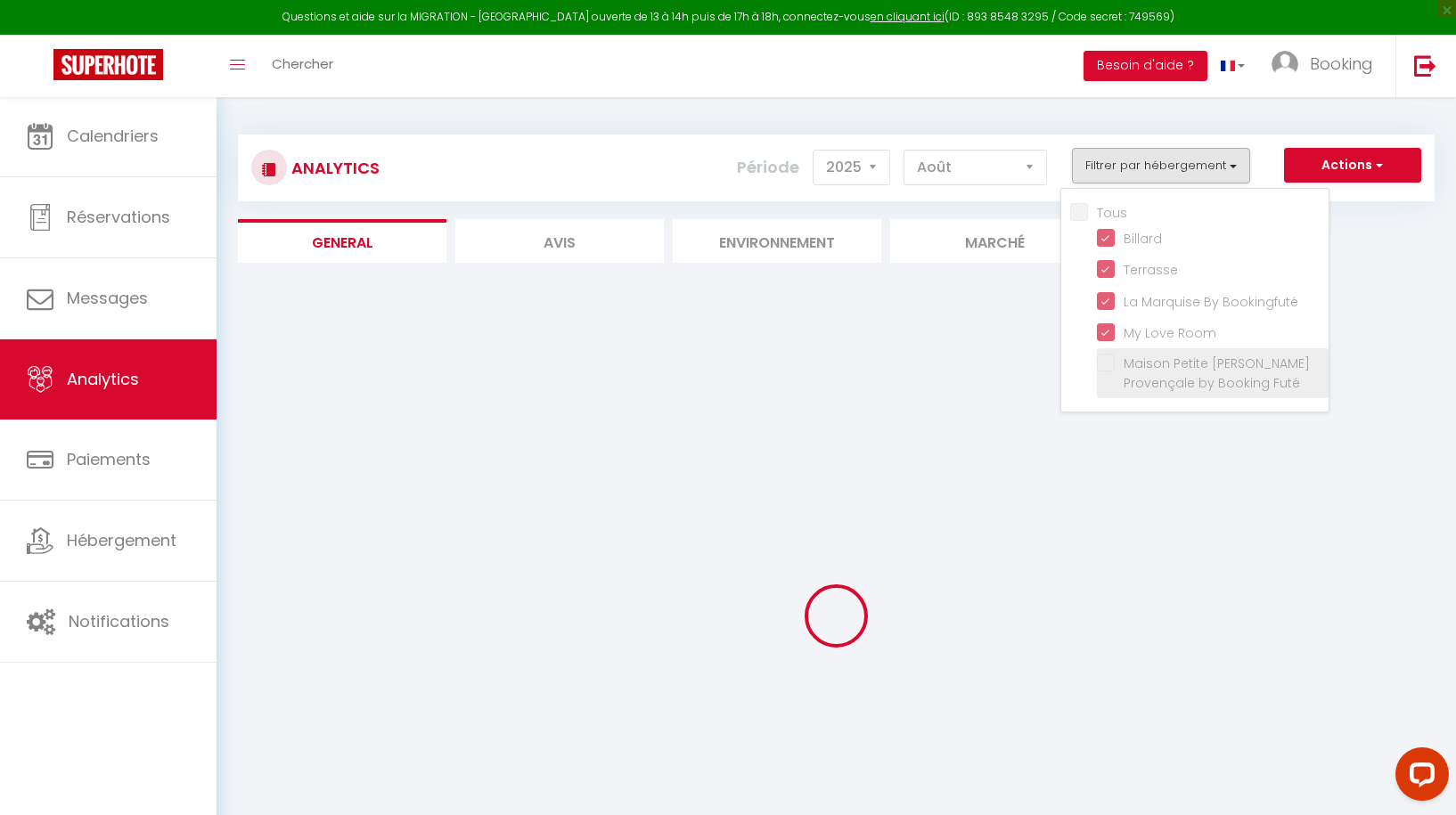
checkbox input "false"
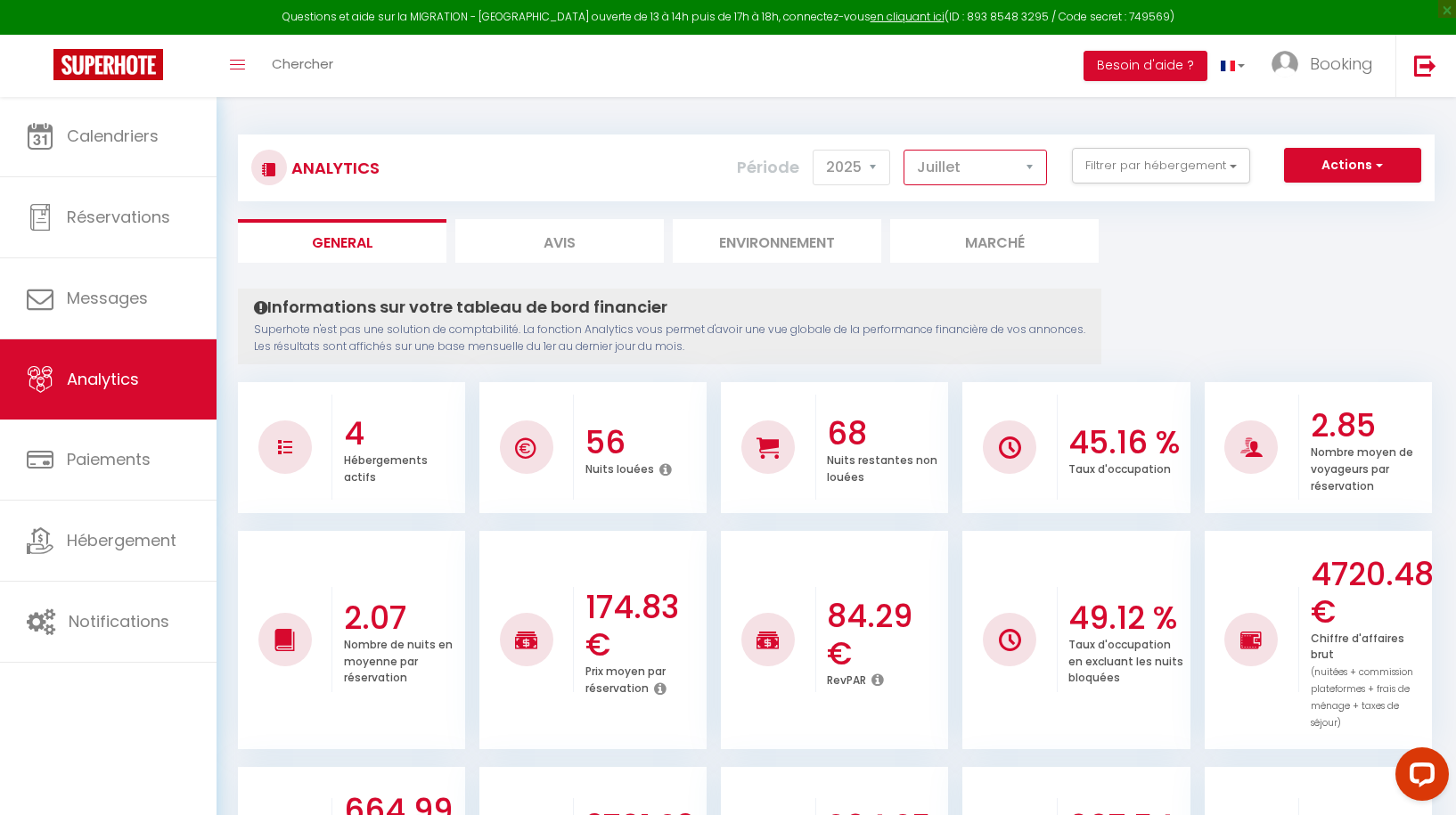
select select "8"
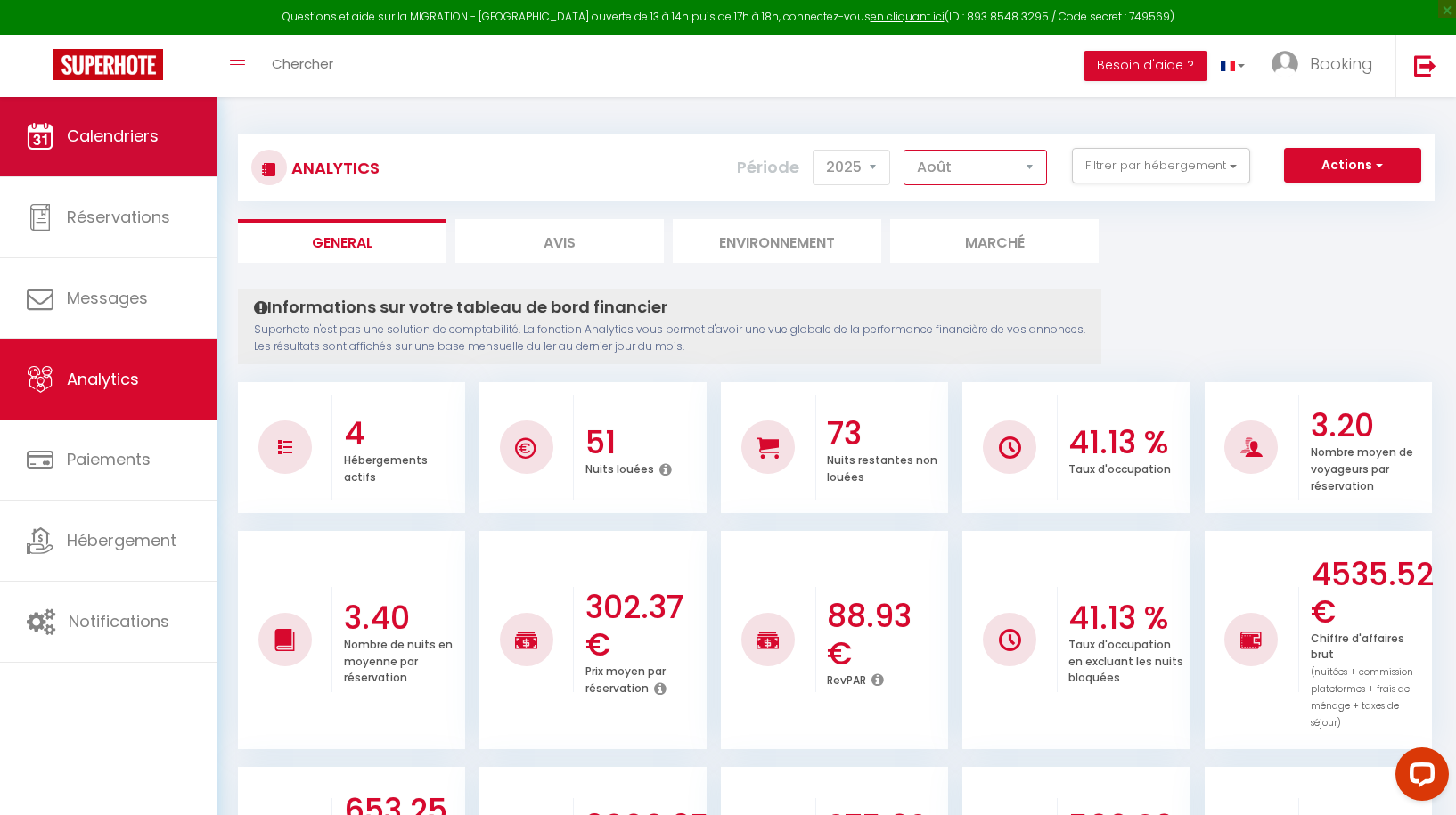
click at [73, 138] on span "Calendriers" at bounding box center [113, 136] width 92 height 22
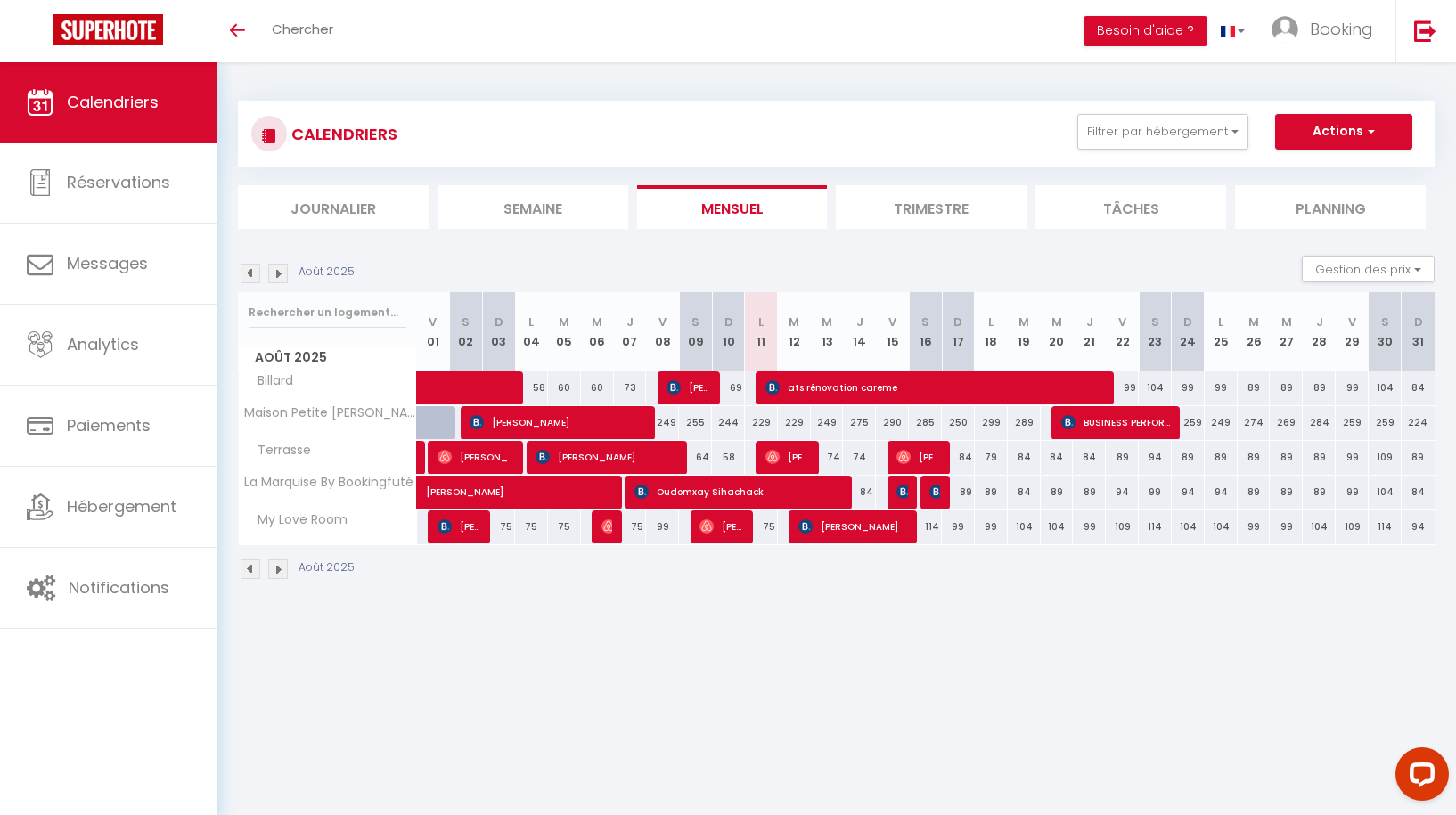
click at [934, 491] on img at bounding box center [935, 492] width 14 height 14
select select "OK"
select select "KO"
select select "0"
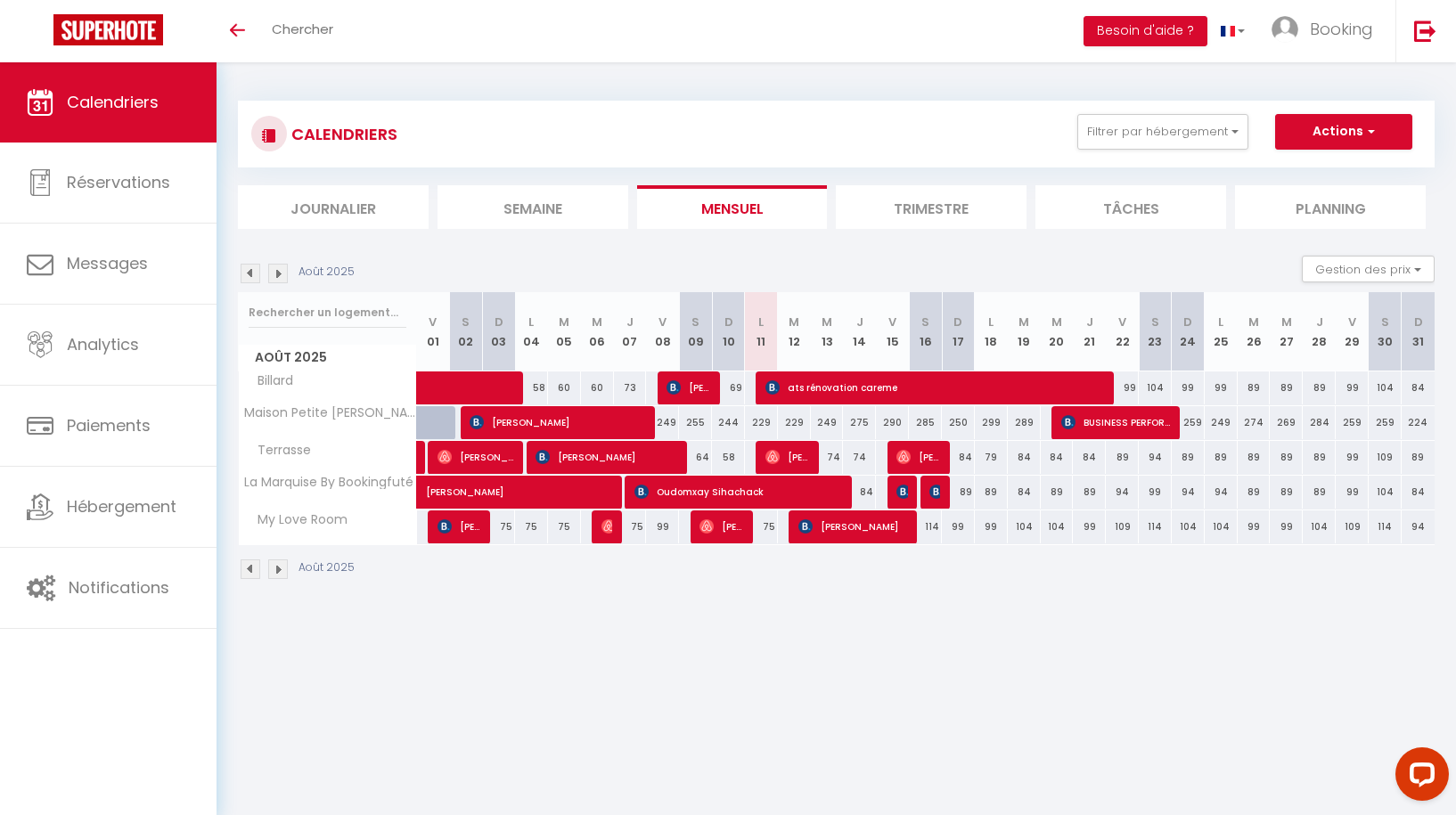
select select "1"
select select
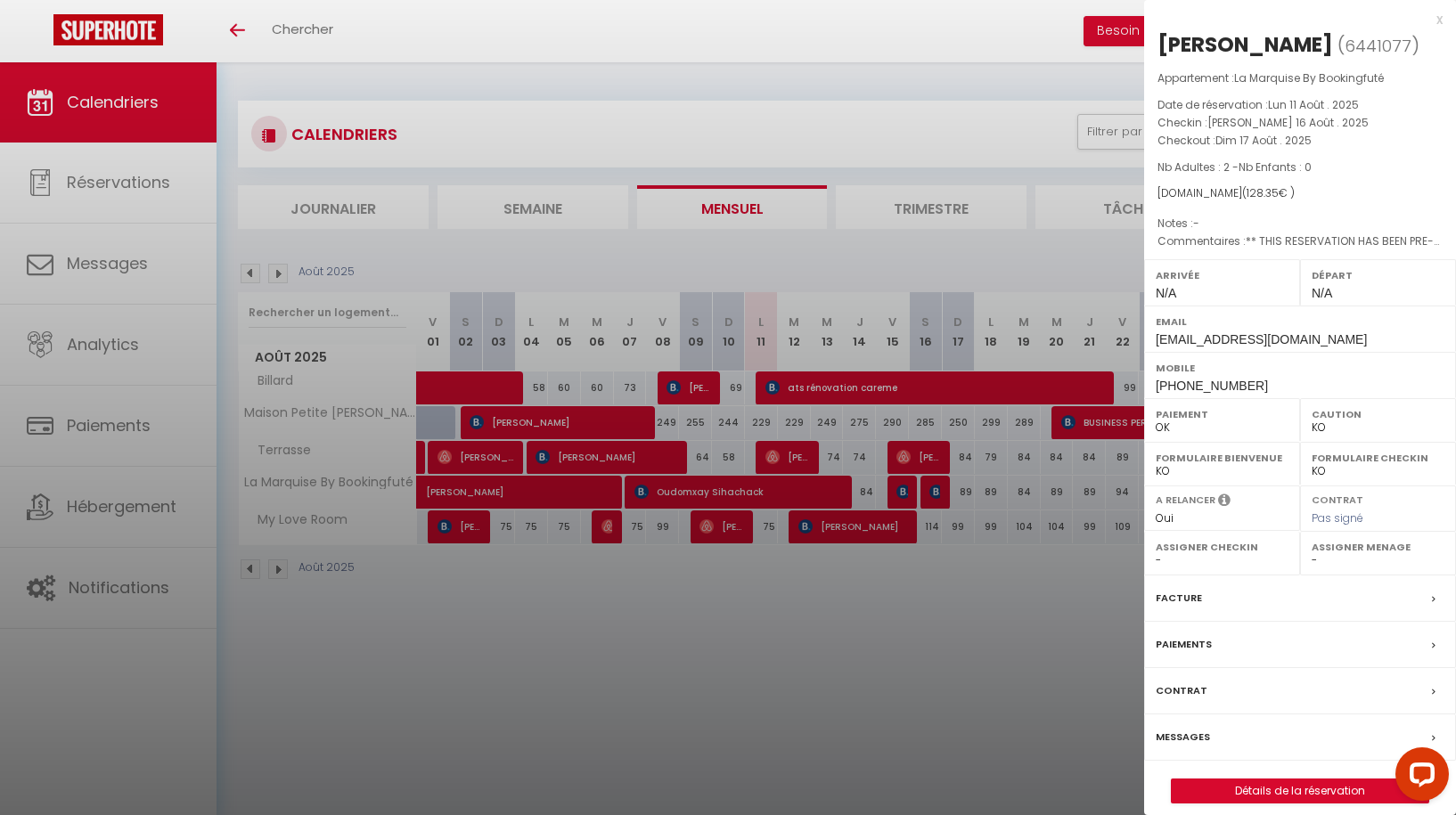
click at [960, 576] on div at bounding box center [728, 408] width 1456 height 815
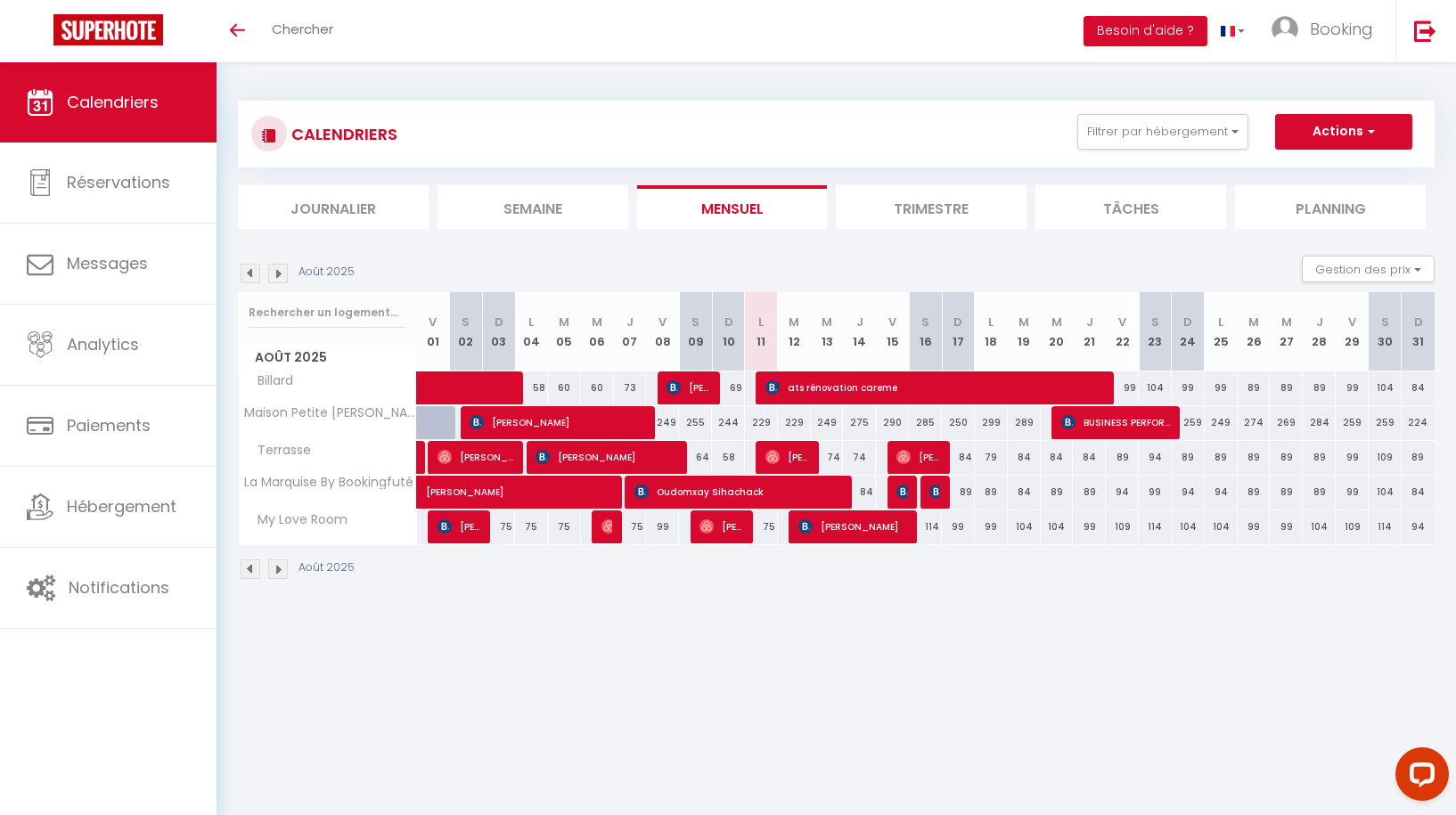
click at [936, 493] on img at bounding box center [935, 492] width 14 height 14
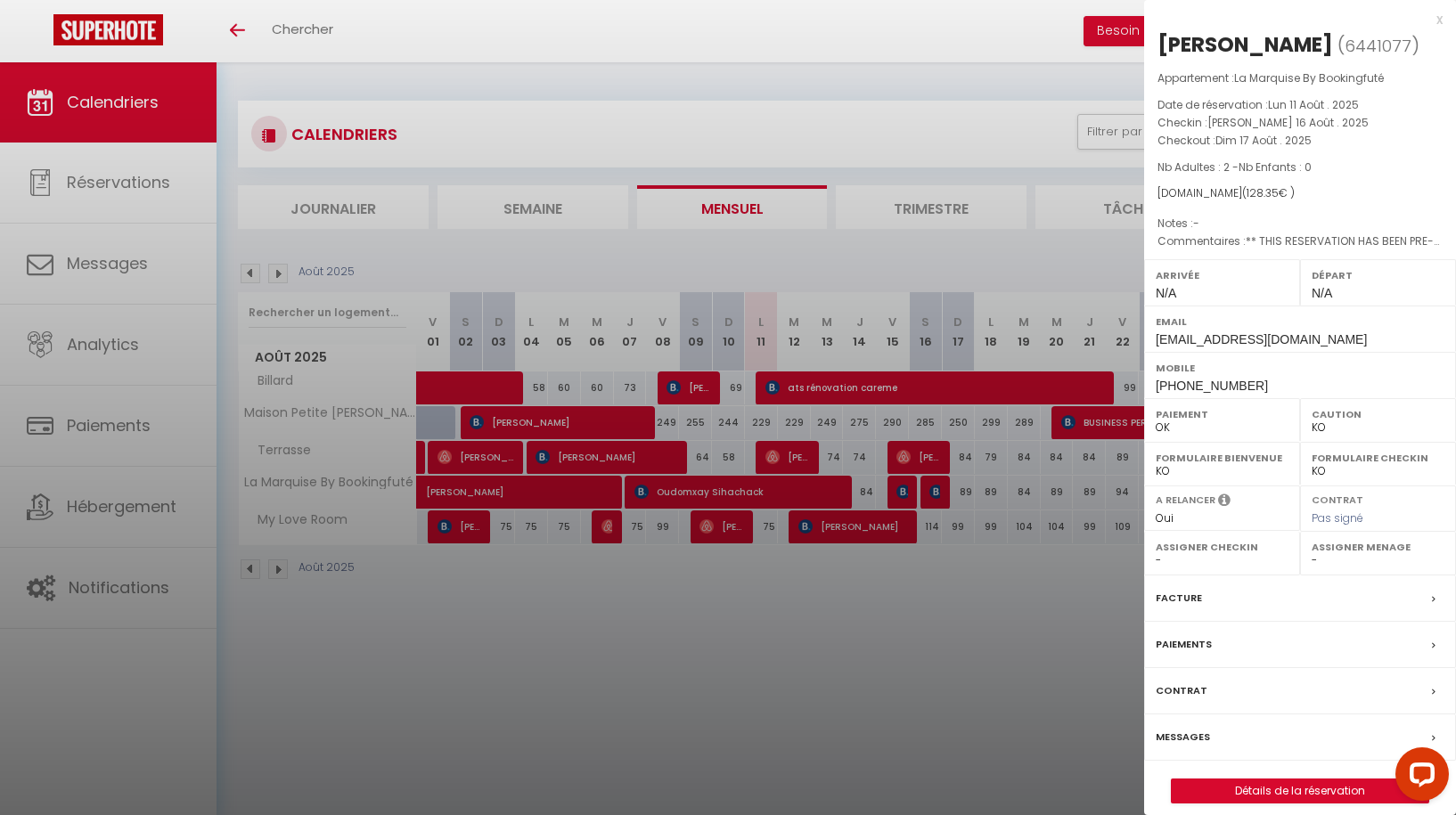
click at [1180, 593] on label "Facture" at bounding box center [1178, 598] width 47 height 19
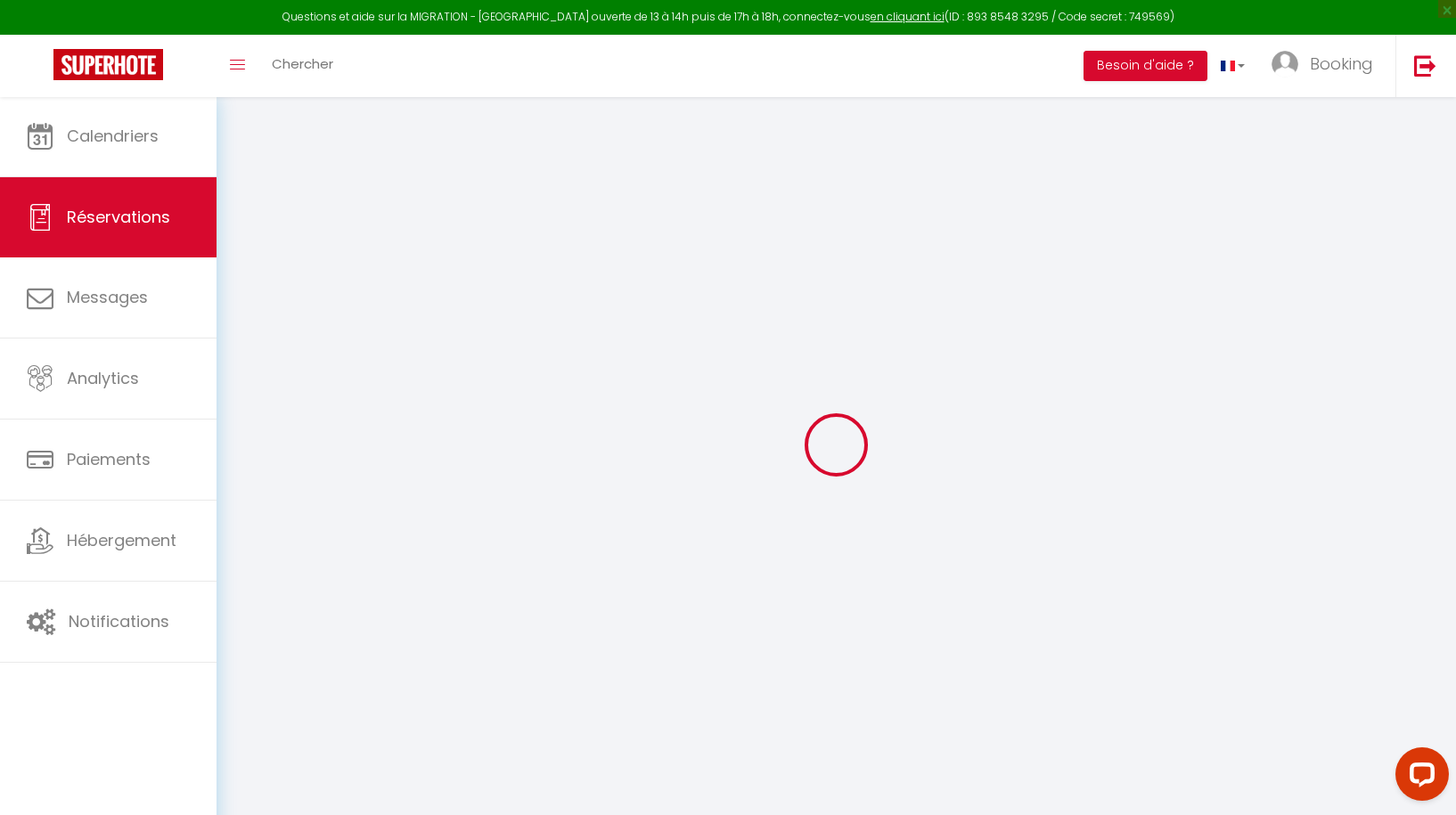
select select "cleaning"
select select "taxes"
select select
checkbox input "false"
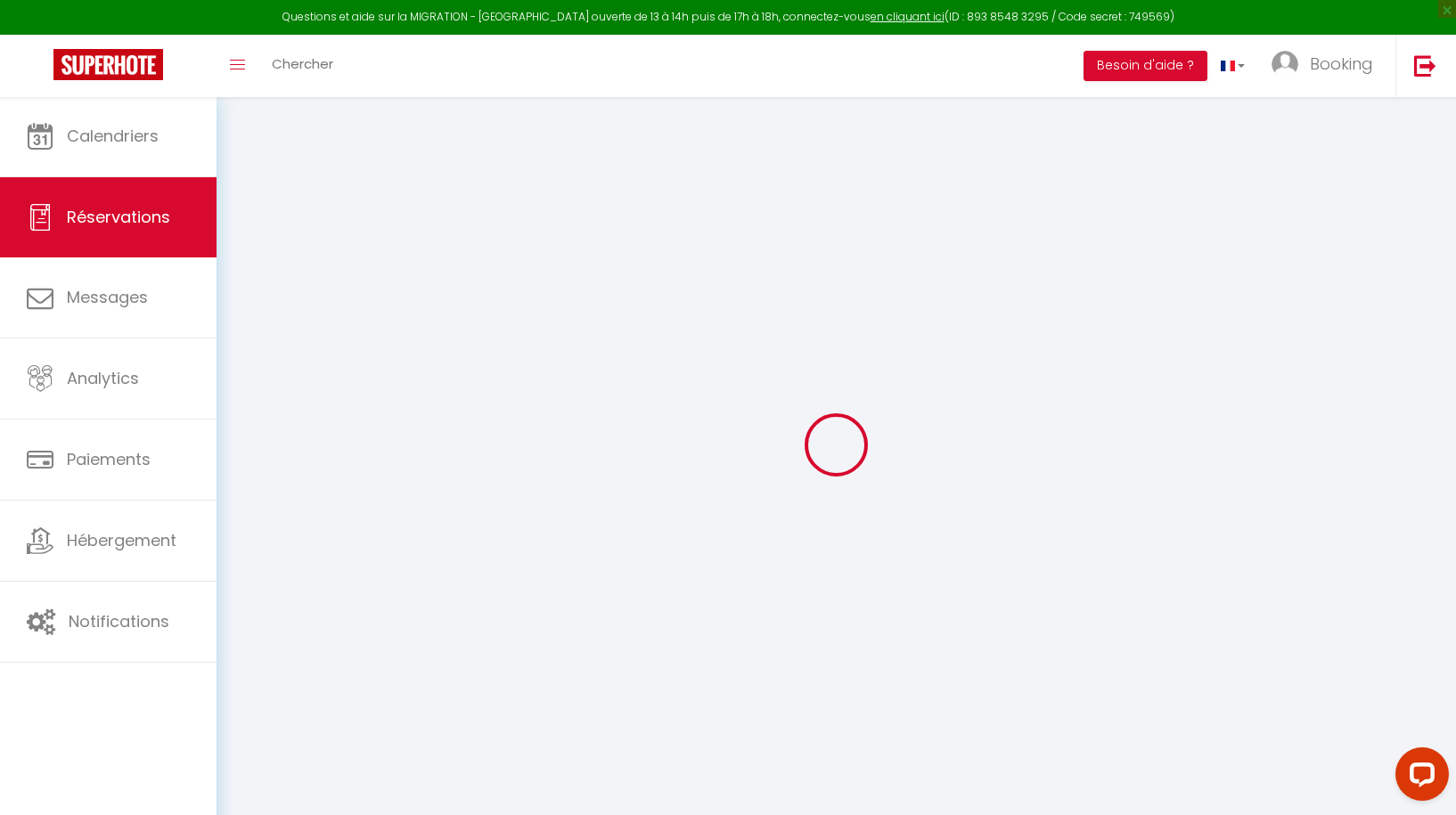
type textarea "** THIS RESERVATION HAS BEEN PRE-PAID ** BOOKING NOTE : Payment charge is EUR 1…"
select select
checkbox input "false"
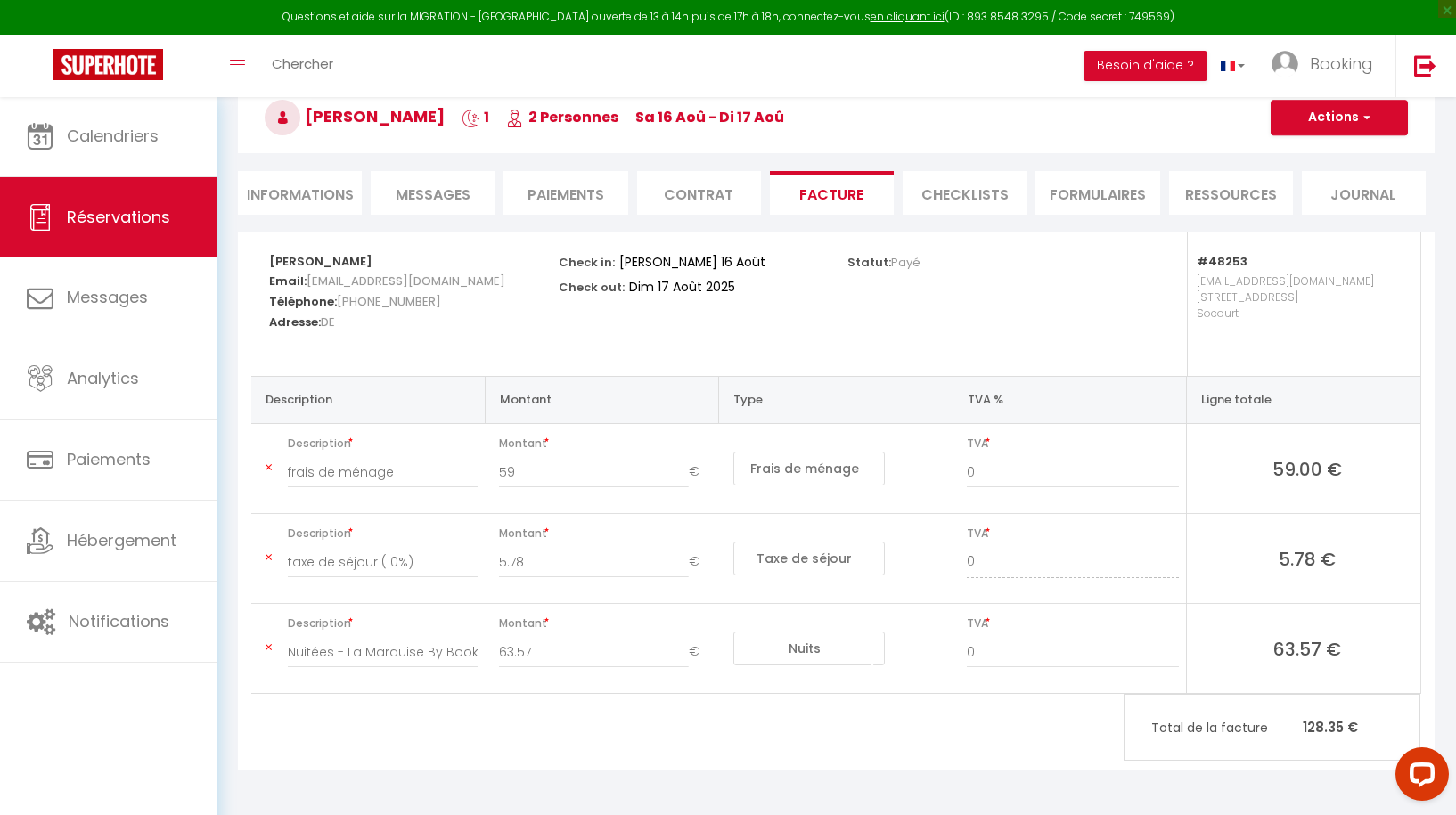
scroll to position [96, 0]
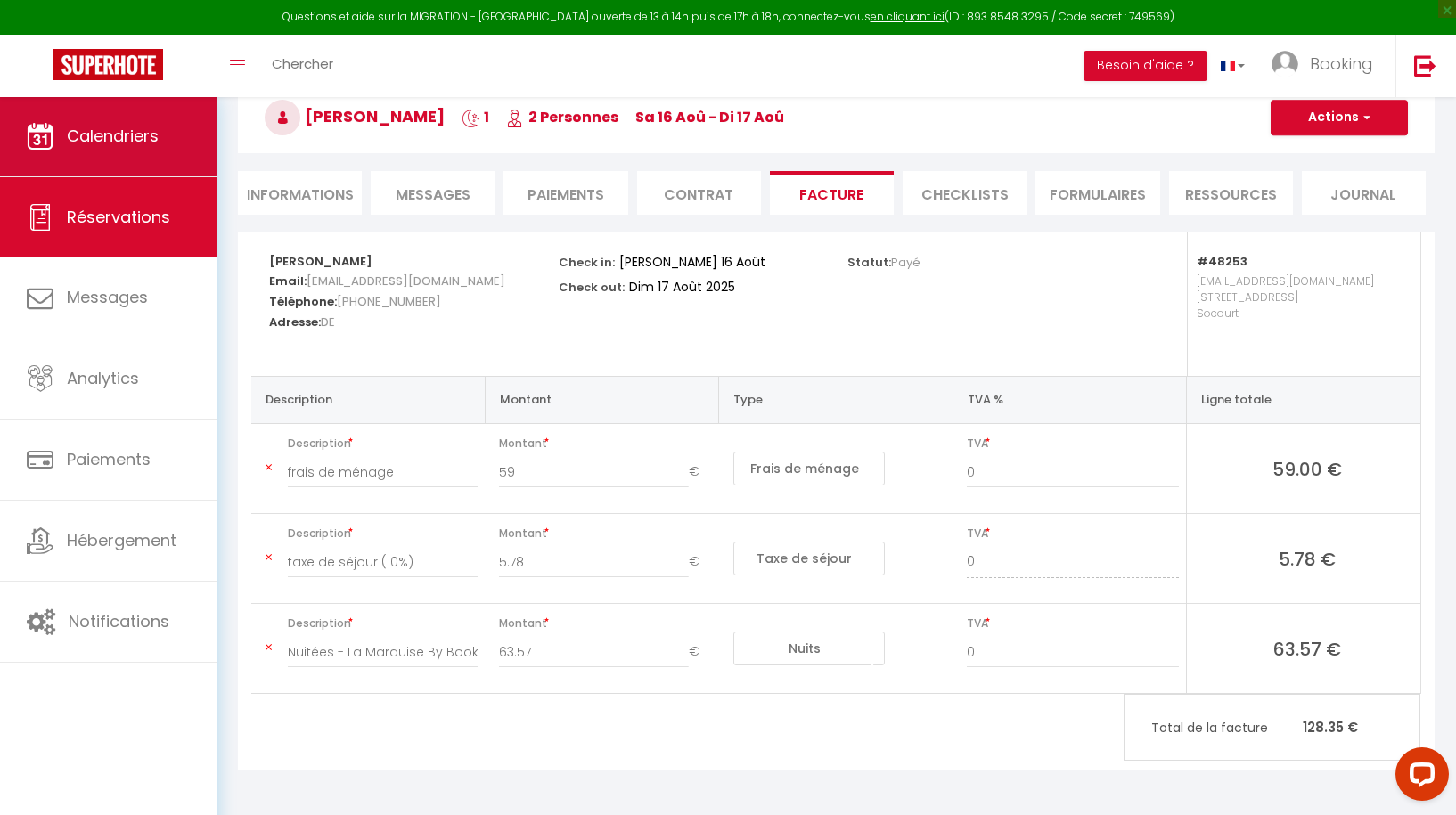
click at [67, 134] on span "Calendriers" at bounding box center [113, 136] width 92 height 22
